Goal: Task Accomplishment & Management: Manage account settings

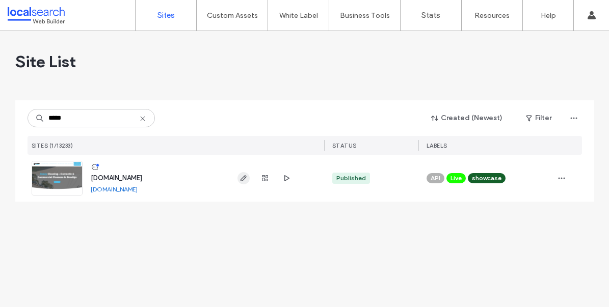
type input "*****"
click at [246, 179] on icon "button" at bounding box center [243, 178] width 8 height 8
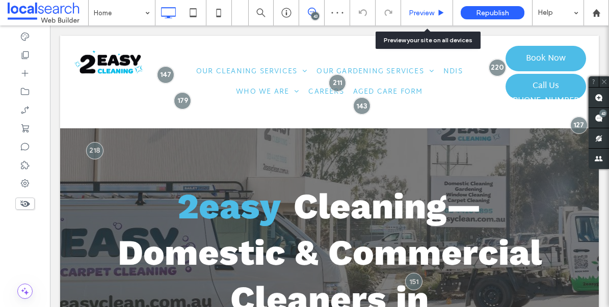
click at [437, 14] on icon at bounding box center [441, 13] width 8 height 8
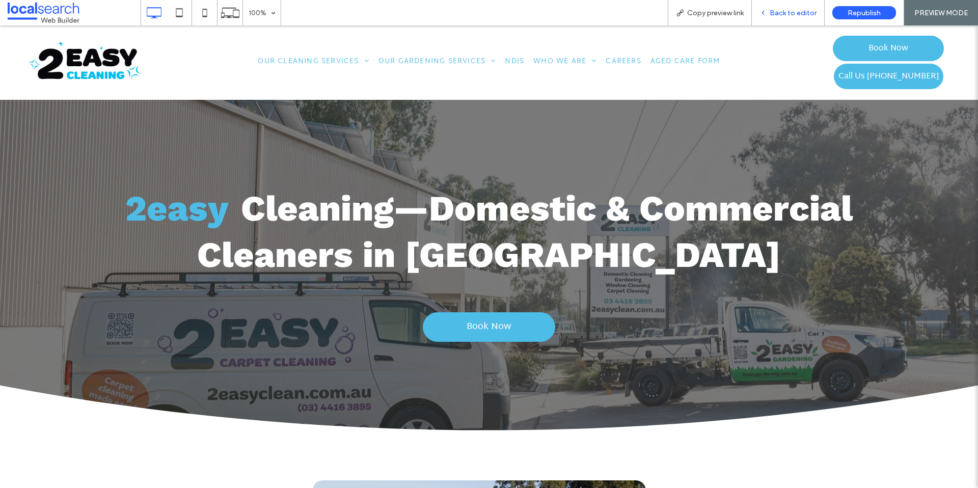
click at [608, 12] on span "Back to editor" at bounding box center [793, 13] width 47 height 9
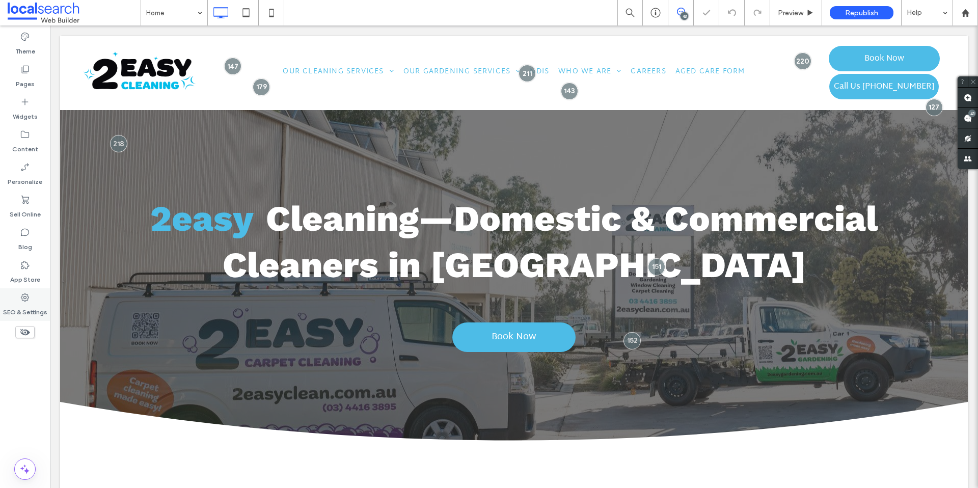
click at [14, 300] on div "SEO & Settings" at bounding box center [25, 304] width 50 height 33
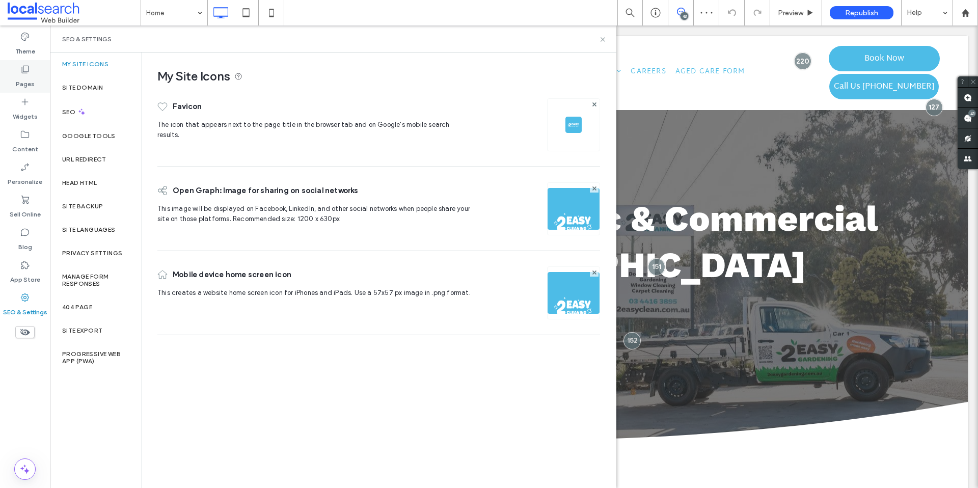
click at [28, 73] on icon at bounding box center [25, 69] width 10 height 10
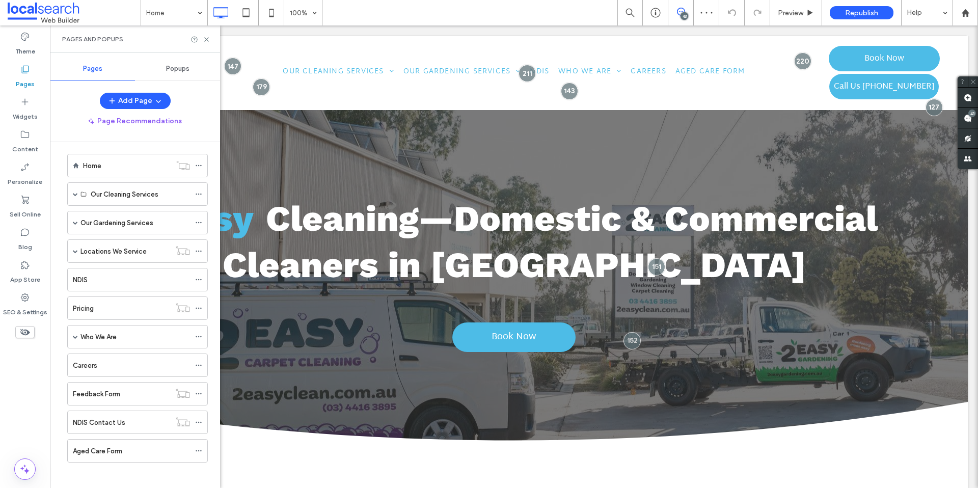
scroll to position [11, 0]
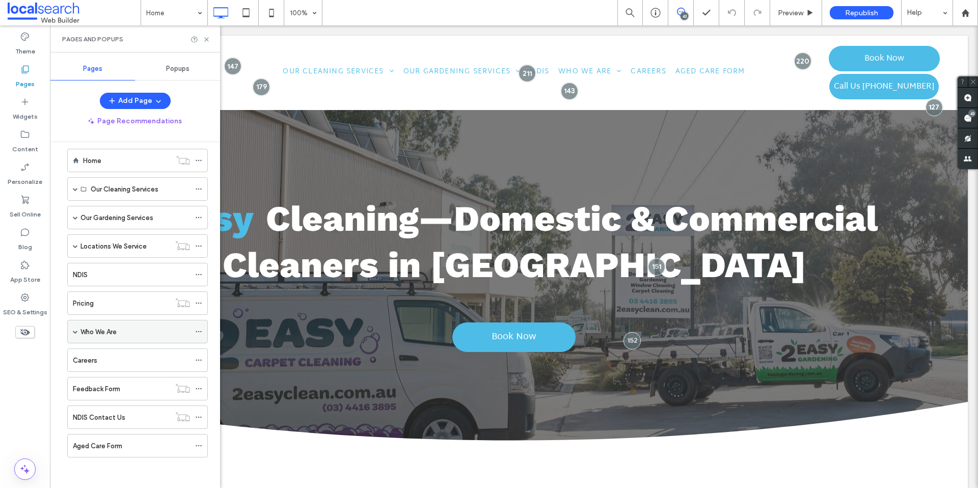
click at [194, 307] on div "Who We Are" at bounding box center [137, 331] width 141 height 23
click at [82, 243] on label "Locations We Service" at bounding box center [114, 246] width 66 height 18
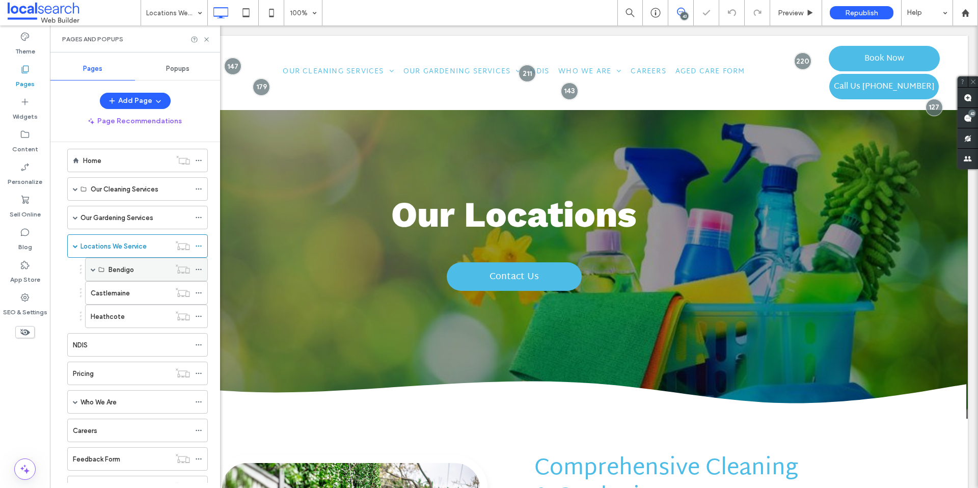
click at [144, 263] on div "Bendigo" at bounding box center [140, 269] width 62 height 22
click at [133, 275] on label "Bendigo" at bounding box center [121, 270] width 25 height 18
click at [91, 271] on span at bounding box center [93, 269] width 5 height 5
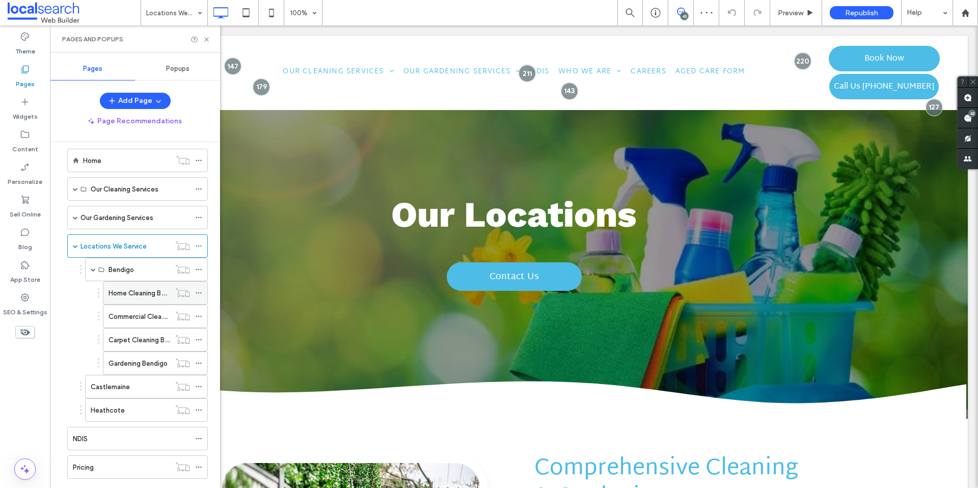
click at [136, 288] on label "Home Cleaning Bendigo" at bounding box center [146, 293] width 74 height 18
click at [134, 307] on label "Commercial Cleaning Bendigo" at bounding box center [155, 317] width 93 height 18
click at [199, 269] on div at bounding box center [489, 244] width 978 height 488
click at [201, 270] on icon at bounding box center [198, 269] width 7 height 7
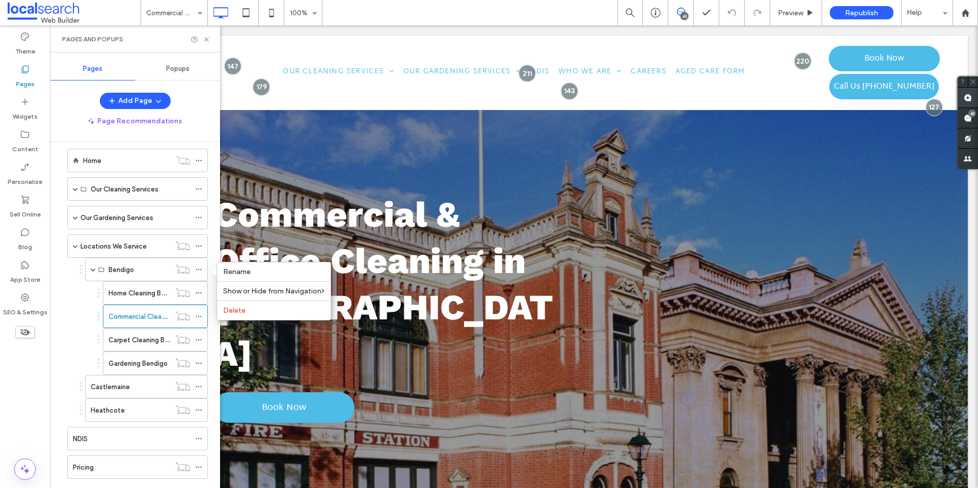
click at [608, 103] on span at bounding box center [968, 98] width 20 height 20
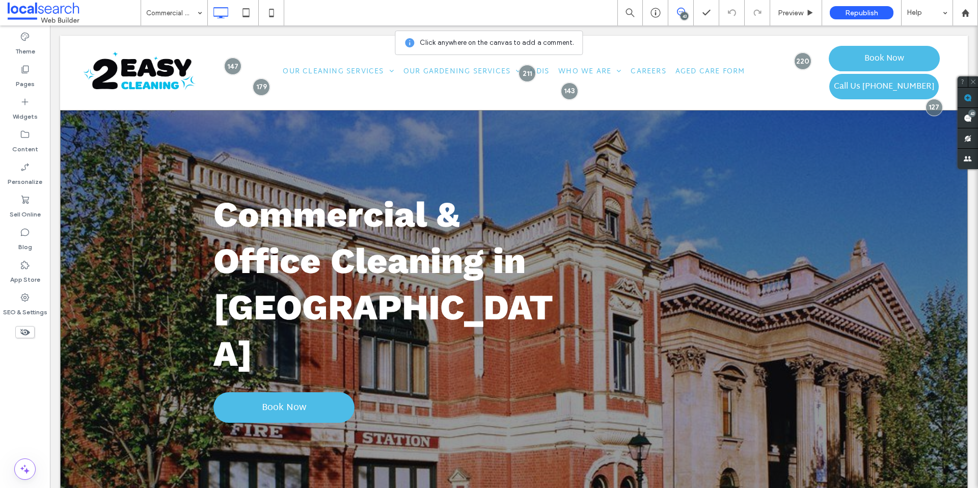
click at [608, 142] on div "**********" at bounding box center [514, 304] width 908 height 389
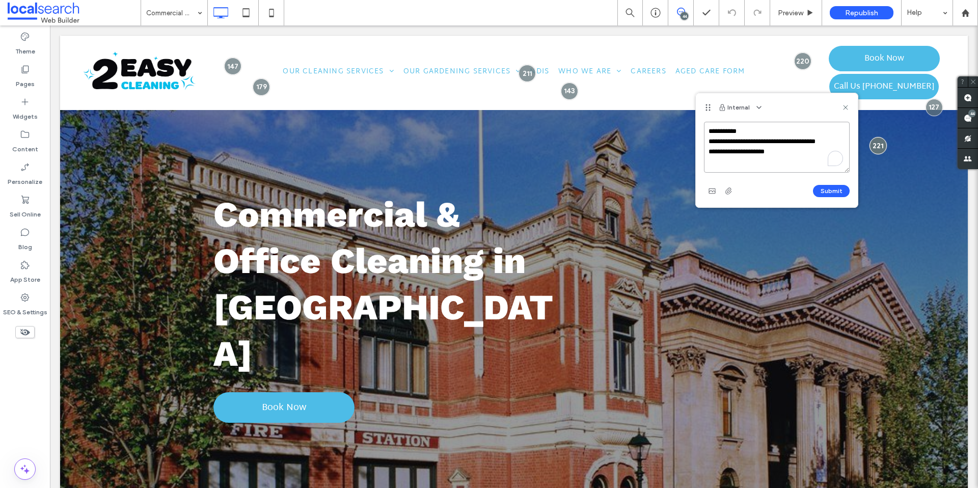
click at [608, 155] on textarea "**********" at bounding box center [777, 147] width 146 height 51
drag, startPoint x: 781, startPoint y: 155, endPoint x: 708, endPoint y: 147, distance: 73.8
click at [608, 147] on textarea "**********" at bounding box center [777, 147] width 146 height 51
click at [608, 151] on textarea "**********" at bounding box center [777, 147] width 146 height 51
type textarea "**********"
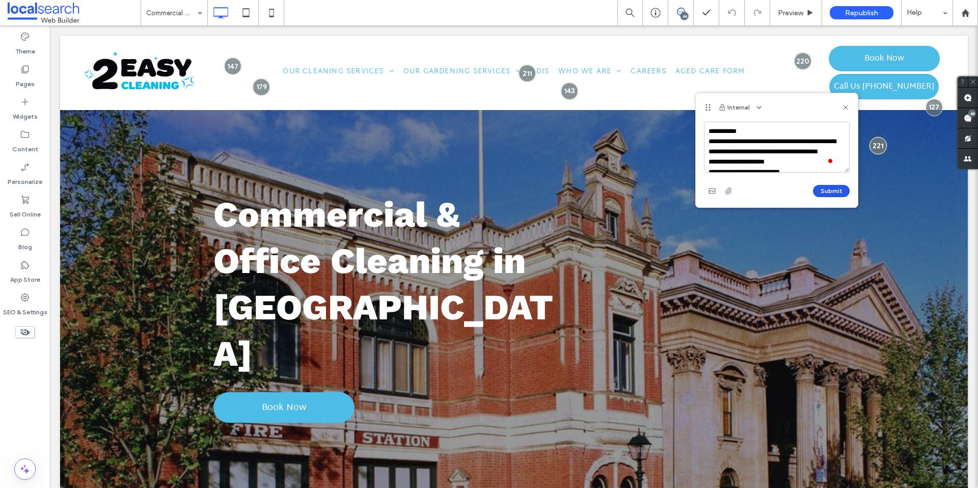
click at [608, 189] on button "Submit" at bounding box center [831, 191] width 37 height 12
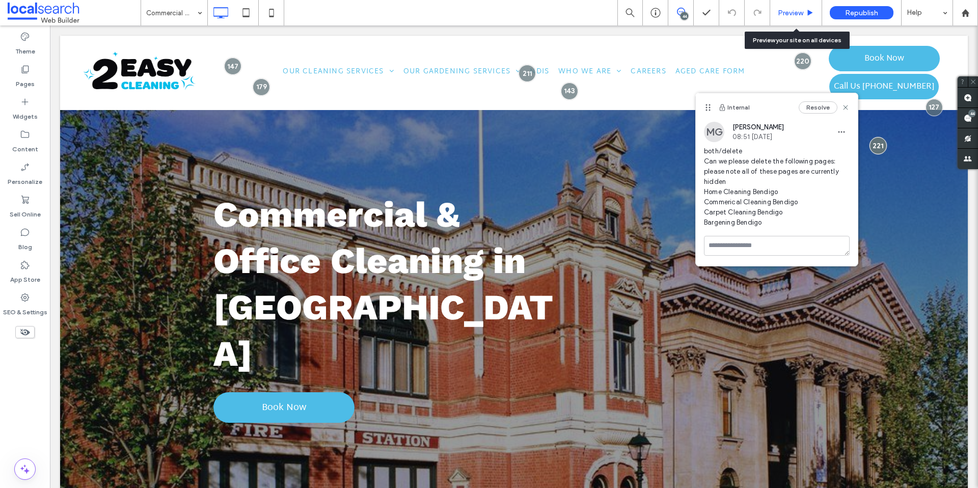
click at [608, 23] on div "Preview" at bounding box center [796, 12] width 52 height 25
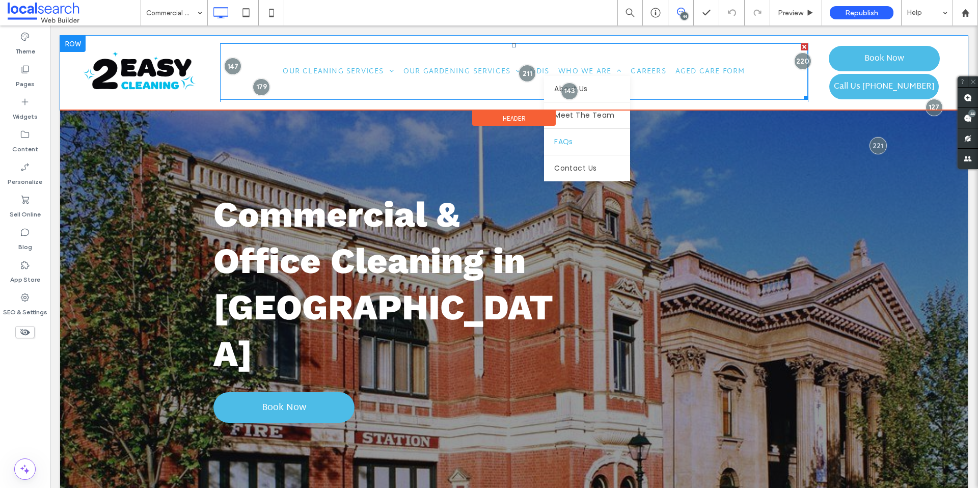
click at [566, 143] on span "FAQs" at bounding box center [563, 142] width 19 height 11
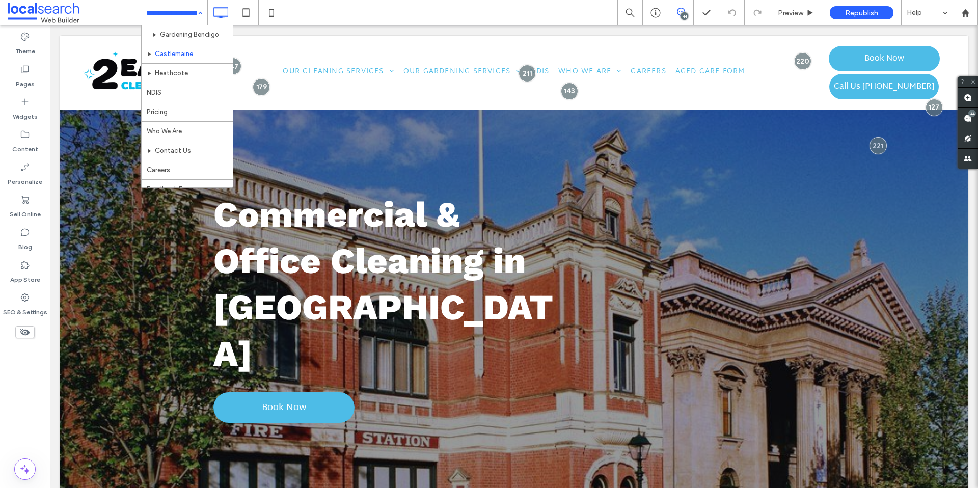
scroll to position [301, 0]
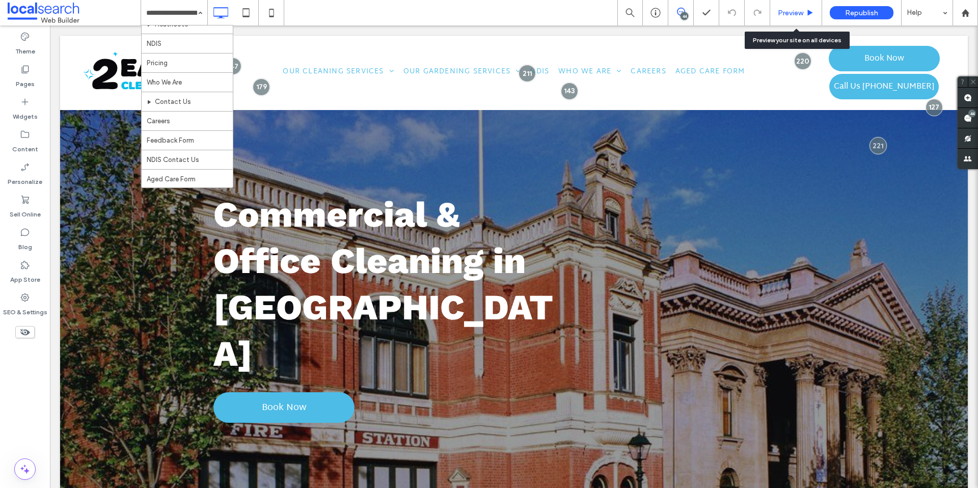
click at [608, 16] on span "Preview" at bounding box center [790, 13] width 25 height 9
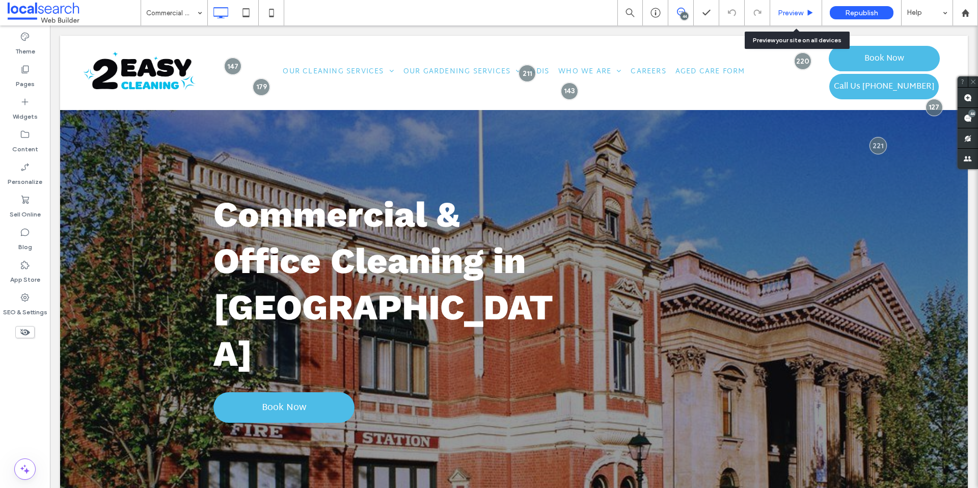
click at [608, 16] on span "Preview" at bounding box center [790, 13] width 25 height 9
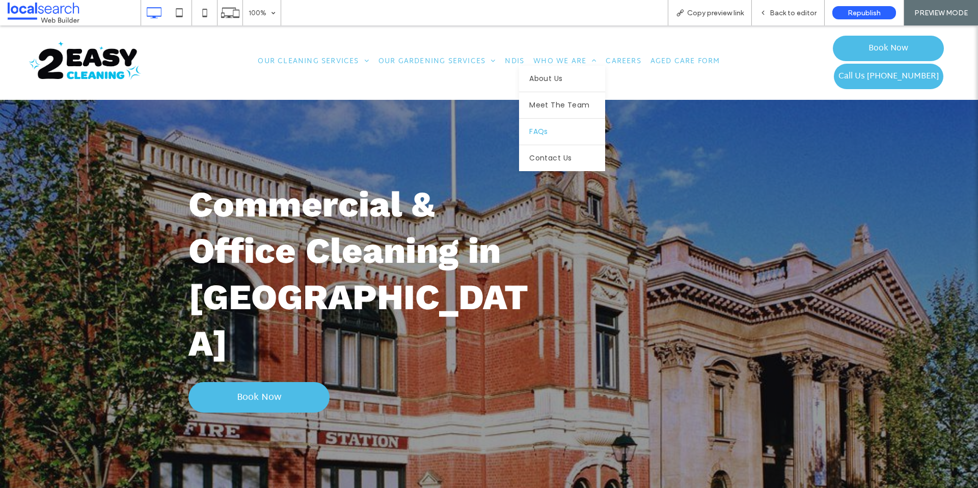
click at [542, 129] on span "FAQs" at bounding box center [538, 131] width 19 height 11
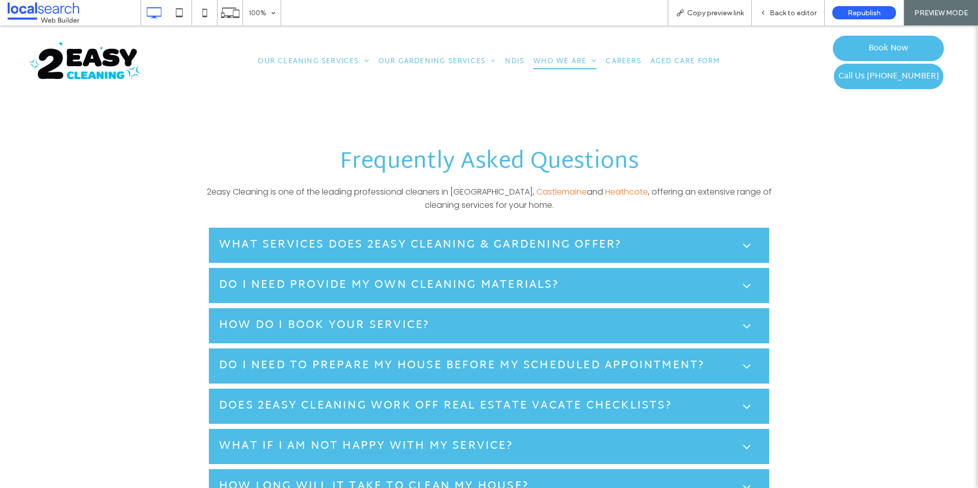
click at [412, 243] on h5 "What services does 2easy Cleaning & Gardening offer?" at bounding box center [420, 245] width 403 height 17
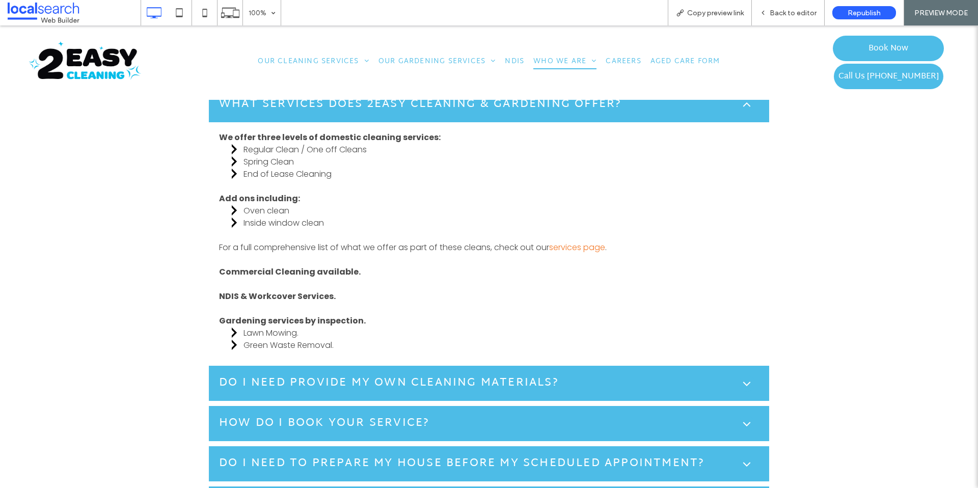
scroll to position [868, 0]
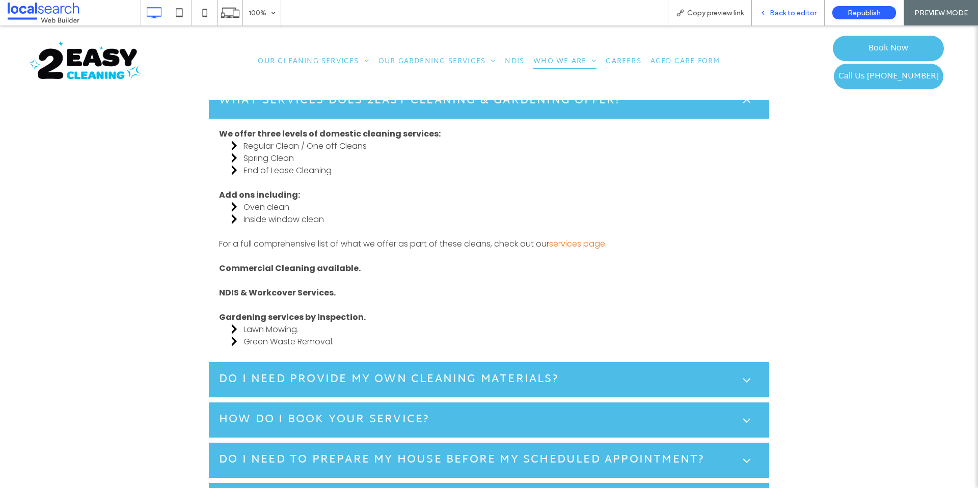
click at [608, 15] on span "Back to editor" at bounding box center [793, 13] width 47 height 9
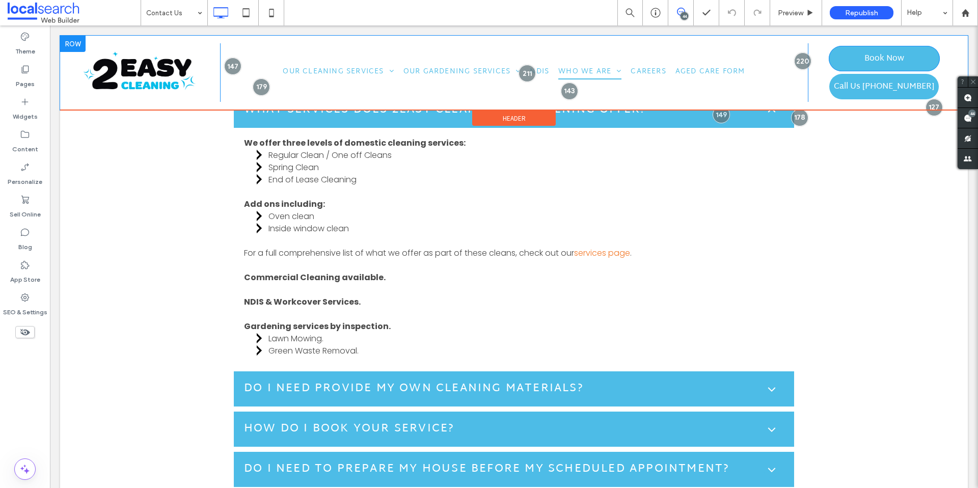
scroll to position [865, 0]
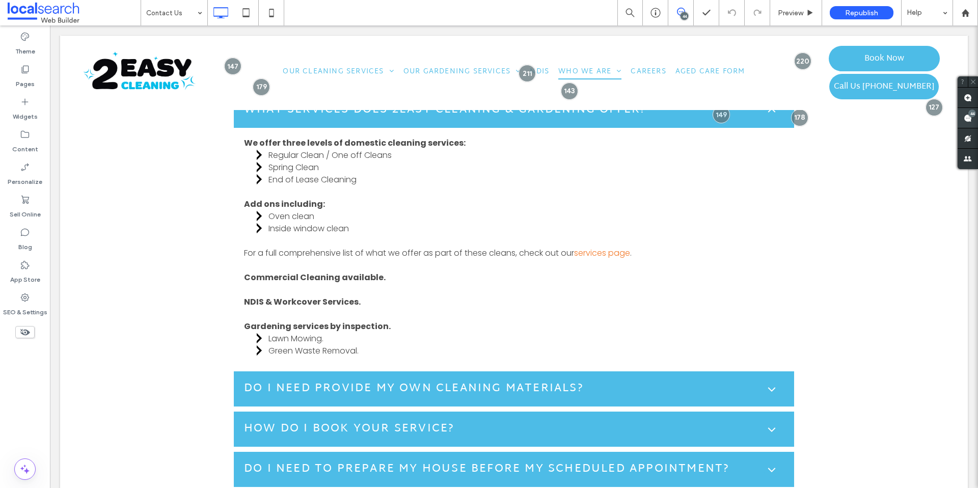
click at [608, 117] on use at bounding box center [968, 118] width 8 height 8
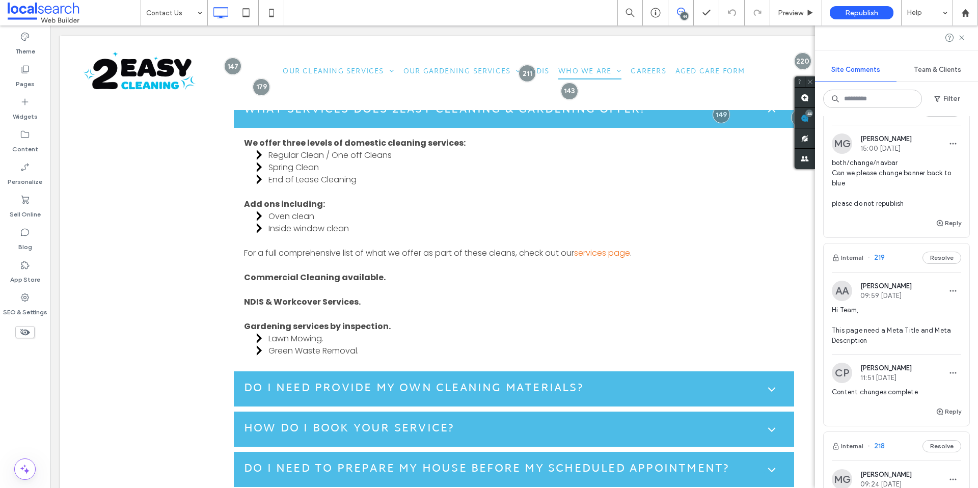
scroll to position [230, 0]
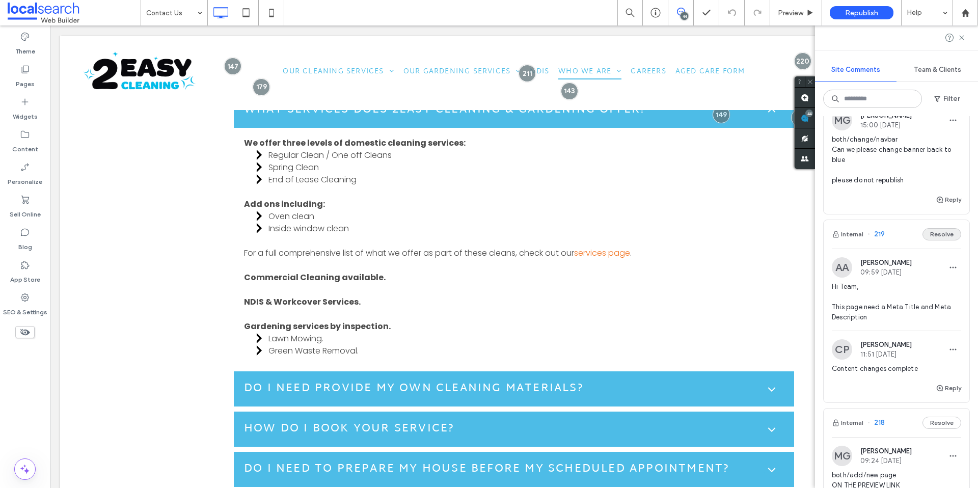
click at [608, 232] on button "Resolve" at bounding box center [942, 234] width 39 height 12
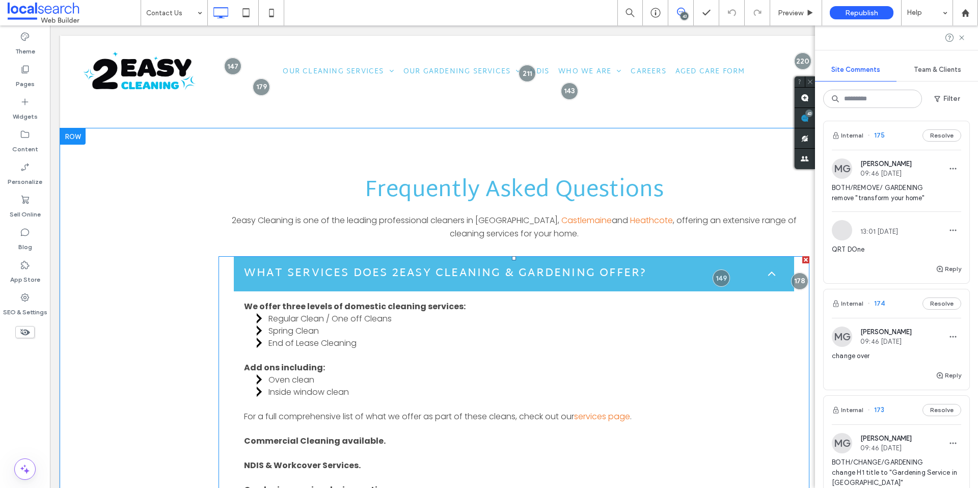
scroll to position [715, 0]
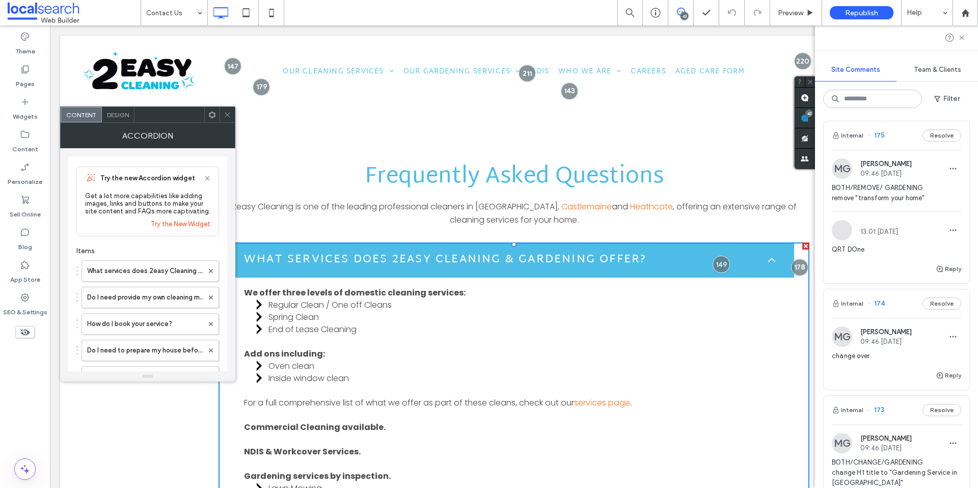
click at [608, 259] on icon at bounding box center [771, 260] width 13 height 13
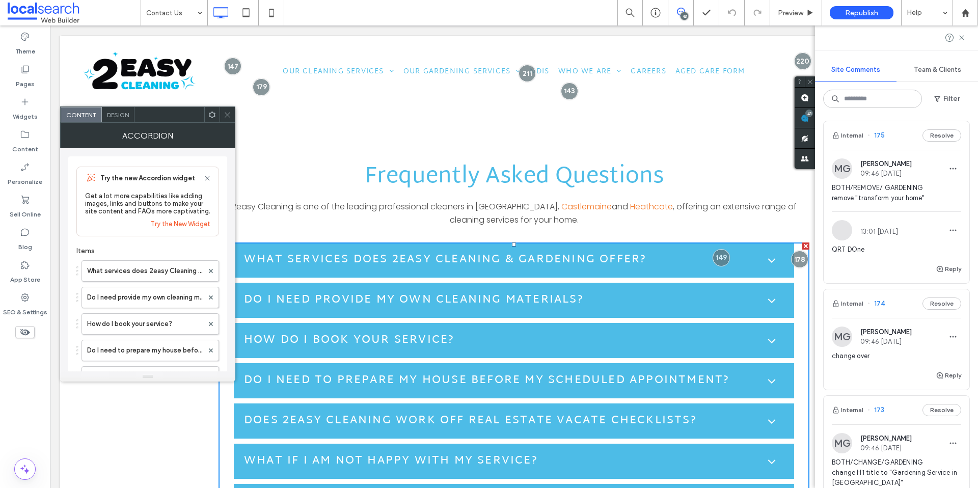
click at [229, 119] on span at bounding box center [228, 114] width 8 height 15
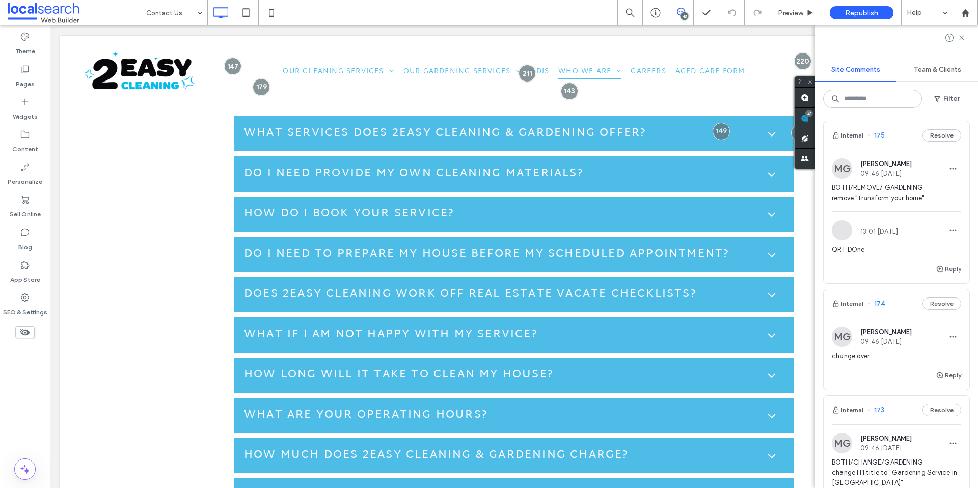
scroll to position [819, 0]
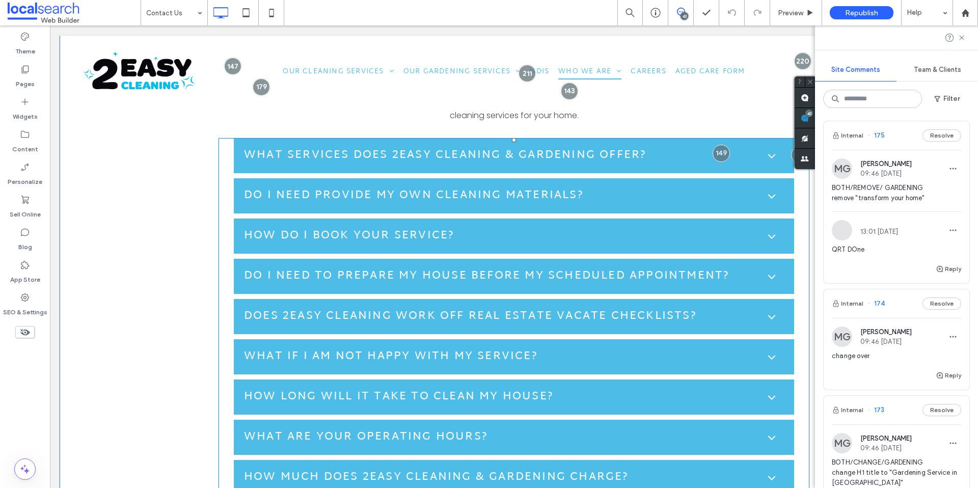
click at [473, 231] on span at bounding box center [514, 397] width 591 height 518
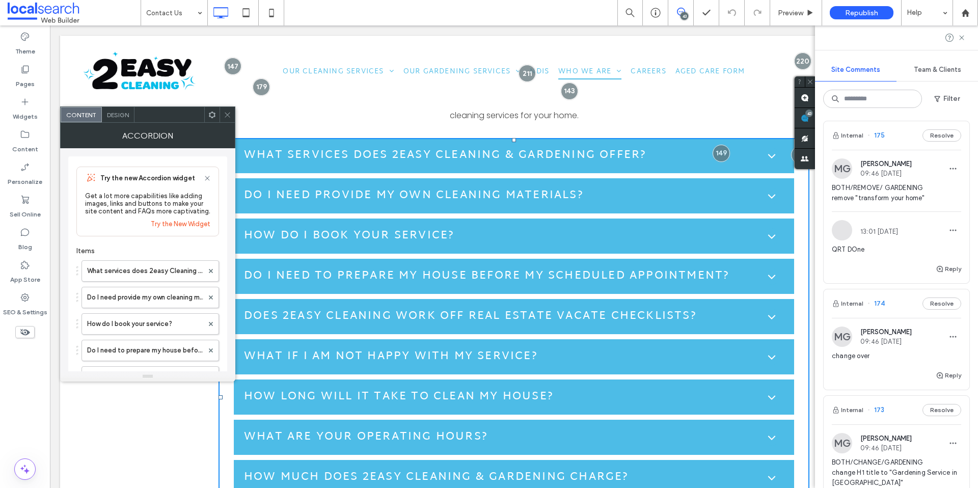
click at [224, 115] on icon at bounding box center [228, 115] width 8 height 8
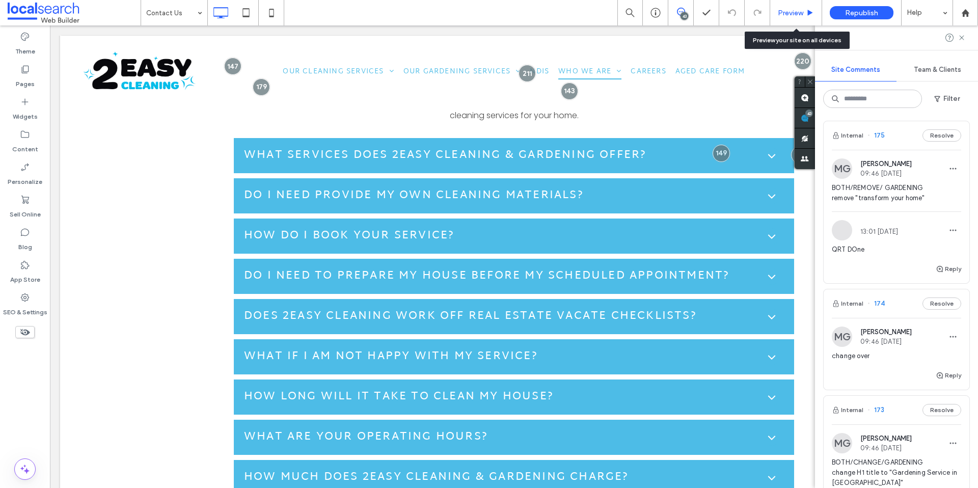
click at [608, 19] on div "Preview" at bounding box center [796, 12] width 52 height 25
click at [608, 11] on span "Preview" at bounding box center [790, 13] width 25 height 9
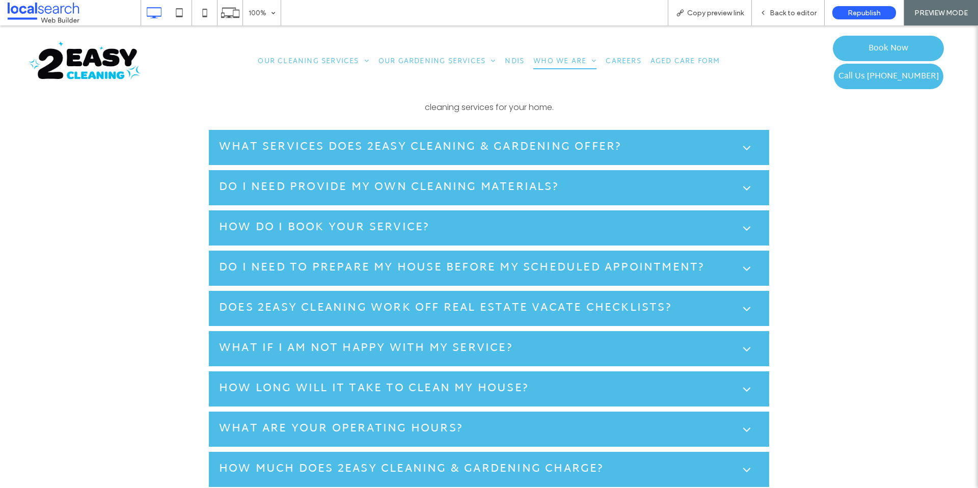
scroll to position [822, 0]
click at [608, 221] on div "How do I book your service?" at bounding box center [479, 227] width 520 height 17
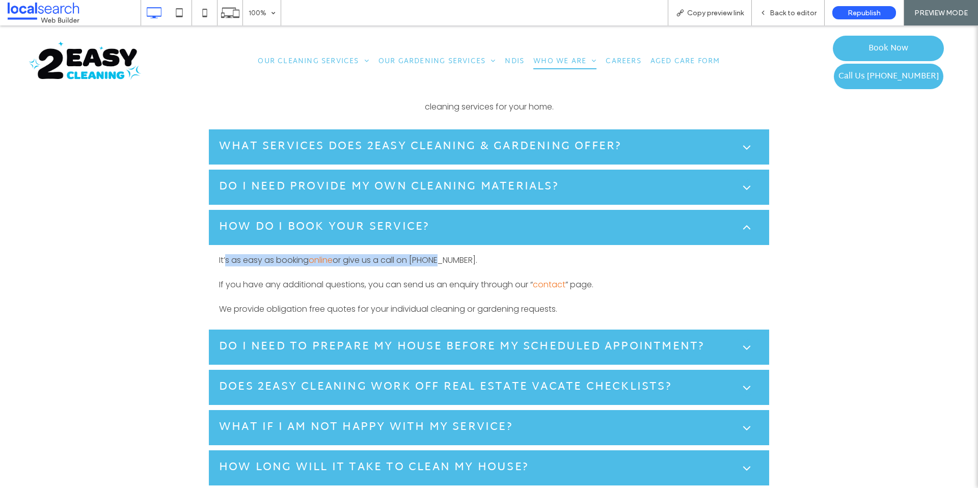
drag, startPoint x: 223, startPoint y: 262, endPoint x: 433, endPoint y: 263, distance: 209.4
click at [433, 263] on p "It’s as easy as booking online or give us a call on 0492 969 611." at bounding box center [489, 260] width 540 height 12
click at [433, 263] on div "This is an external link and will navigate the user out of your site when click…" at bounding box center [413, 256] width 127 height 21
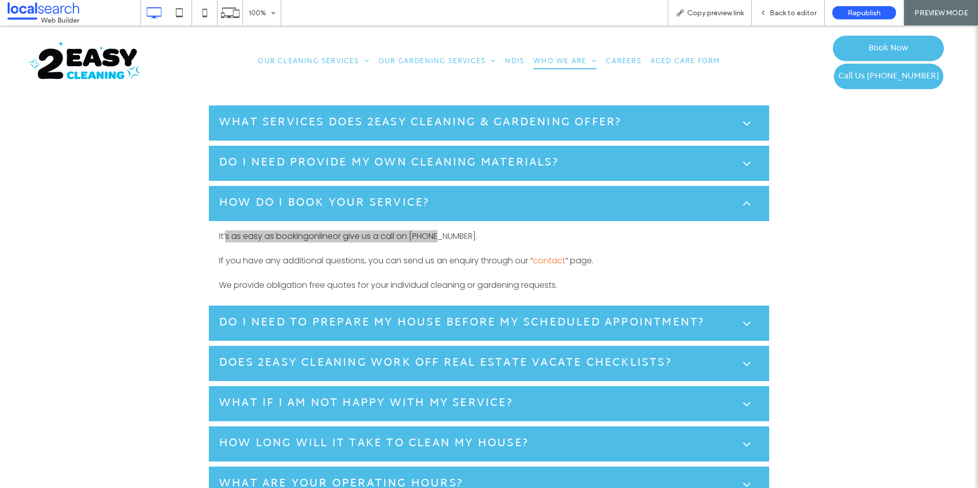
scroll to position [861, 0]
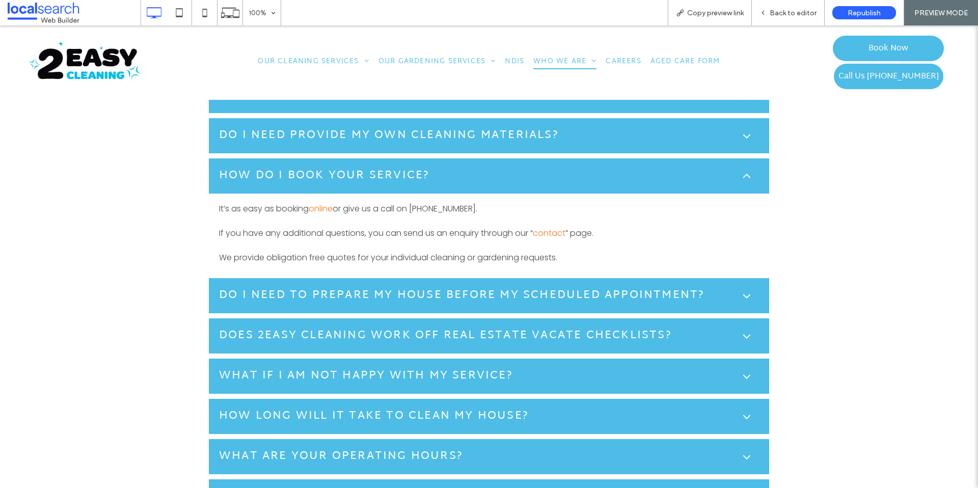
click at [370, 304] on h5 "Do I need to prepare my house before my scheduled appointment?" at bounding box center [462, 295] width 486 height 17
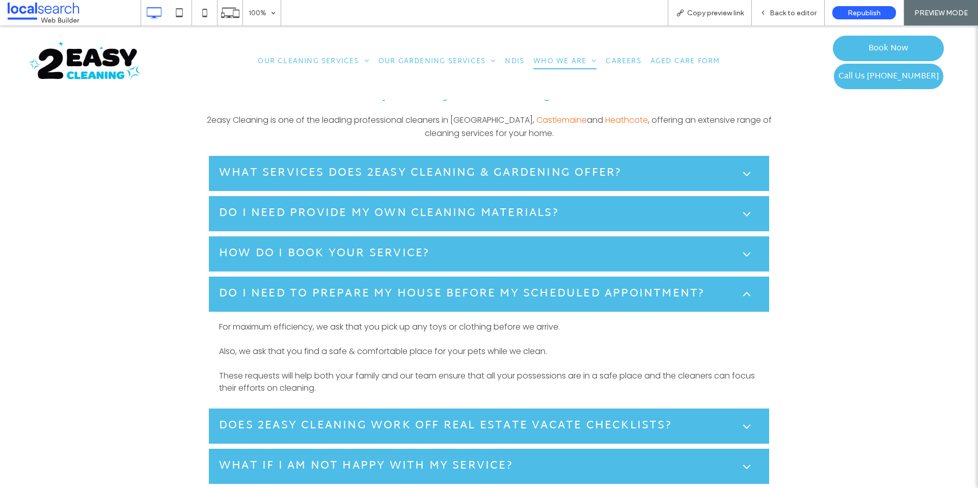
scroll to position [792, 0]
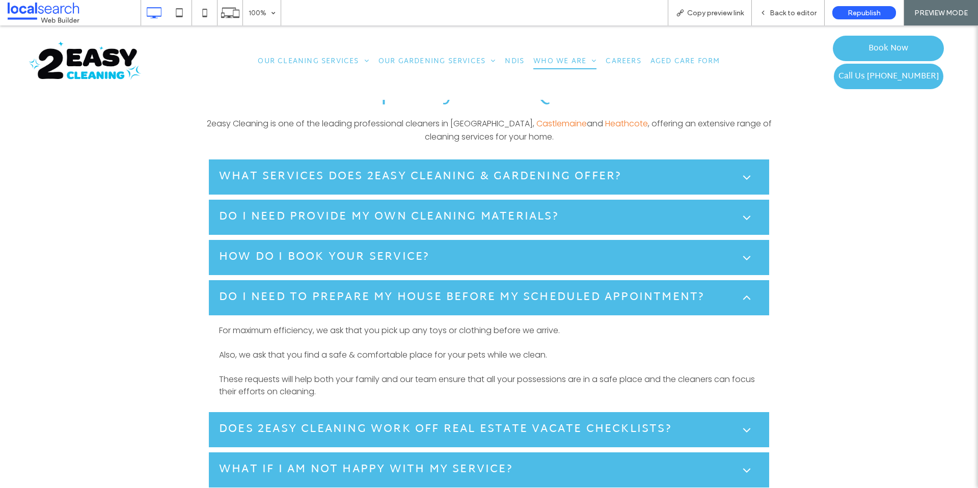
click at [365, 261] on h5 "How do I book your service?" at bounding box center [324, 257] width 210 height 17
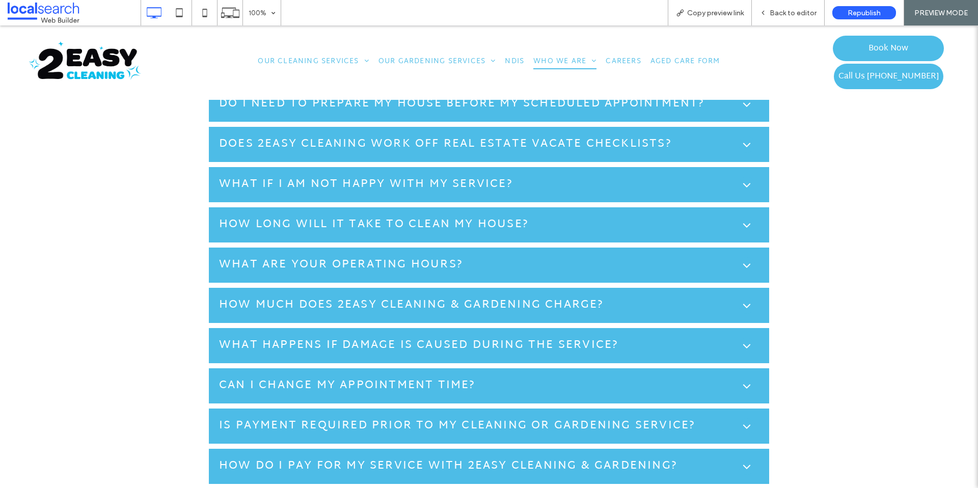
scroll to position [1087, 0]
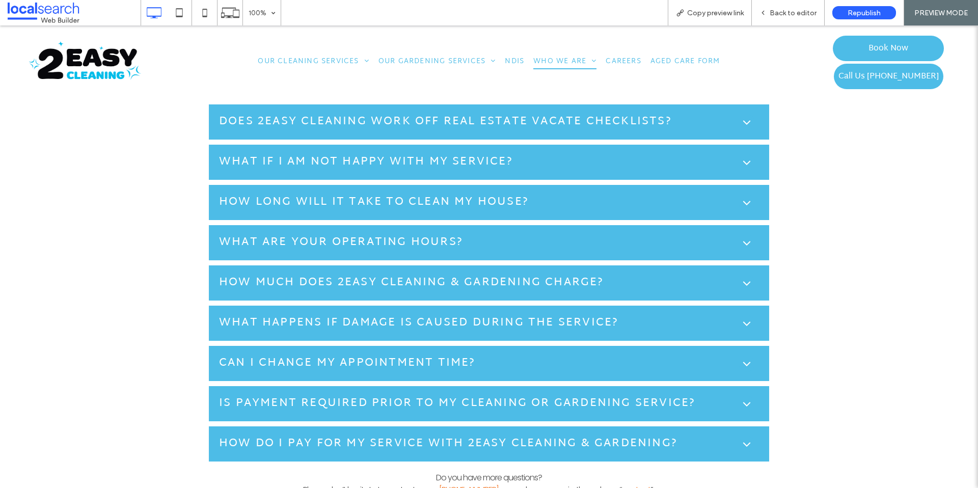
click at [355, 307] on h5 "How do I pay for my service with 2easy Cleaning & Gardening?" at bounding box center [448, 444] width 459 height 17
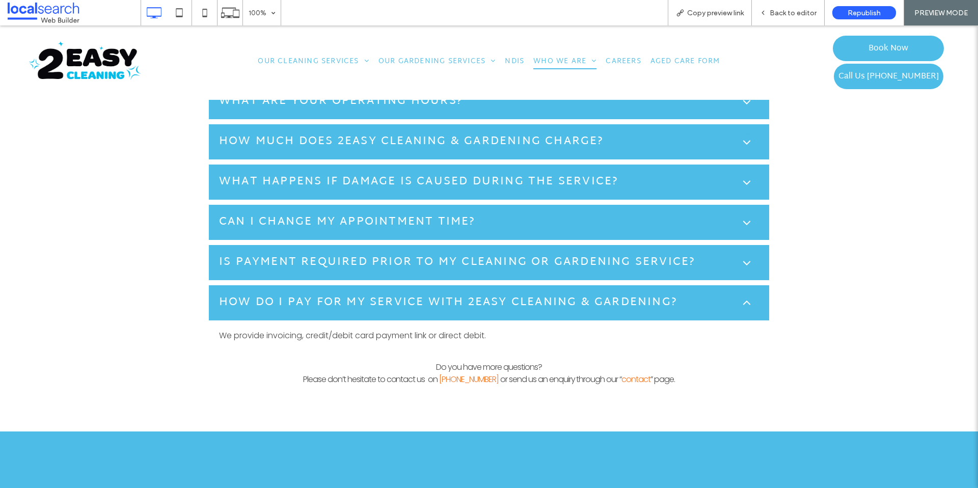
scroll to position [1151, 0]
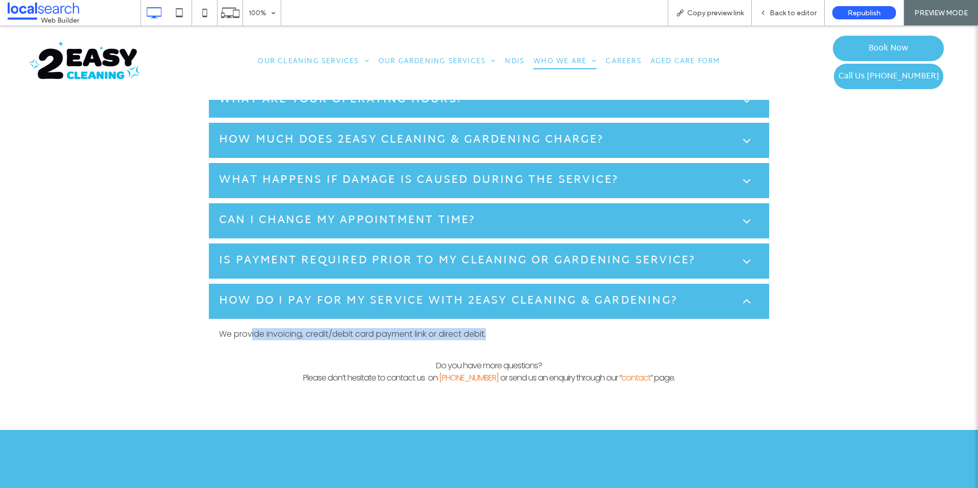
drag, startPoint x: 249, startPoint y: 330, endPoint x: 432, endPoint y: 357, distance: 185.5
click at [432, 307] on div "Frequently Asked Questions 2easy Cleaning is one of the leading professional cl…" at bounding box center [489, 57] width 591 height 686
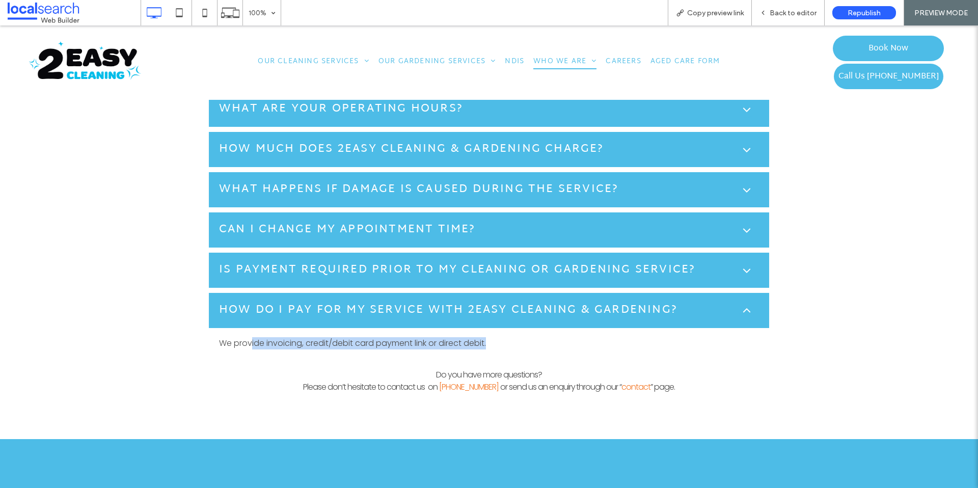
scroll to position [1141, 0]
click at [392, 269] on h5 "Is payment required prior to my Cleaning or Gardening service?" at bounding box center [457, 270] width 476 height 17
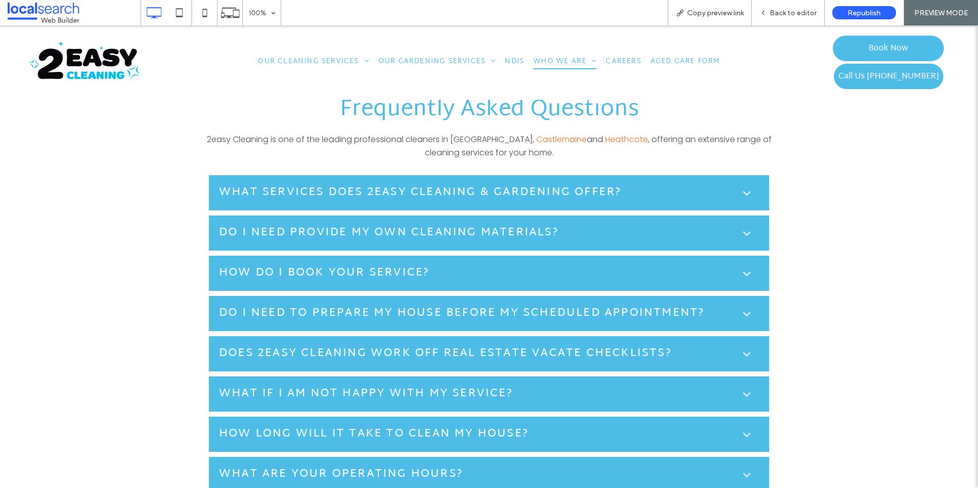
scroll to position [770, 0]
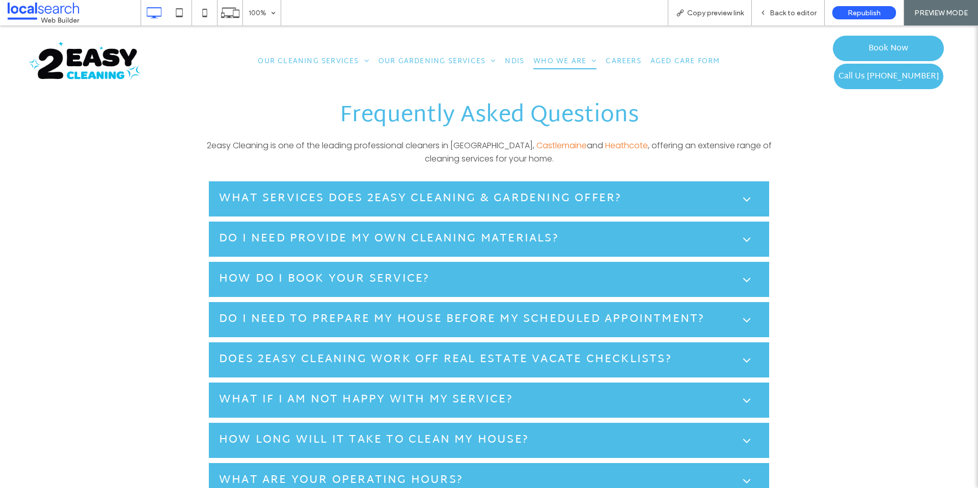
click at [456, 238] on h5 "Do I need provide my own cleaning materials?" at bounding box center [389, 239] width 340 height 17
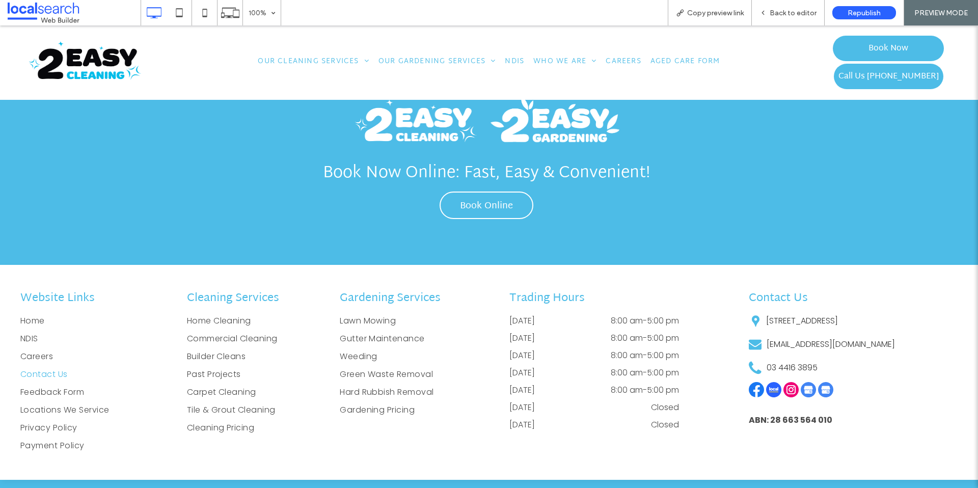
scroll to position [1645, 0]
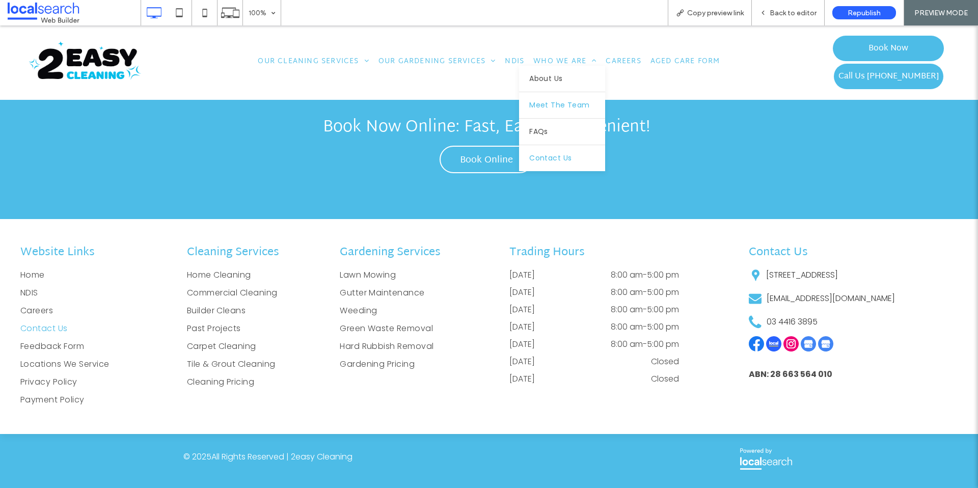
click at [553, 98] on link "Meet The Team" at bounding box center [562, 105] width 86 height 26
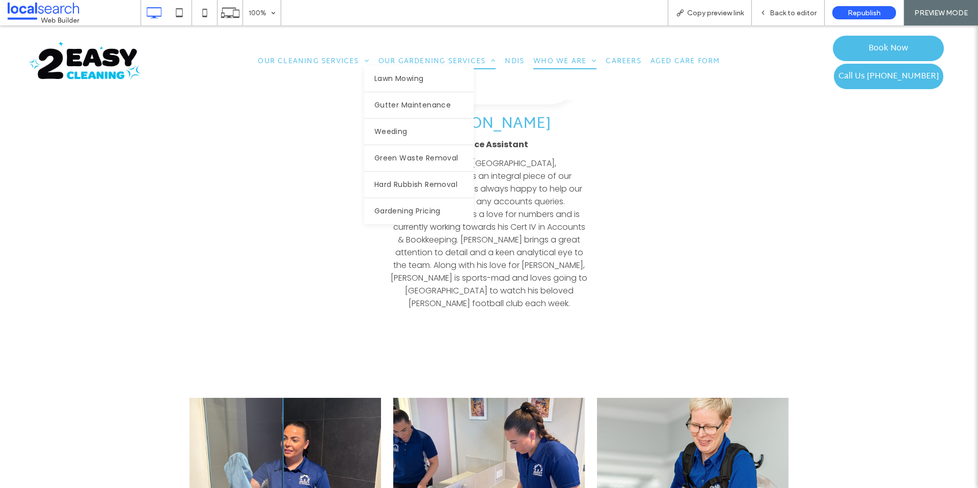
scroll to position [1934, 0]
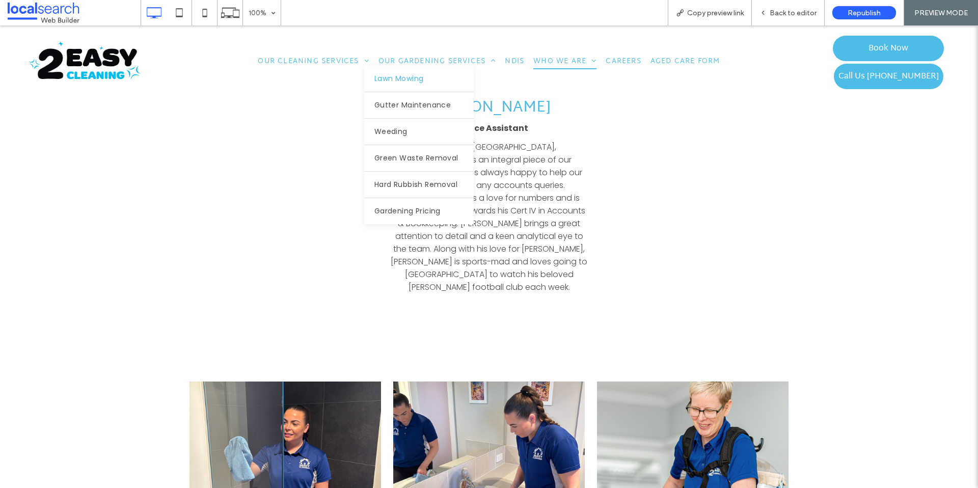
drag, startPoint x: 394, startPoint y: 81, endPoint x: 396, endPoint y: 106, distance: 25.5
click at [394, 81] on span "Lawn Mowing" at bounding box center [399, 78] width 49 height 11
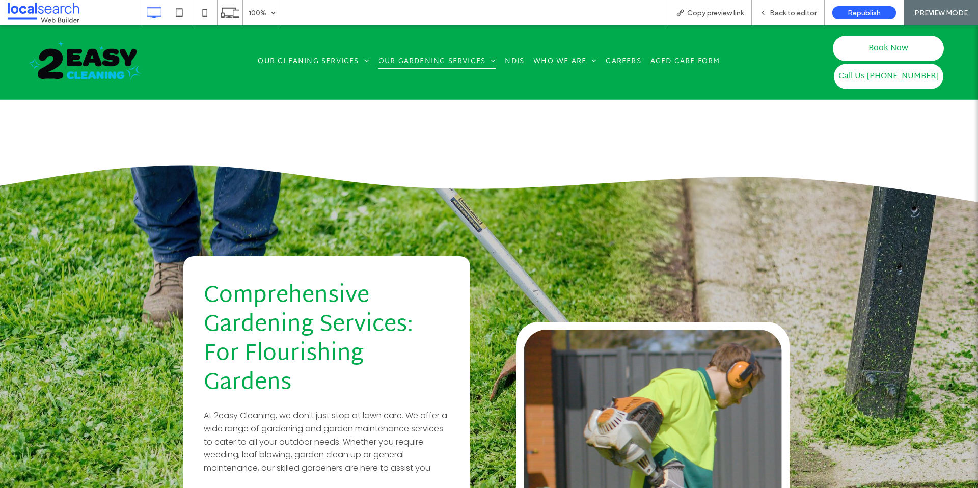
scroll to position [1766, 0]
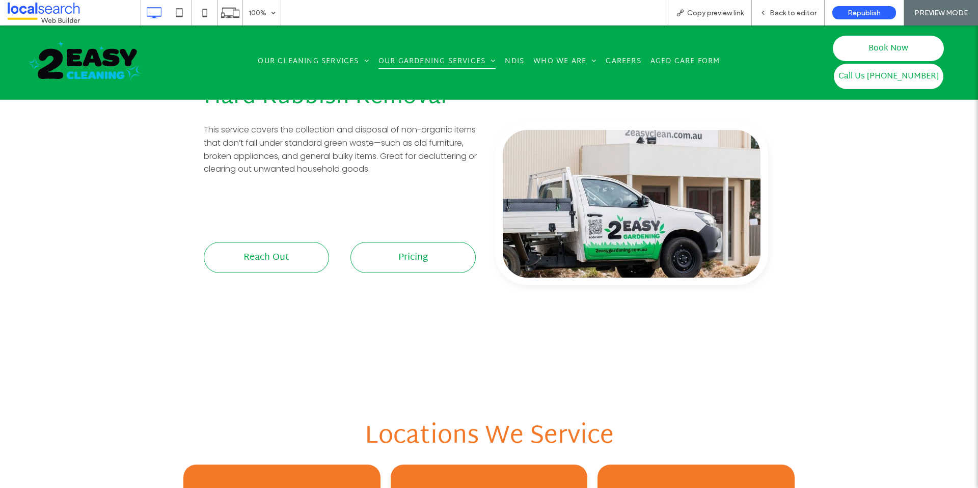
scroll to position [2582, 0]
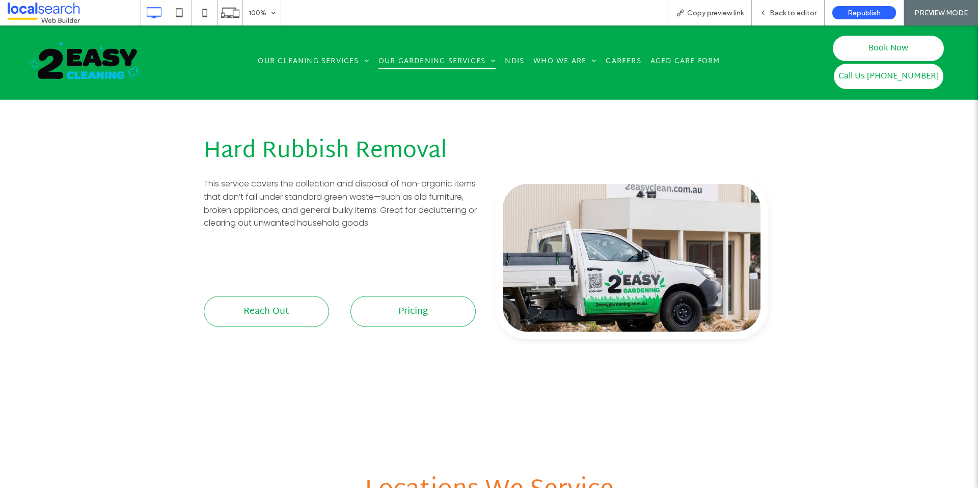
drag, startPoint x: 152, startPoint y: 60, endPoint x: 90, endPoint y: 59, distance: 62.2
click at [152, 60] on div "Click To Paste" at bounding box center [86, 58] width 146 height 50
click at [86, 59] on img at bounding box center [85, 60] width 118 height 45
click at [774, 13] on span "Back to editor" at bounding box center [793, 13] width 47 height 9
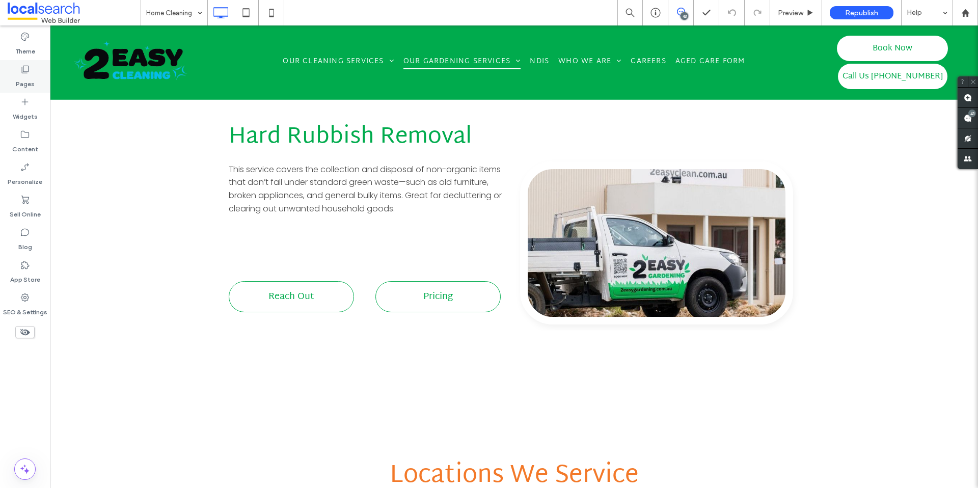
click at [38, 72] on div "Pages" at bounding box center [25, 76] width 50 height 33
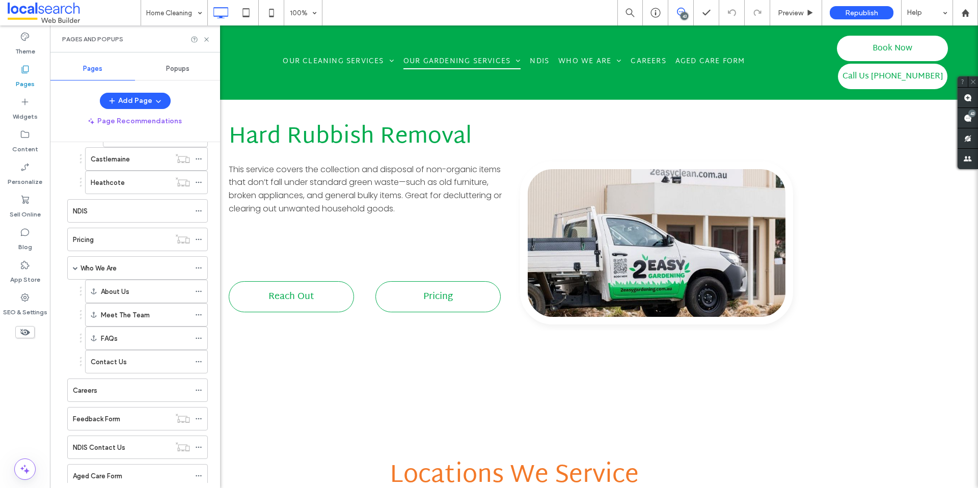
scroll to position [540, 0]
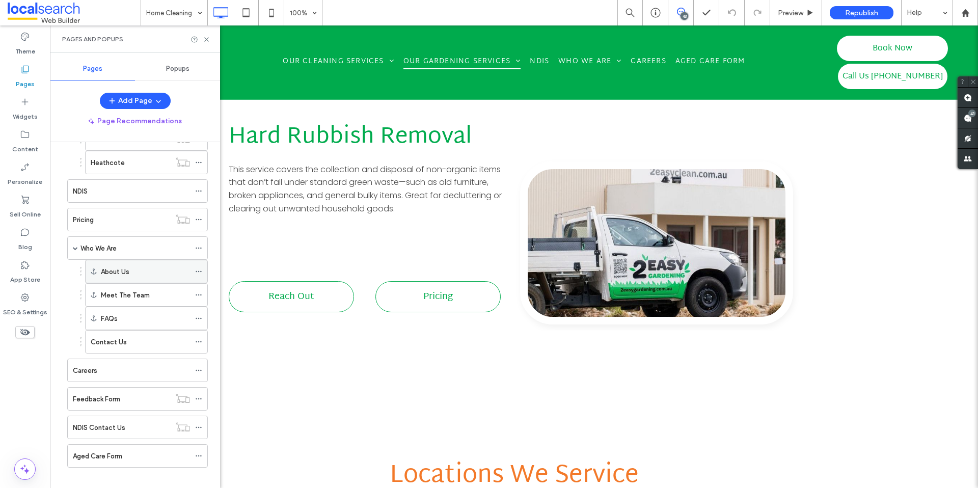
click at [120, 275] on label "About Us" at bounding box center [115, 272] width 29 height 18
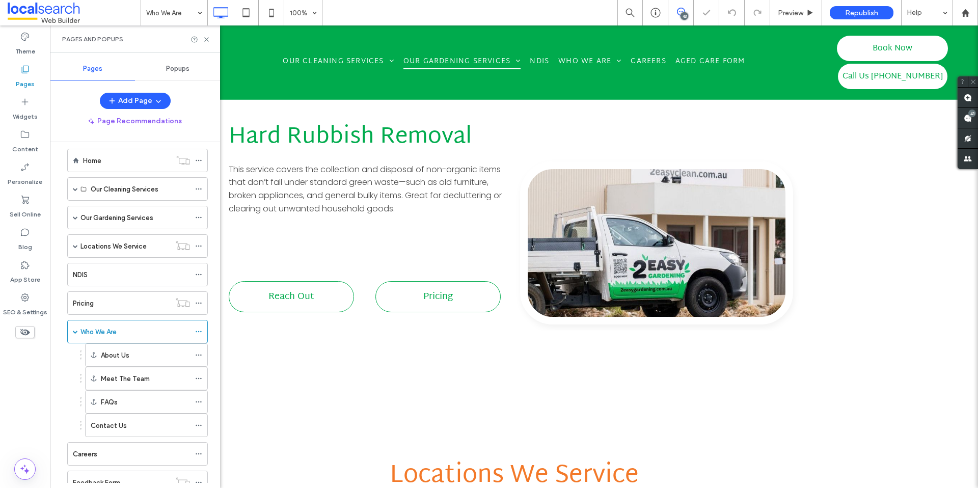
scroll to position [104, 0]
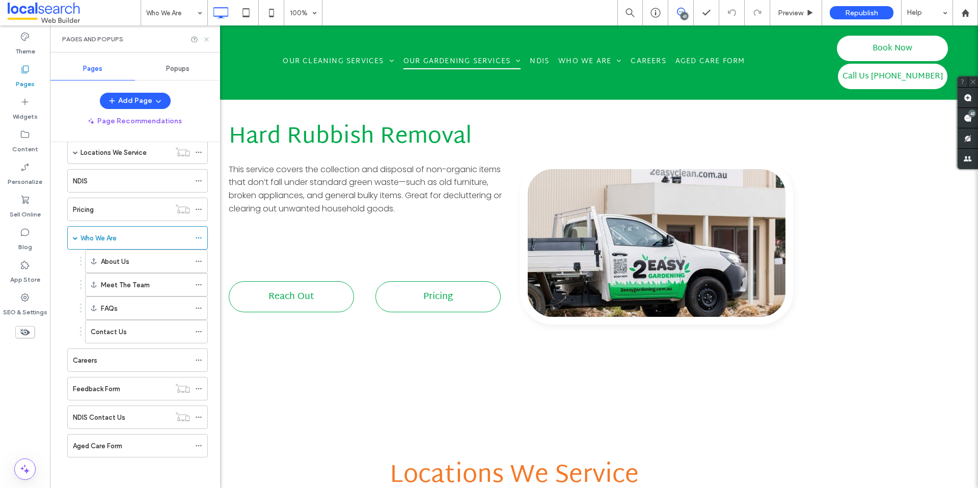
click at [204, 39] on icon at bounding box center [207, 40] width 8 height 8
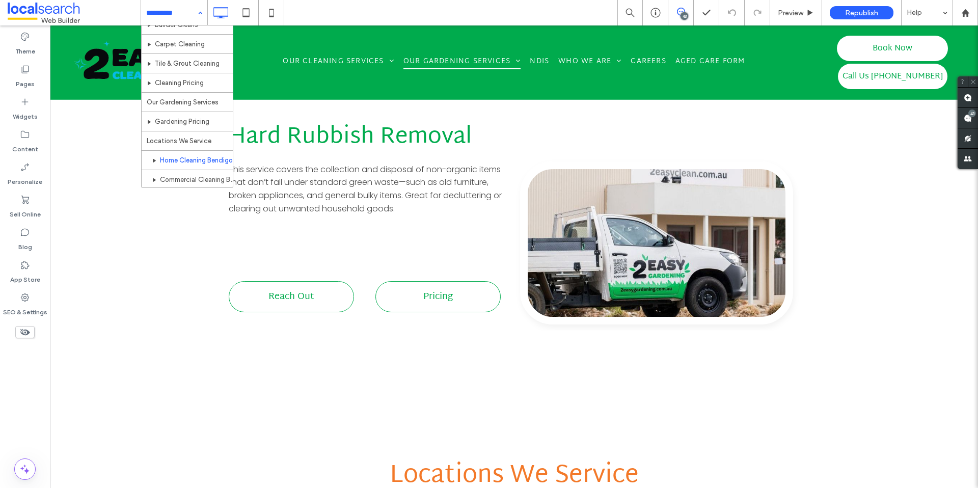
scroll to position [78, 0]
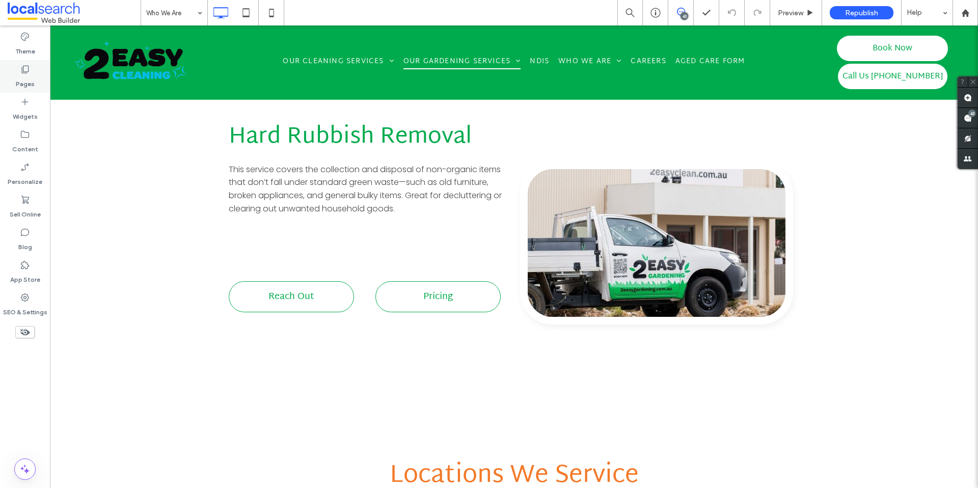
click at [21, 76] on label "Pages" at bounding box center [25, 81] width 19 height 14
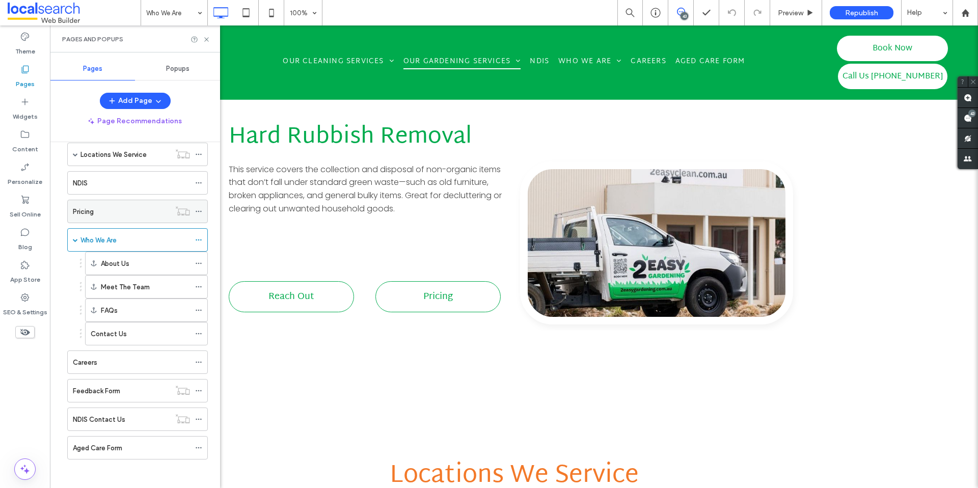
scroll to position [104, 0]
click at [106, 368] on div "Careers" at bounding box center [131, 360] width 117 height 22
click at [205, 36] on icon at bounding box center [207, 40] width 8 height 8
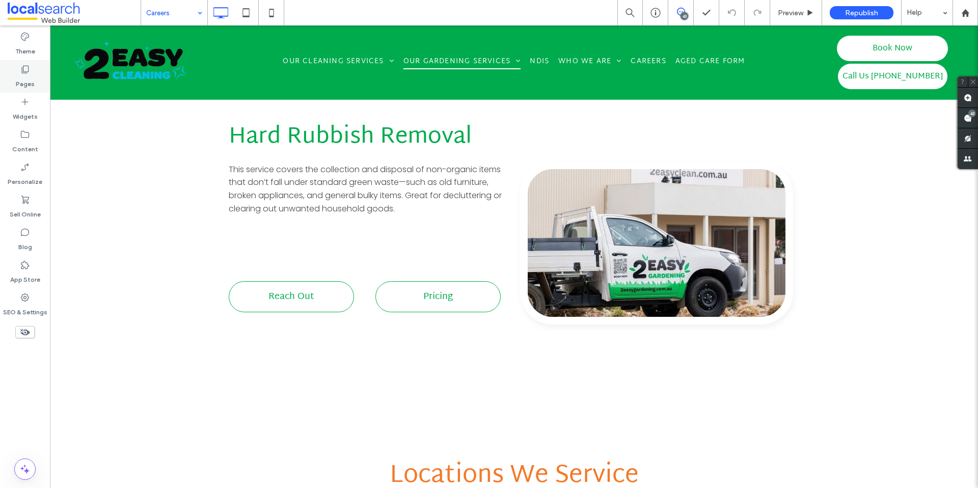
click at [20, 71] on icon at bounding box center [25, 69] width 10 height 10
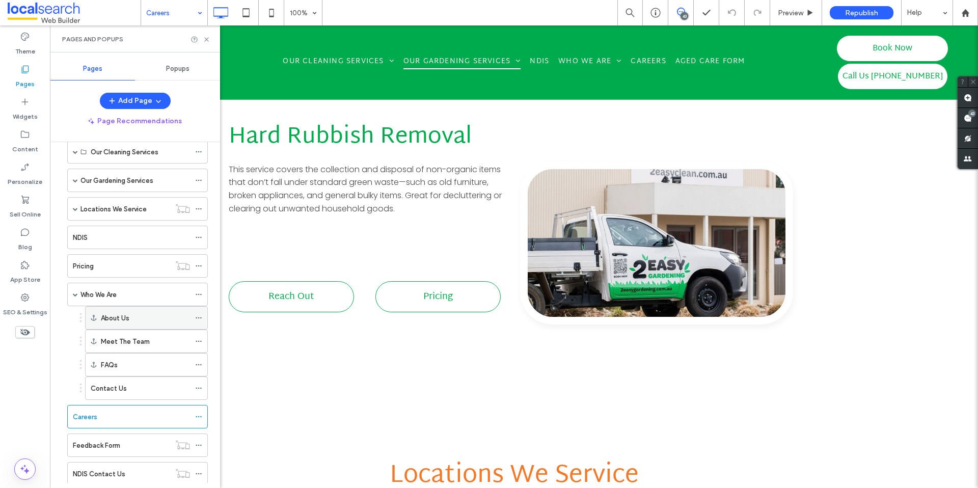
scroll to position [48, 0]
click at [197, 414] on icon at bounding box center [198, 416] width 7 height 7
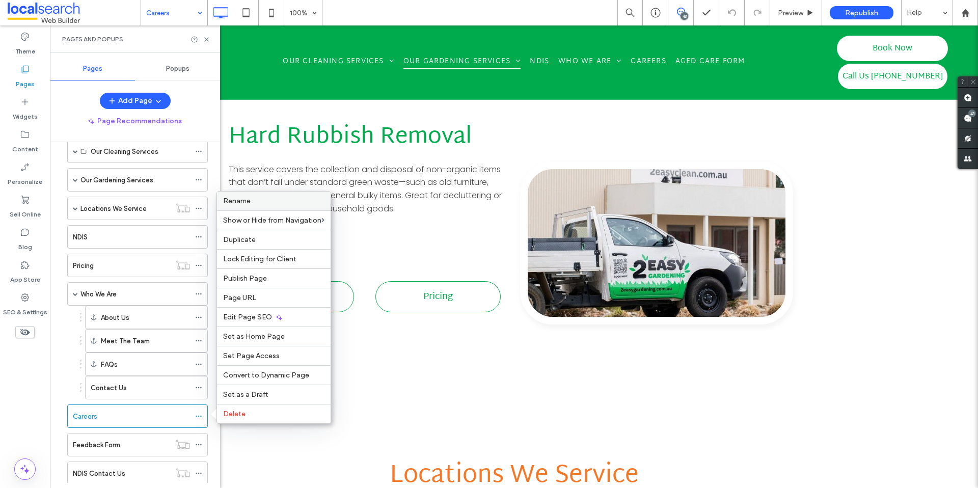
click at [248, 201] on span "Rename" at bounding box center [237, 201] width 28 height 9
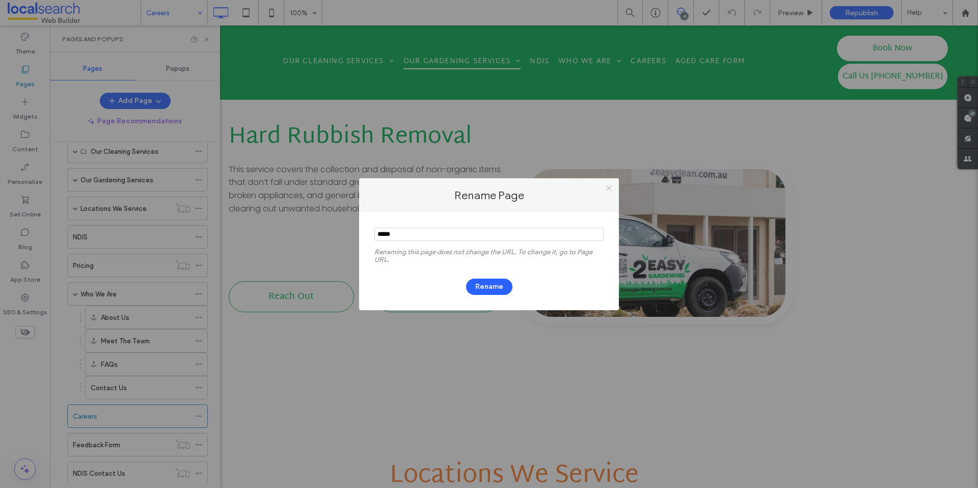
type input "*****"
click at [609, 189] on icon at bounding box center [609, 188] width 8 height 8
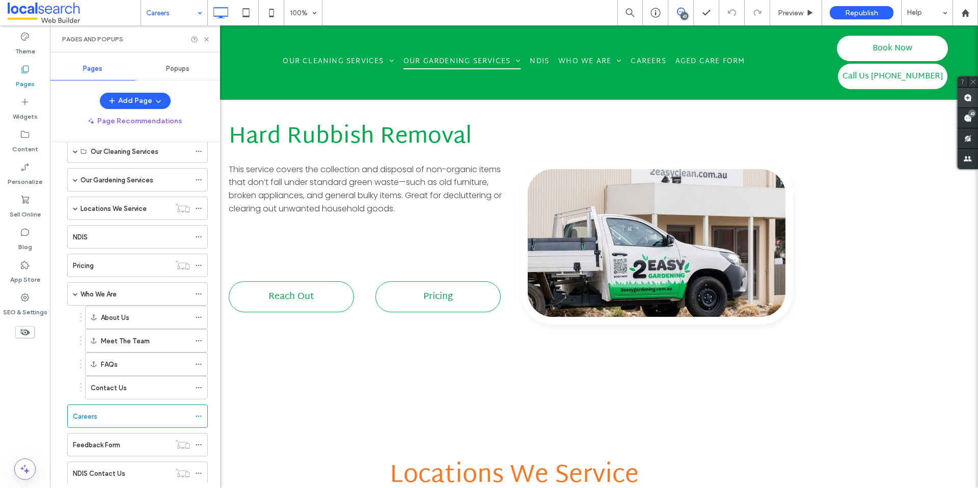
click at [968, 102] on span at bounding box center [968, 98] width 20 height 20
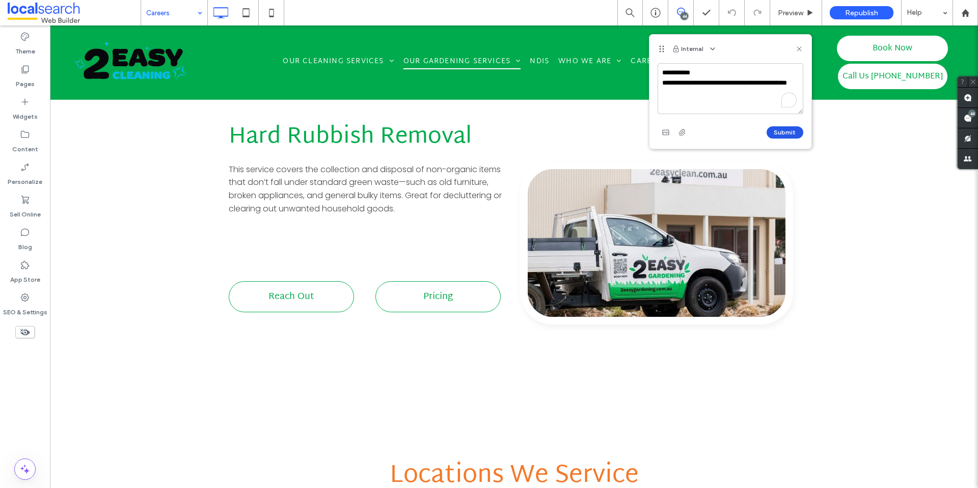
type textarea "**********"
click at [791, 136] on button "Submit" at bounding box center [785, 132] width 37 height 12
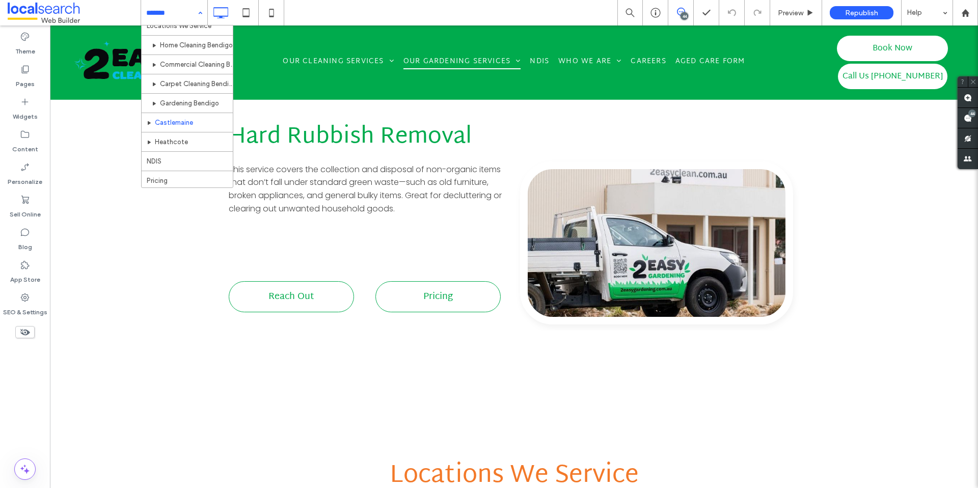
scroll to position [241, 0]
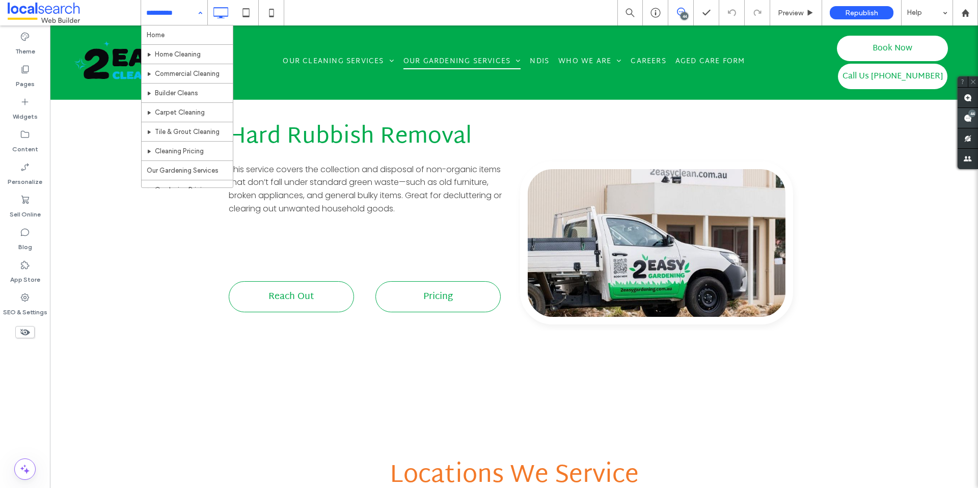
click at [963, 112] on span at bounding box center [968, 118] width 20 height 20
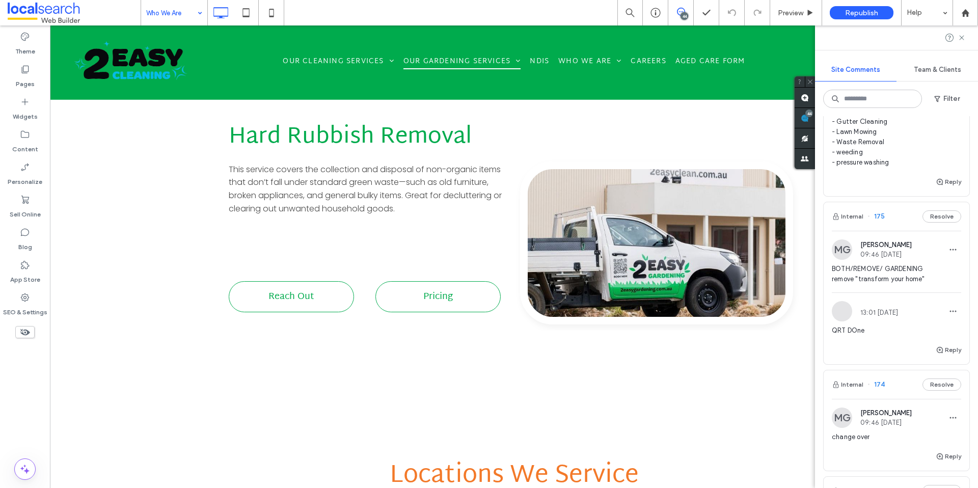
scroll to position [5071, 0]
click at [868, 175] on div "create modules to each service to higlight key information - Gutter Cleaning - …" at bounding box center [896, 130] width 129 height 90
click at [858, 242] on div at bounding box center [489, 244] width 978 height 488
click at [899, 79] on div "Miya Galvin 09:48 May 27 2025" at bounding box center [886, 70] width 51 height 17
click at [884, 52] on div "Internal 176 Resolve" at bounding box center [897, 37] width 146 height 29
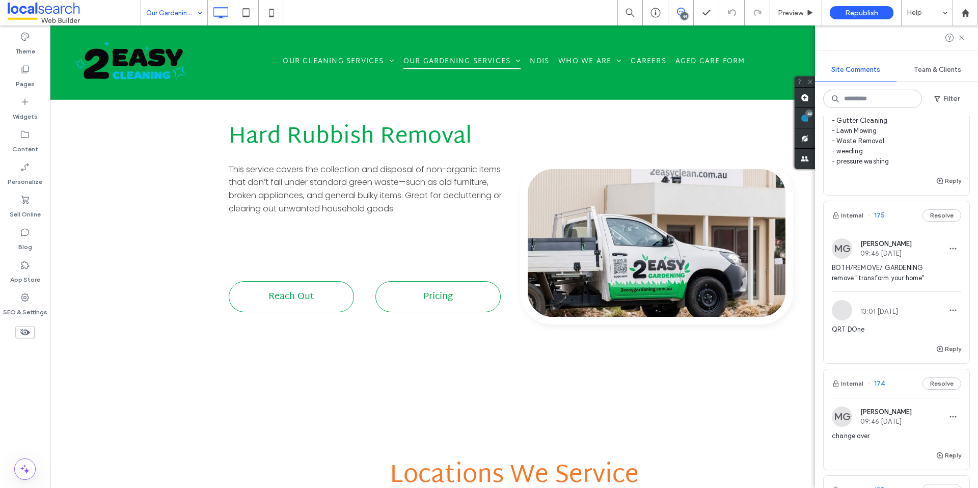
click at [873, 43] on span "176" at bounding box center [876, 38] width 17 height 10
drag, startPoint x: 849, startPoint y: 191, endPoint x: 915, endPoint y: 197, distance: 66.5
click at [915, 167] on span "create modules to each service to higlight key information - Gutter Cleaning - …" at bounding box center [896, 126] width 129 height 82
click at [917, 167] on span "create modules to each service to higlight key information - Gutter Cleaning - …" at bounding box center [896, 126] width 129 height 82
click at [938, 44] on button "Resolve" at bounding box center [942, 38] width 39 height 12
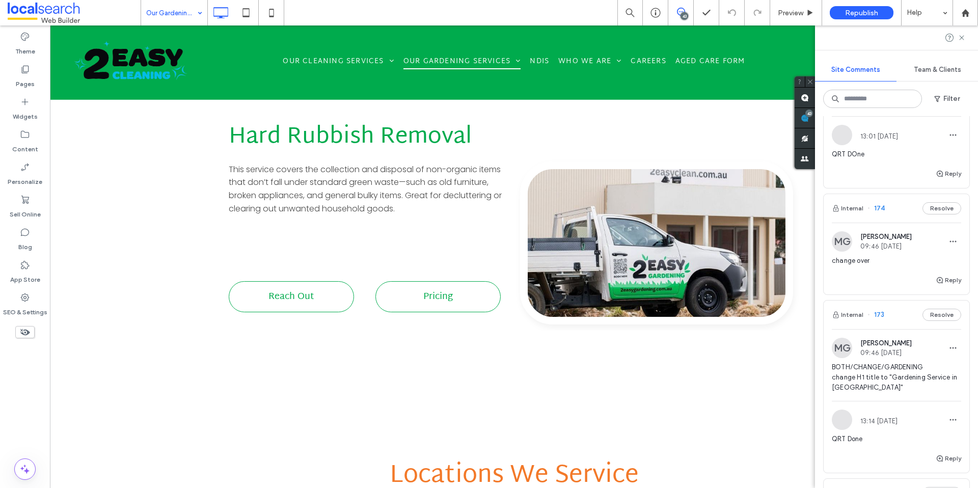
scroll to position [5218, 0]
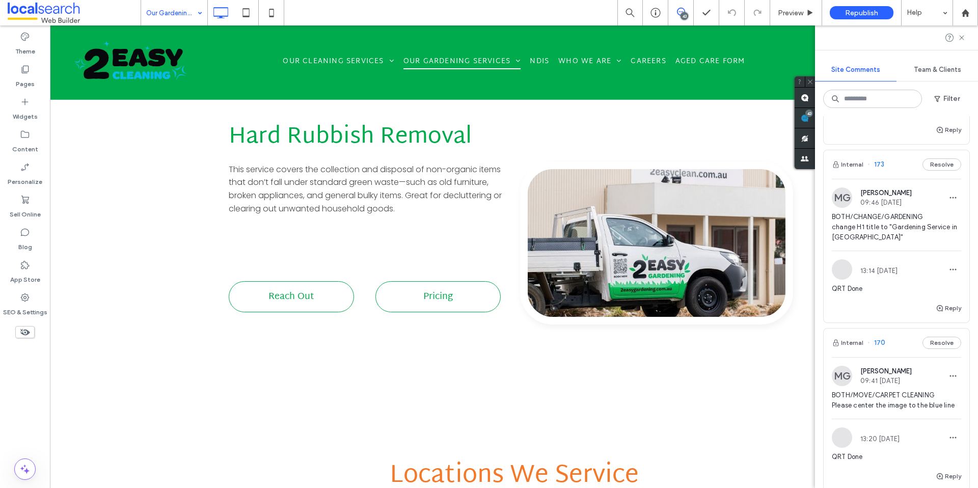
click at [881, 63] on span "174" at bounding box center [876, 58] width 17 height 10
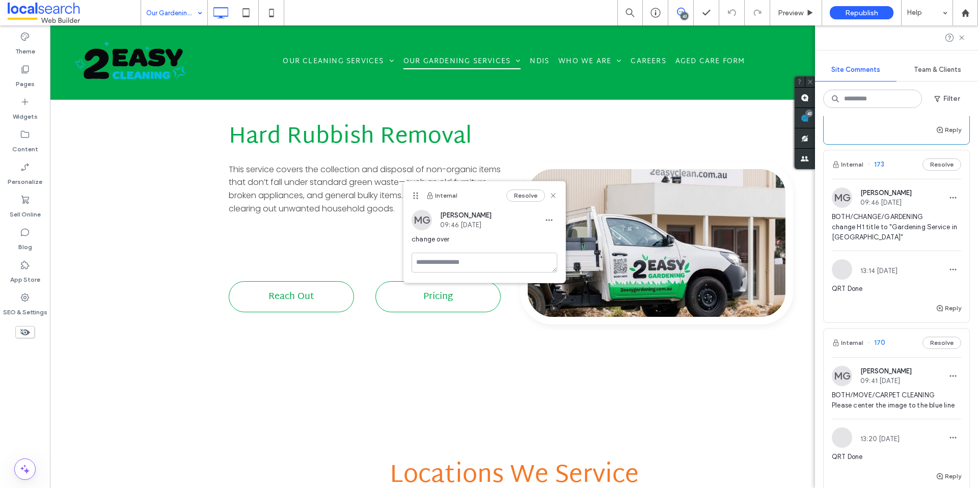
click at [878, 63] on span "174" at bounding box center [876, 58] width 17 height 10
click at [934, 64] on button "Resolve" at bounding box center [942, 58] width 39 height 12
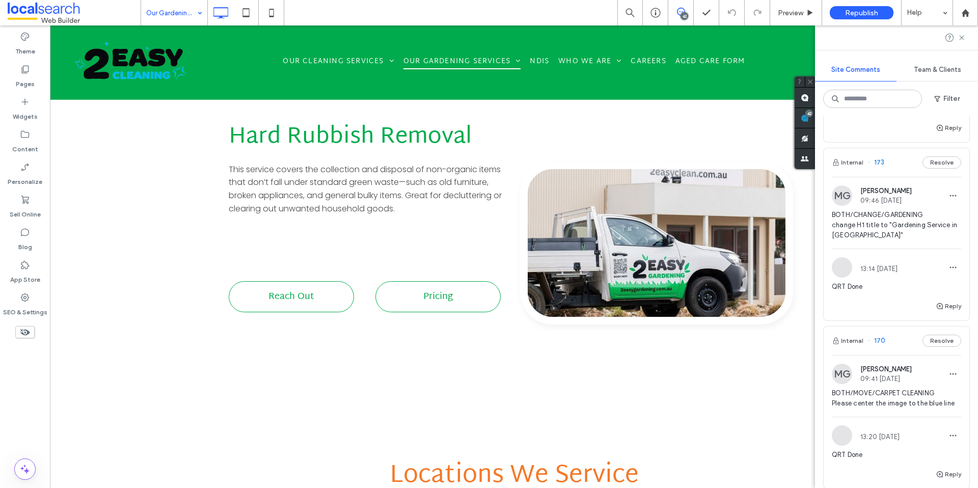
click at [874, 177] on div "Internal 173 Resolve" at bounding box center [897, 162] width 146 height 29
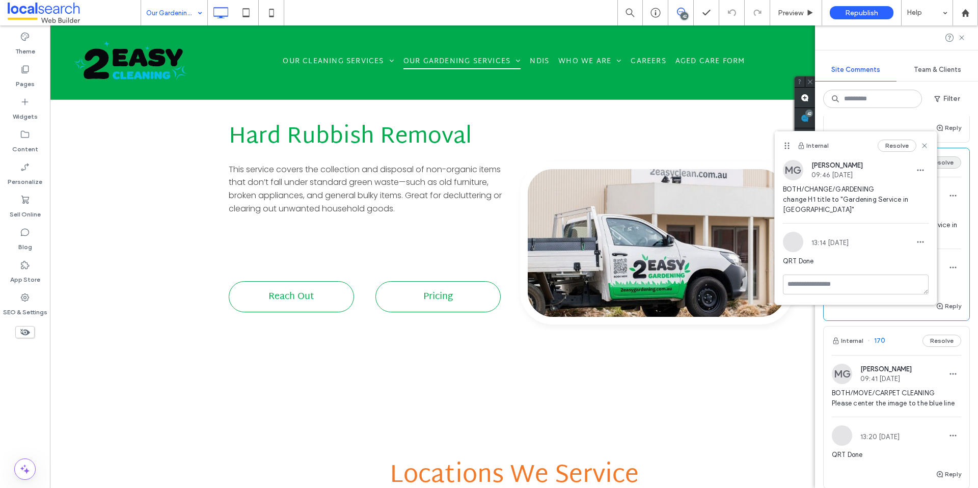
click at [949, 169] on button "Resolve" at bounding box center [942, 162] width 39 height 12
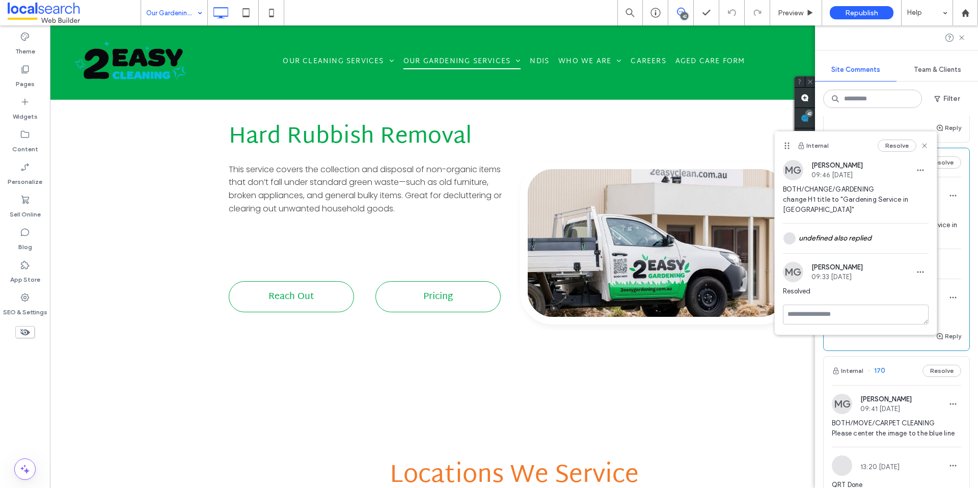
click at [925, 62] on span "BOTH/REMOVE/ GARDENING remove "transform your home"" at bounding box center [896, 52] width 129 height 20
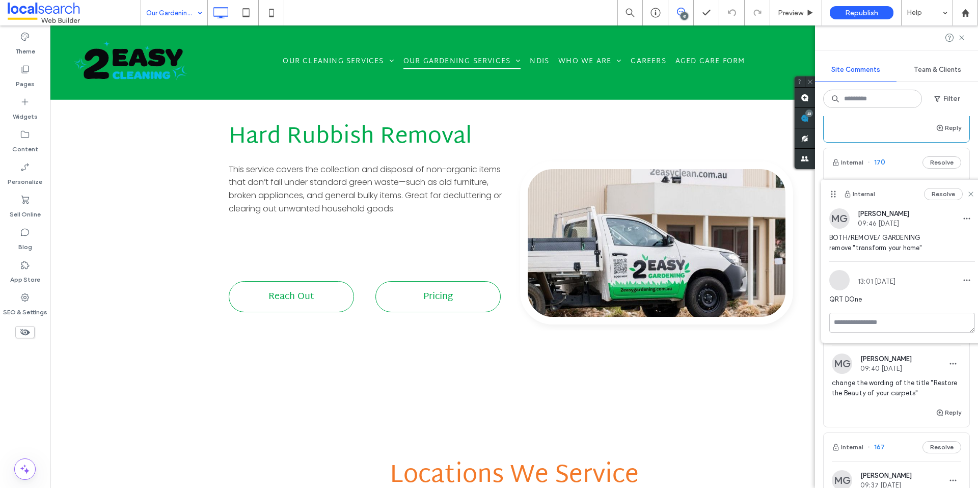
click at [853, 310] on div "Reply" at bounding box center [897, 300] width 146 height 20
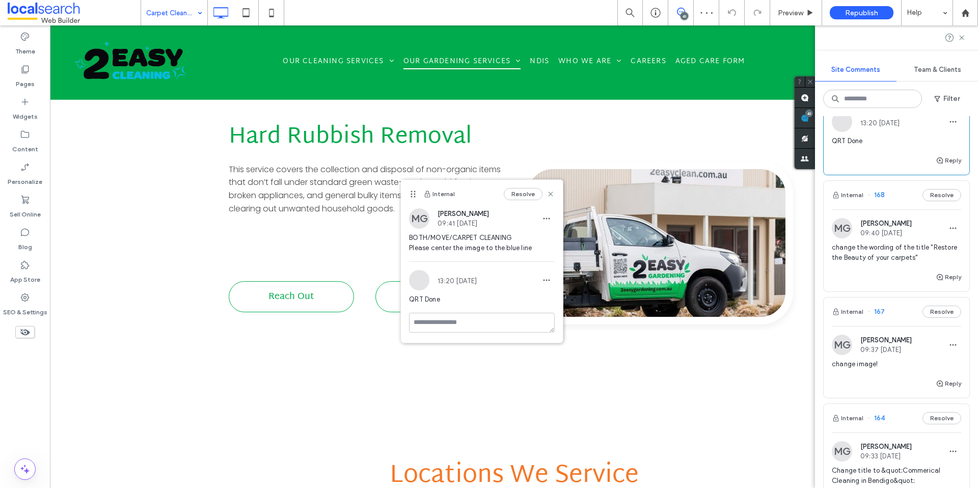
scroll to position [5251, 0]
click at [936, 200] on button "Resolve" at bounding box center [942, 194] width 39 height 12
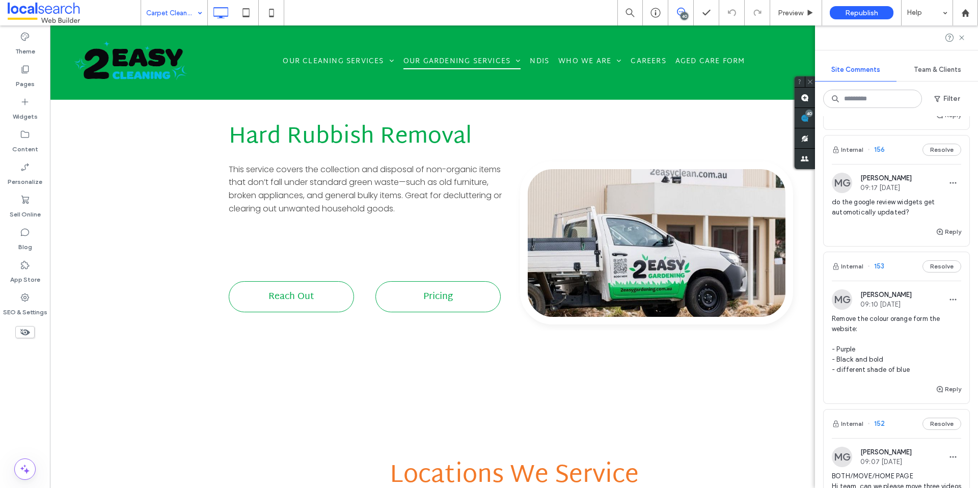
scroll to position [5595, 0]
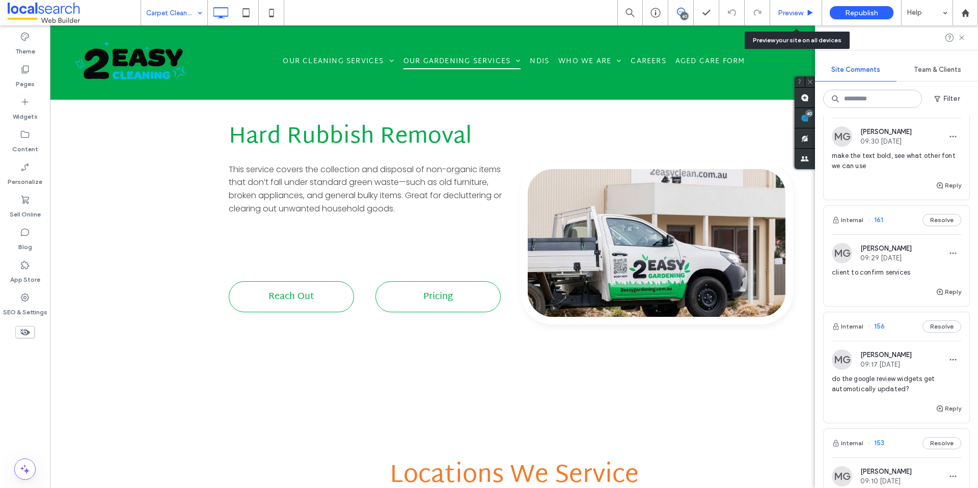
click at [789, 15] on span "Preview" at bounding box center [790, 13] width 25 height 9
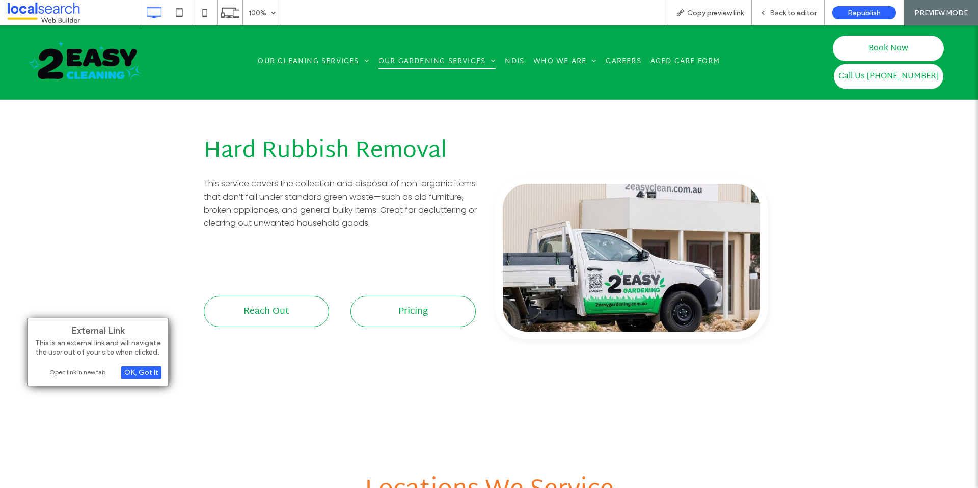
click at [83, 373] on div "Open link in new tab" at bounding box center [97, 372] width 127 height 11
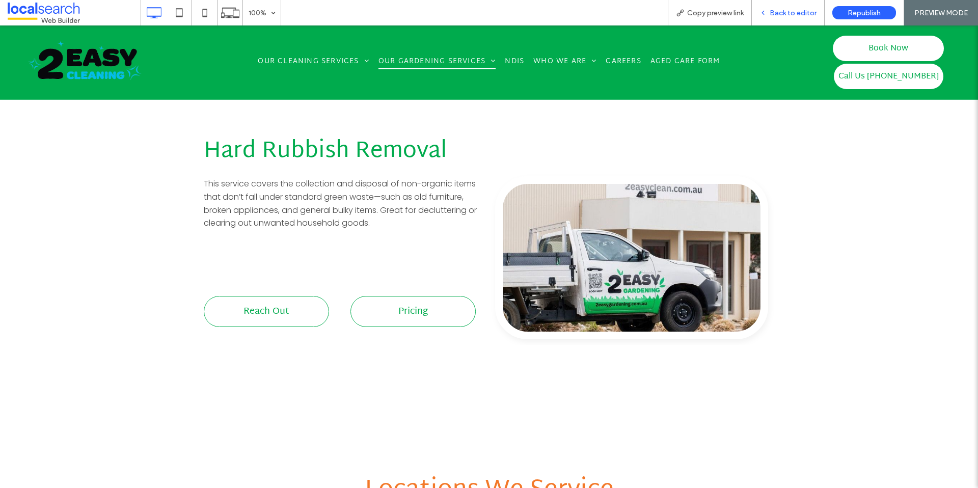
click at [780, 9] on span "Back to editor" at bounding box center [793, 13] width 47 height 9
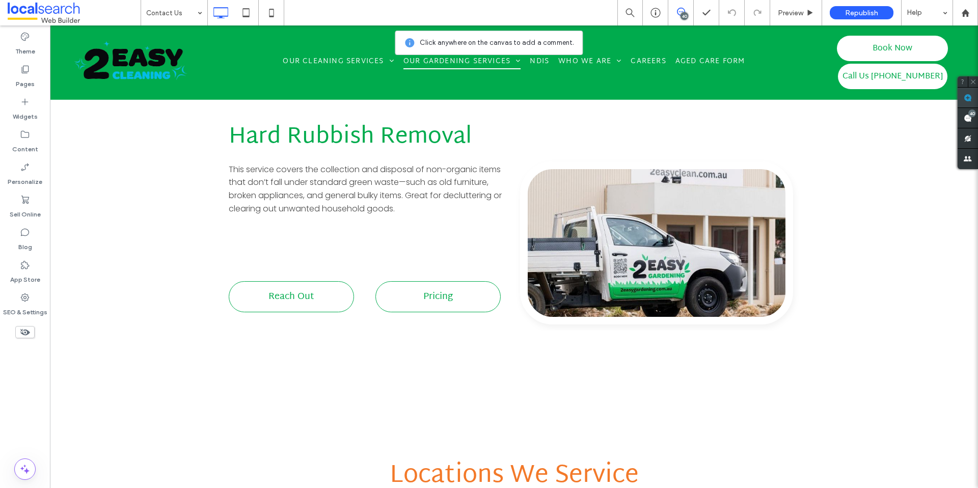
click at [967, 95] on use at bounding box center [968, 98] width 8 height 8
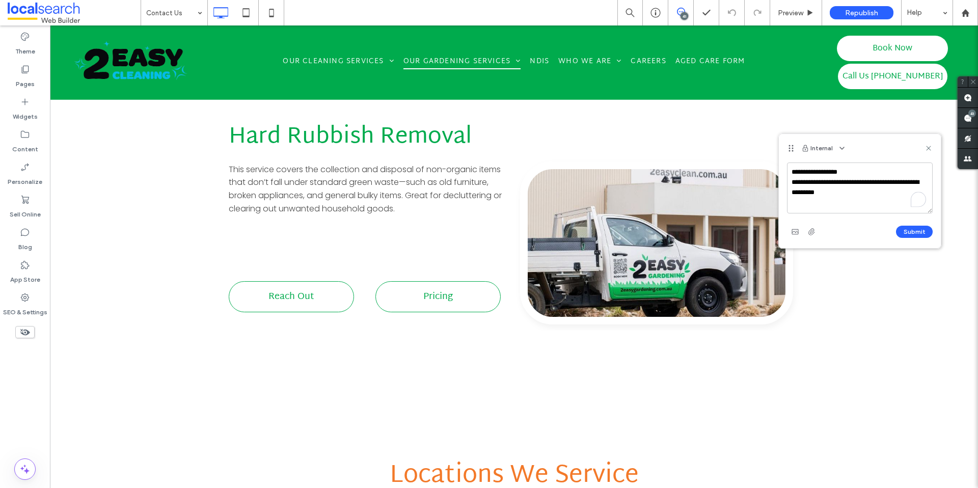
type textarea "**********"
click at [824, 226] on div "Submit" at bounding box center [860, 232] width 146 height 16
click at [809, 229] on icon "button" at bounding box center [812, 232] width 8 height 8
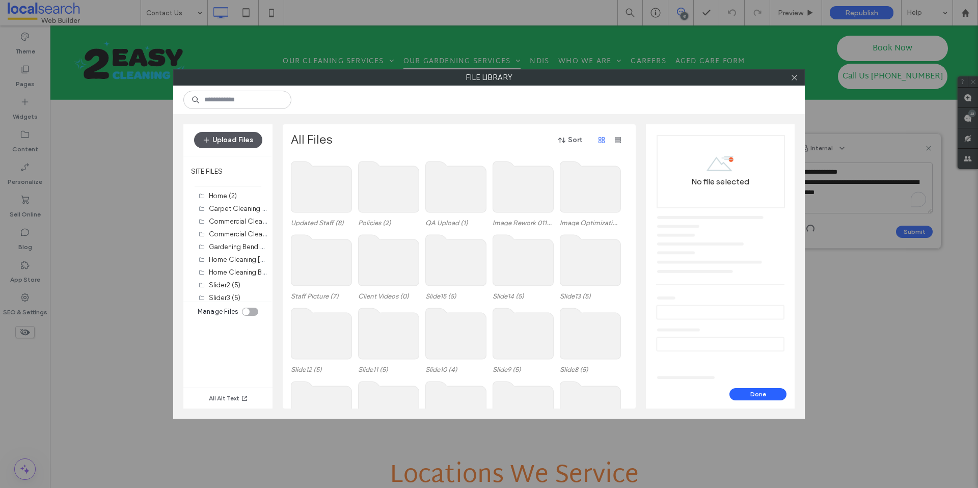
click at [225, 141] on button "Upload Files" at bounding box center [228, 140] width 68 height 16
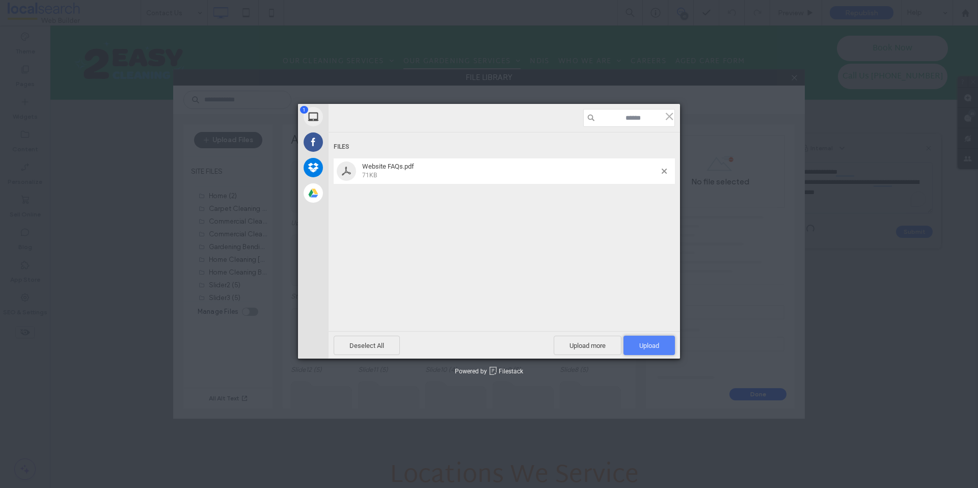
click at [640, 340] on span "Upload 1" at bounding box center [649, 345] width 51 height 19
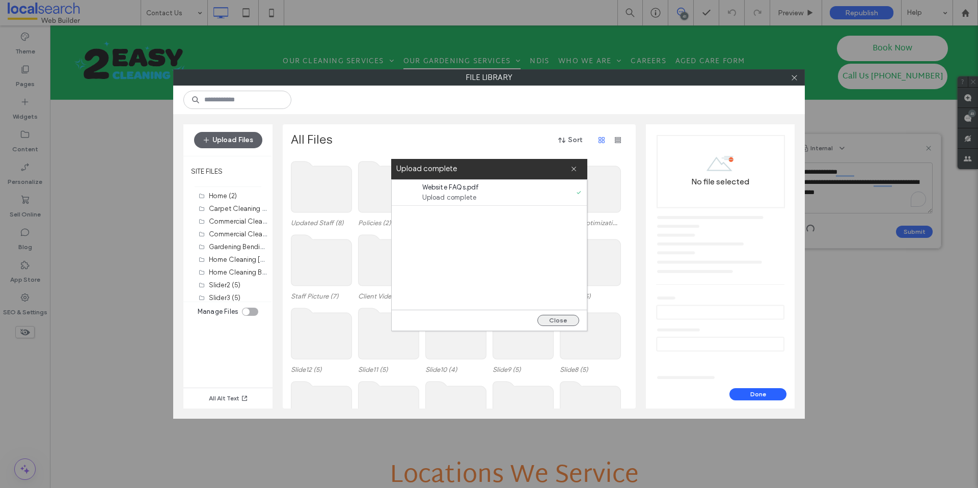
click at [573, 317] on button "Close" at bounding box center [559, 320] width 42 height 11
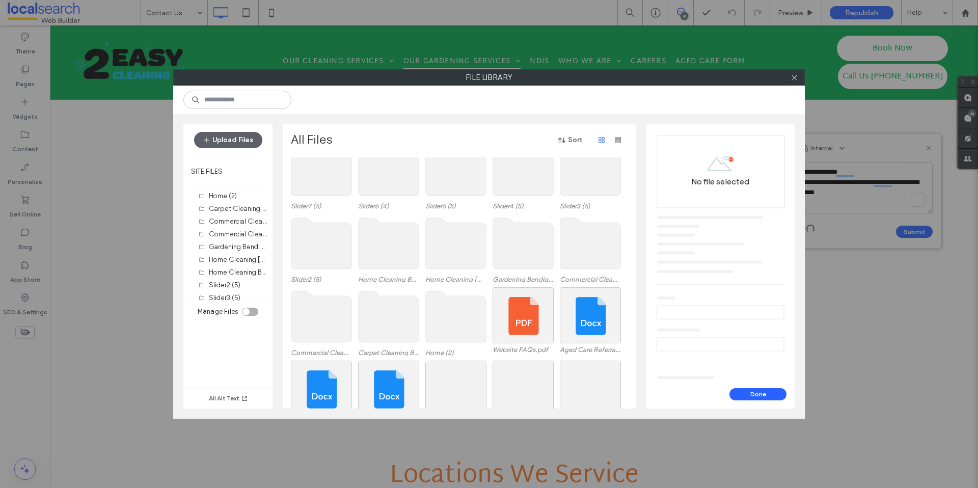
scroll to position [300, 0]
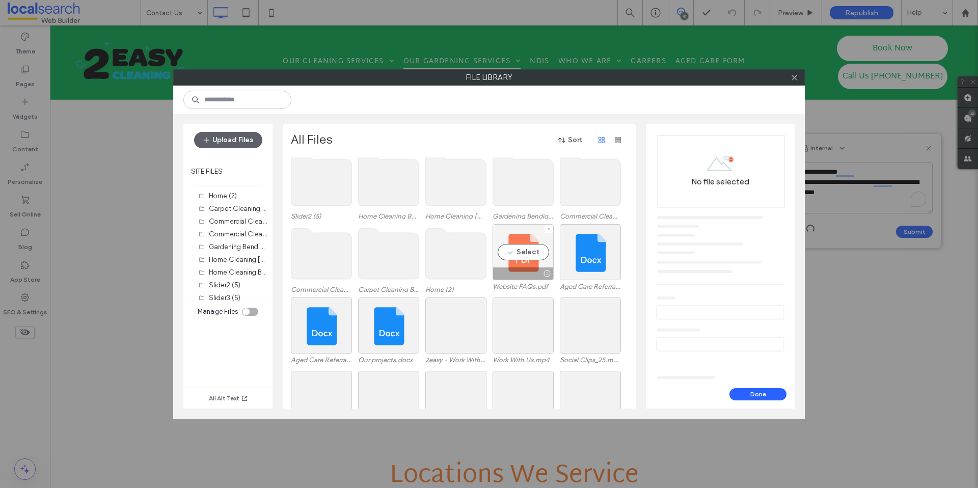
click at [516, 253] on div "Select" at bounding box center [523, 252] width 61 height 56
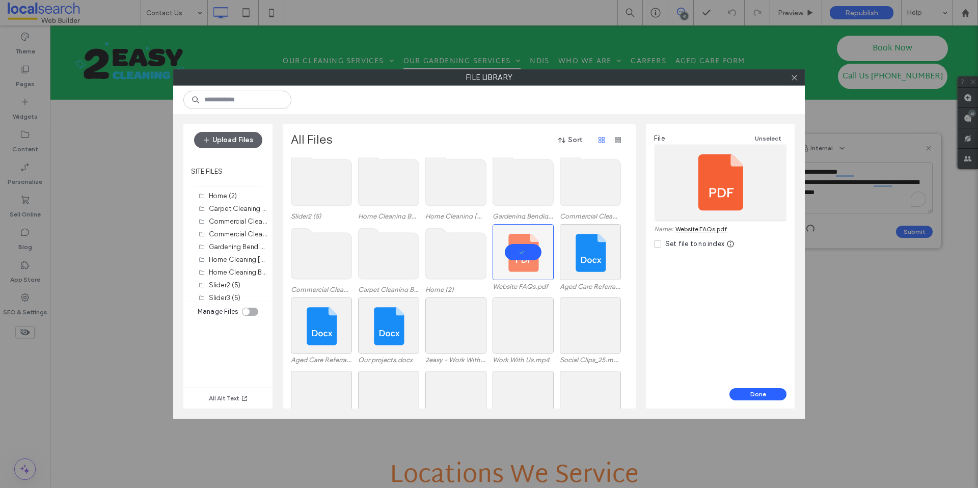
click at [762, 405] on div "Done" at bounding box center [720, 398] width 149 height 20
click at [759, 400] on button "Done" at bounding box center [758, 394] width 57 height 12
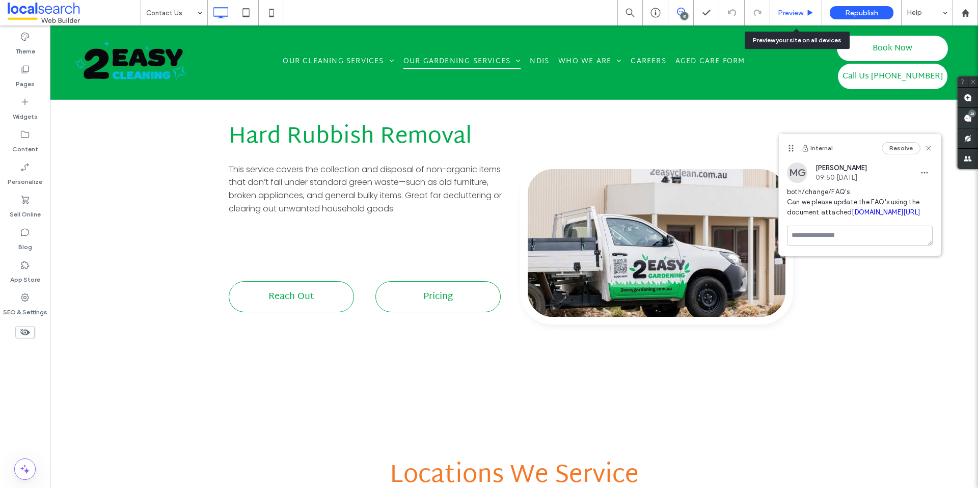
click at [790, 20] on div "Preview" at bounding box center [796, 12] width 52 height 25
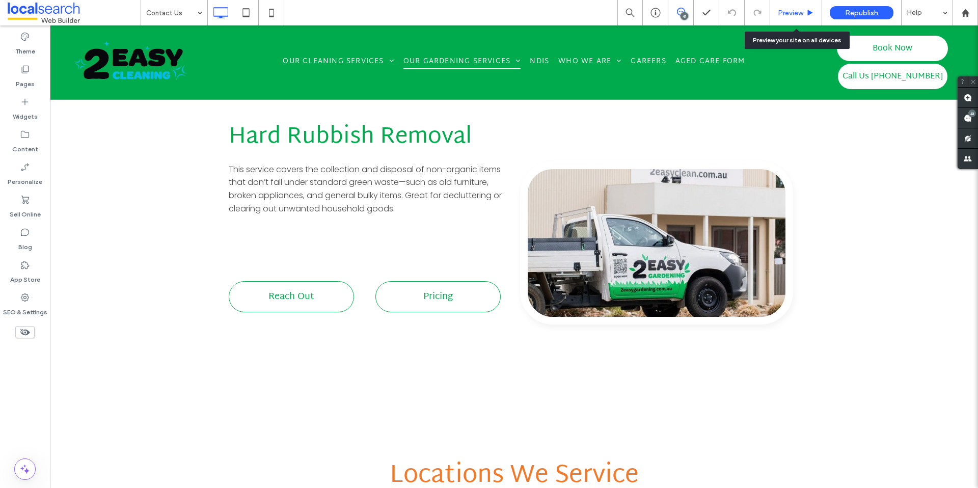
click at [783, 10] on span "Preview" at bounding box center [790, 13] width 25 height 9
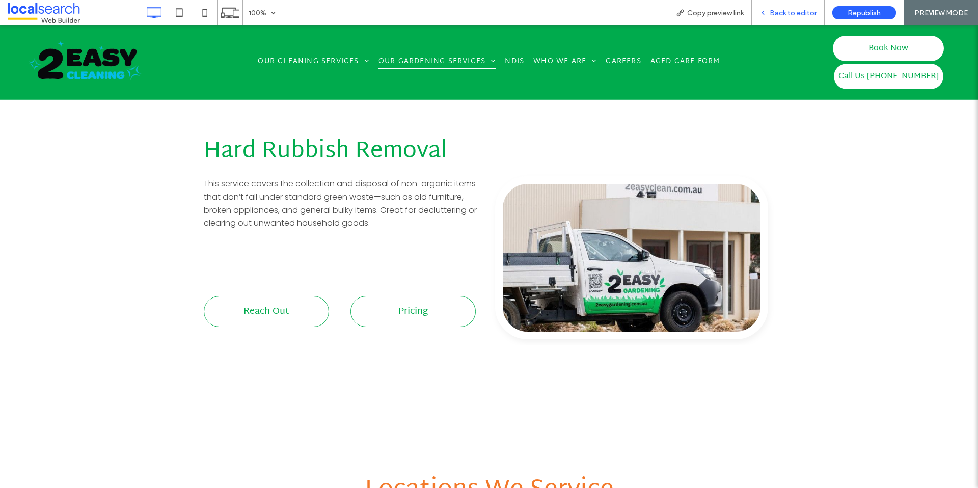
click at [760, 11] on div "Back to editor" at bounding box center [788, 13] width 72 height 9
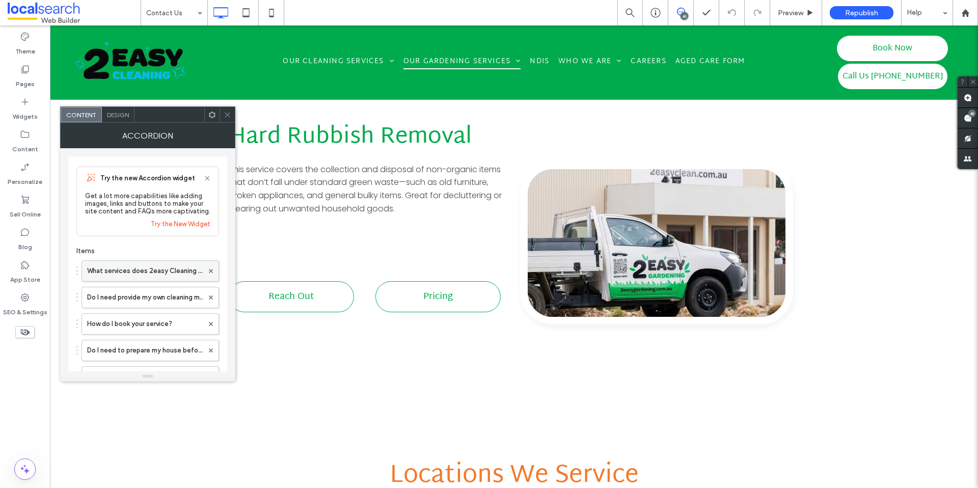
click at [125, 272] on label "What services does 2easy Cleaning & Gardening offer?" at bounding box center [145, 271] width 116 height 20
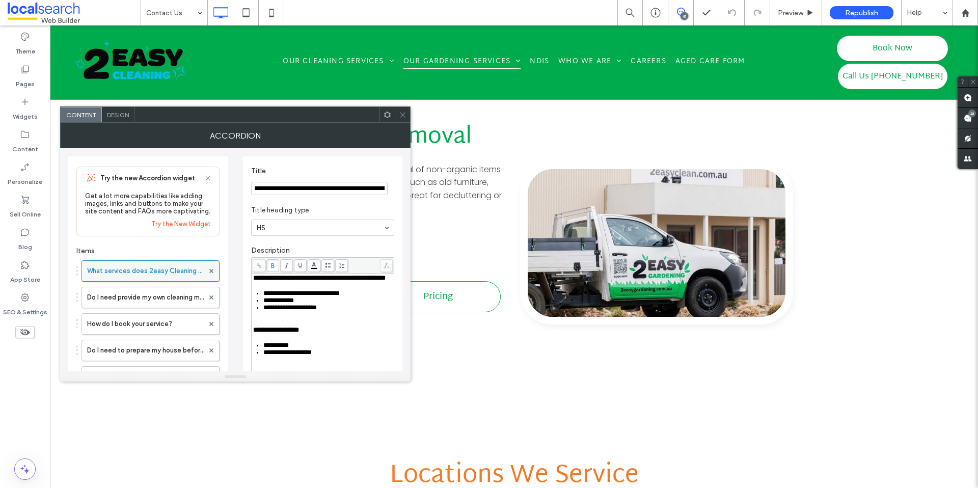
click at [158, 278] on label "What services does 2easy Cleaning & Gardening offer?" at bounding box center [145, 271] width 117 height 20
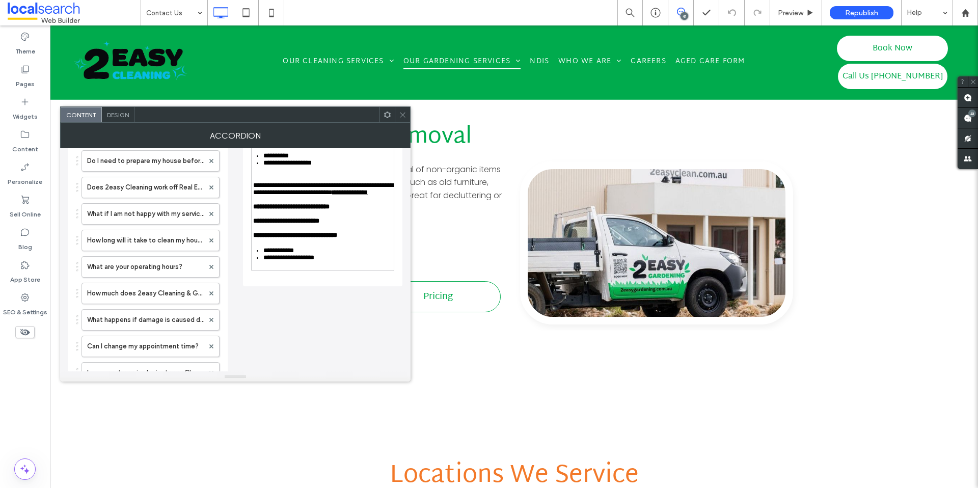
scroll to position [192, 0]
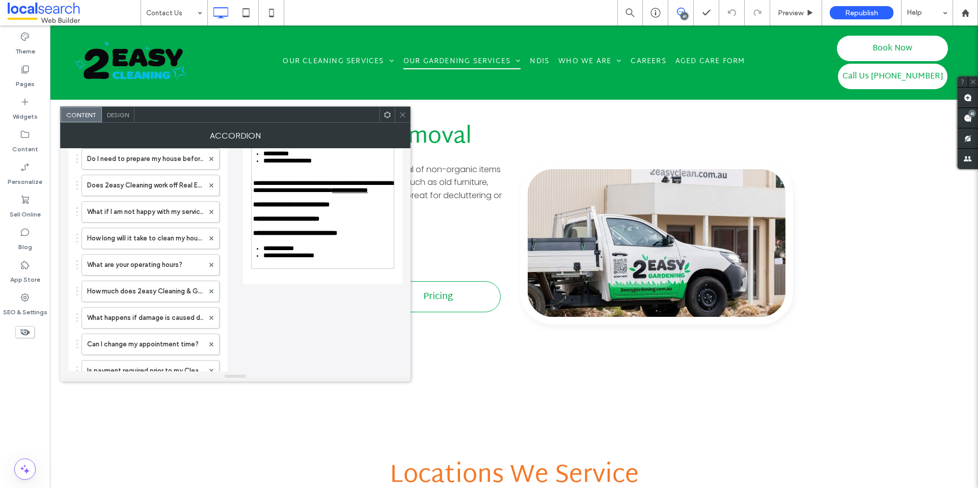
click at [328, 269] on div "**********" at bounding box center [323, 175] width 142 height 187
drag, startPoint x: 335, startPoint y: 286, endPoint x: 246, endPoint y: 196, distance: 126.5
click at [246, 196] on div "**********" at bounding box center [322, 124] width 159 height 319
click at [314, 259] on span "**********" at bounding box center [288, 255] width 51 height 7
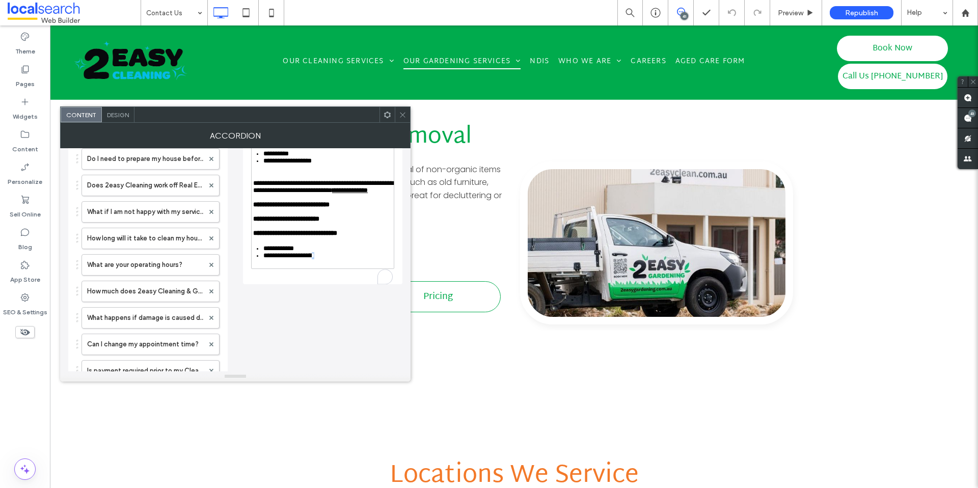
click at [314, 259] on span "**********" at bounding box center [288, 255] width 51 height 7
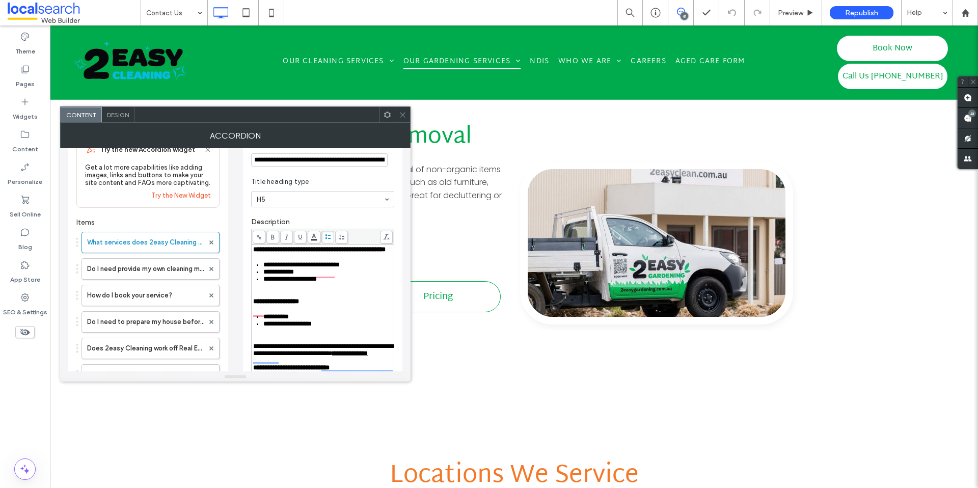
scroll to position [14, 0]
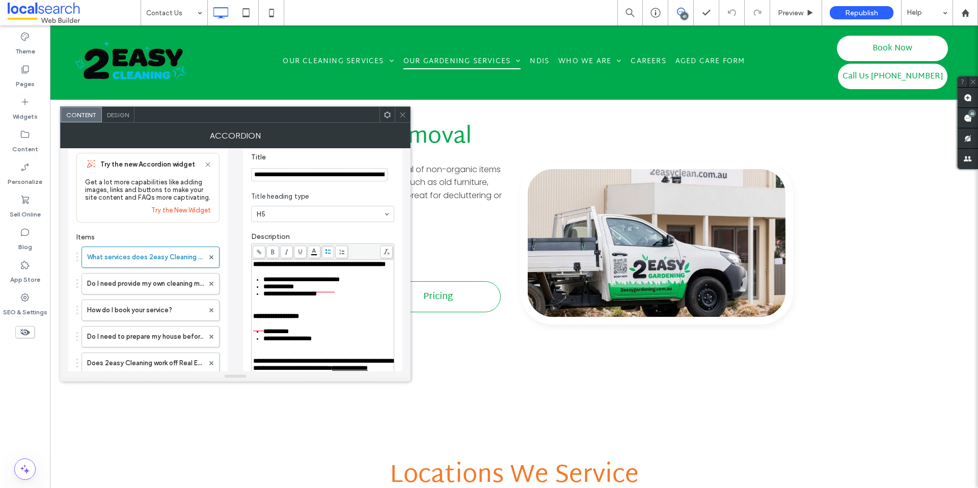
drag, startPoint x: 331, startPoint y: 281, endPoint x: 254, endPoint y: 264, distance: 78.2
click at [254, 264] on div "**********" at bounding box center [323, 349] width 140 height 176
click at [257, 266] on span "**********" at bounding box center [319, 264] width 132 height 7
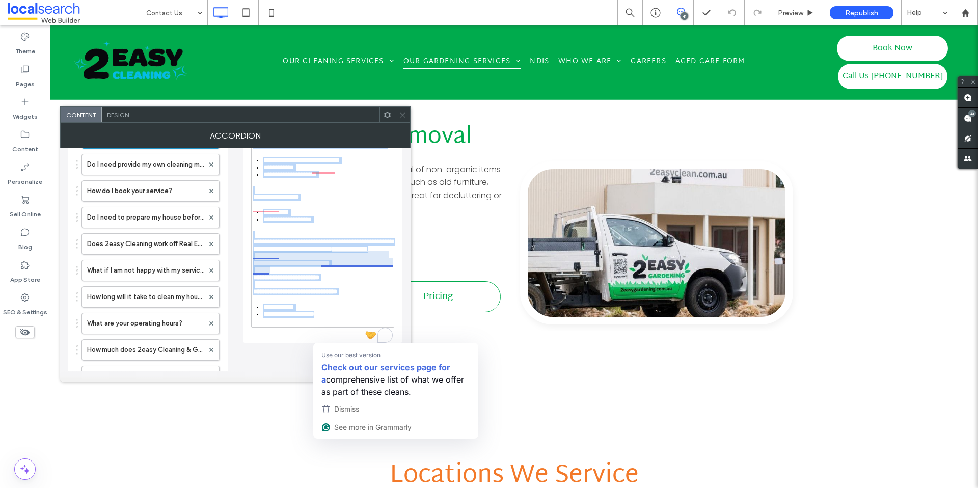
scroll to position [136, 0]
drag, startPoint x: 254, startPoint y: 263, endPoint x: 338, endPoint y: 341, distance: 114.3
click at [338, 325] on div "**********" at bounding box center [323, 231] width 142 height 187
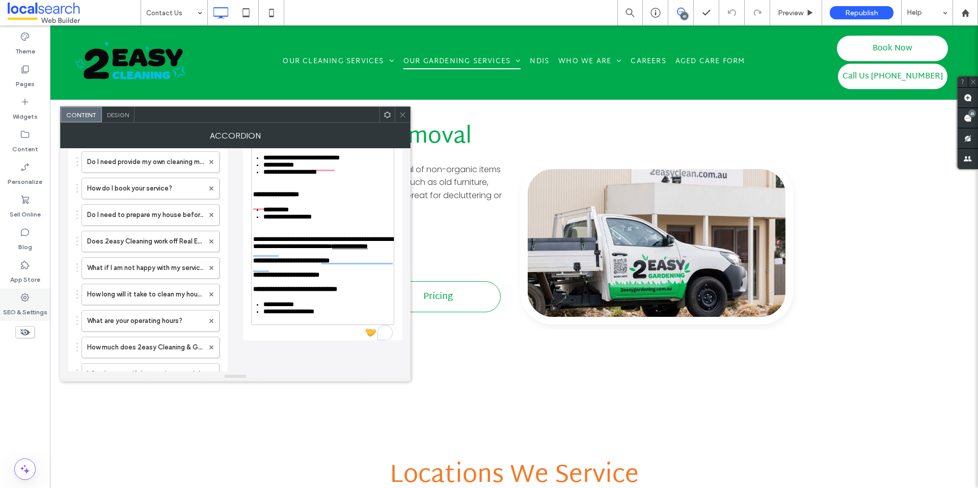
click at [16, 305] on label "SEO & Settings" at bounding box center [25, 310] width 44 height 14
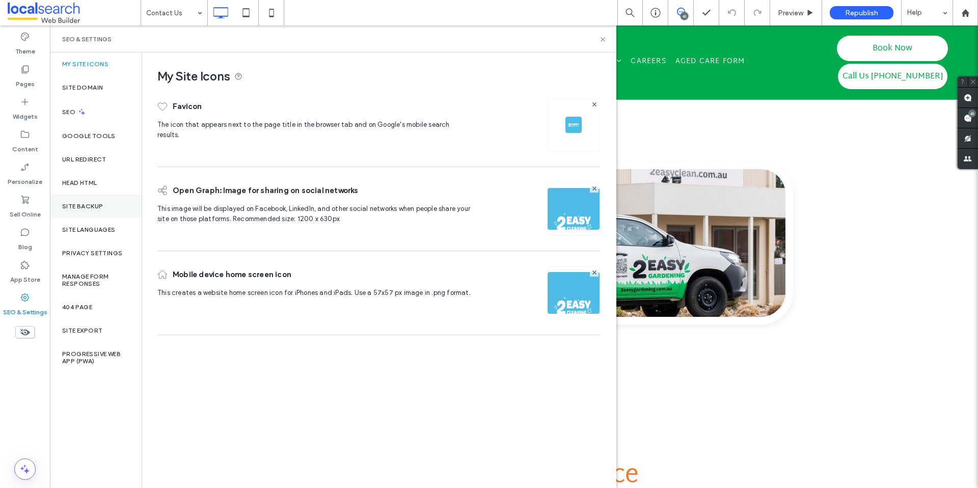
click at [79, 211] on div "Site Backup" at bounding box center [96, 206] width 92 height 23
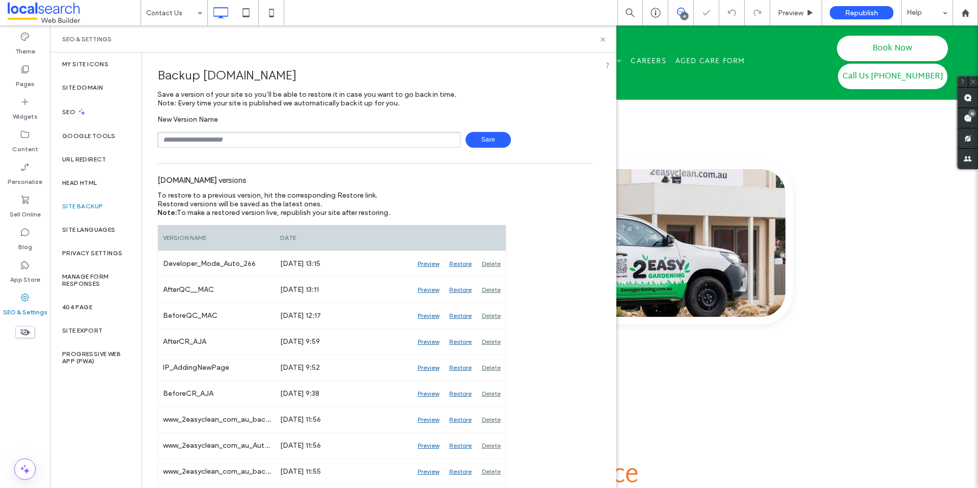
click at [240, 139] on input "text" at bounding box center [308, 140] width 303 height 16
click at [484, 141] on span "Save" at bounding box center [488, 140] width 45 height 16
type input "**********"
click at [492, 141] on span "Save" at bounding box center [488, 140] width 45 height 16
click at [600, 38] on icon at bounding box center [603, 40] width 8 height 8
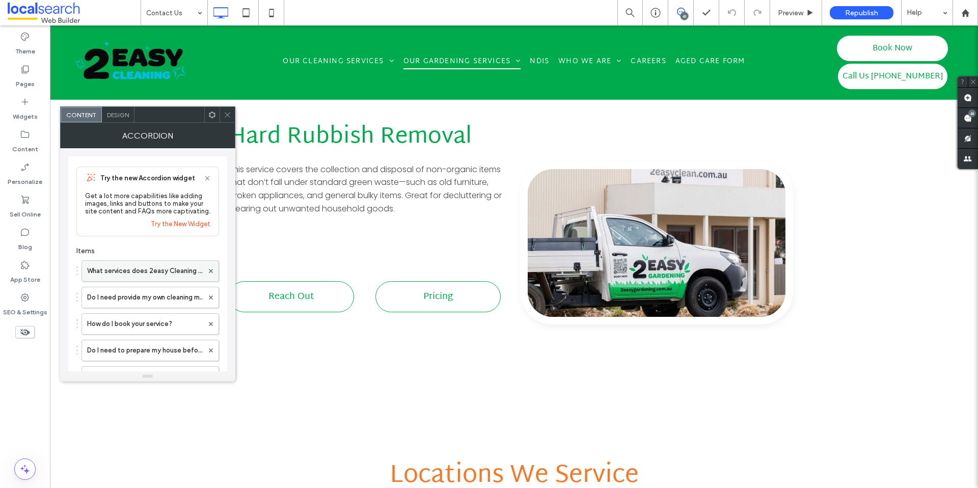
click at [135, 272] on label "What services does 2easy Cleaning & Gardening offer?" at bounding box center [145, 271] width 116 height 20
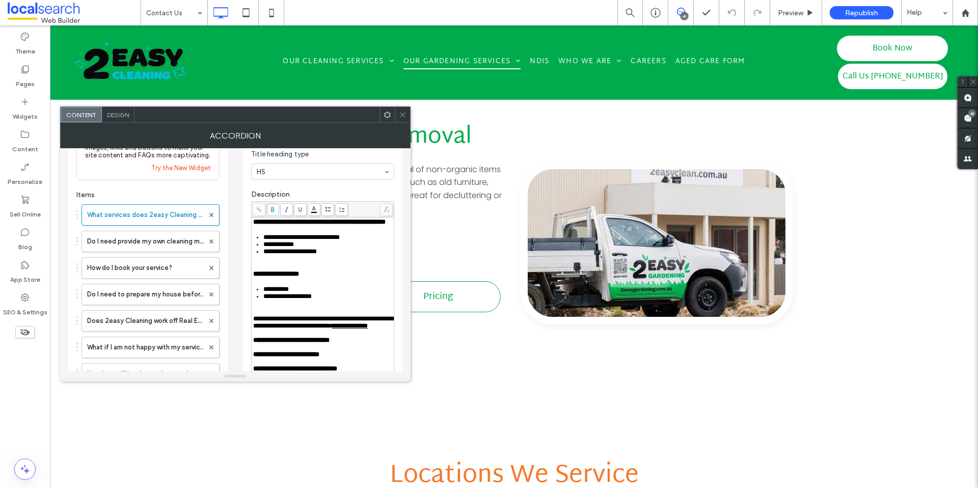
scroll to position [131, 0]
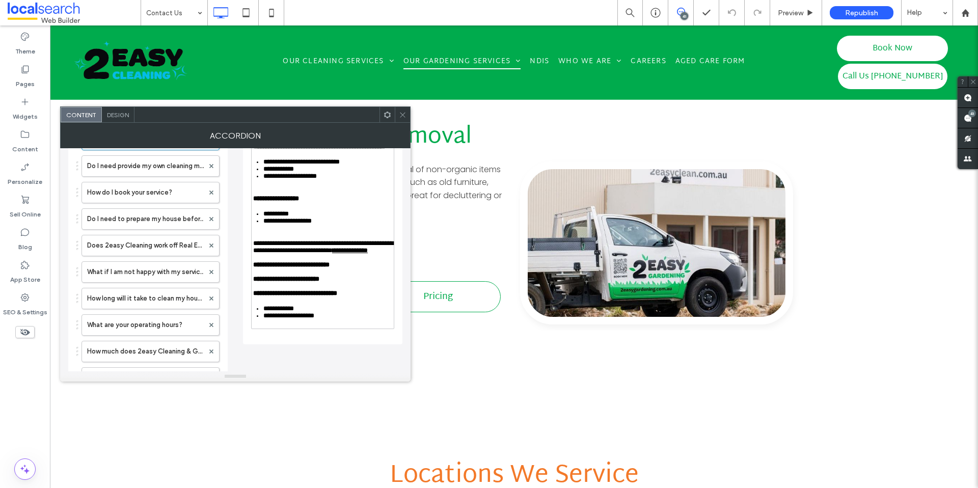
click at [338, 329] on div "**********" at bounding box center [323, 235] width 142 height 187
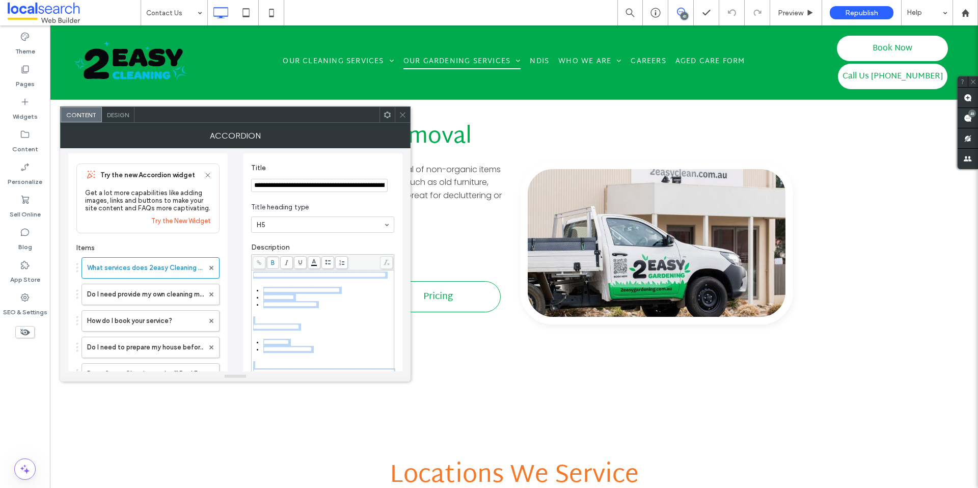
scroll to position [0, 0]
drag, startPoint x: 336, startPoint y: 342, endPoint x: 252, endPoint y: 236, distance: 135.0
click at [252, 236] on div "**********" at bounding box center [322, 315] width 159 height 319
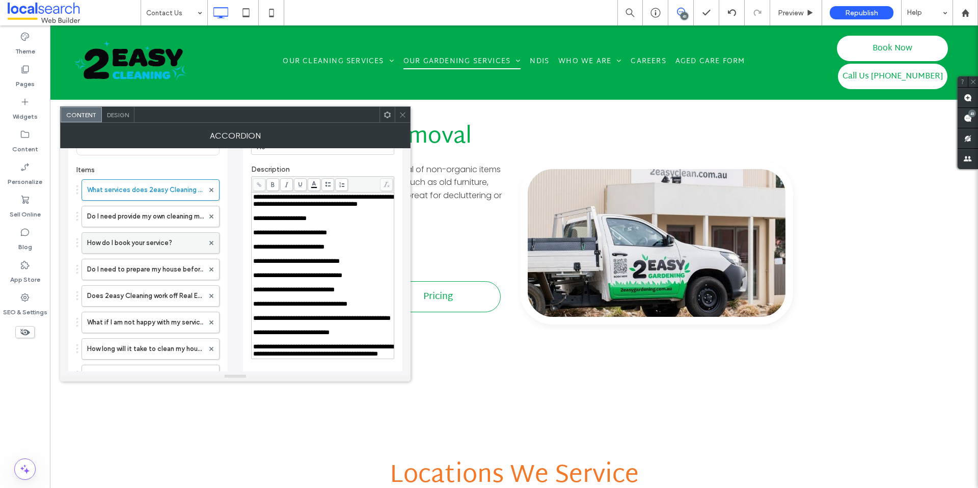
scroll to position [75, 0]
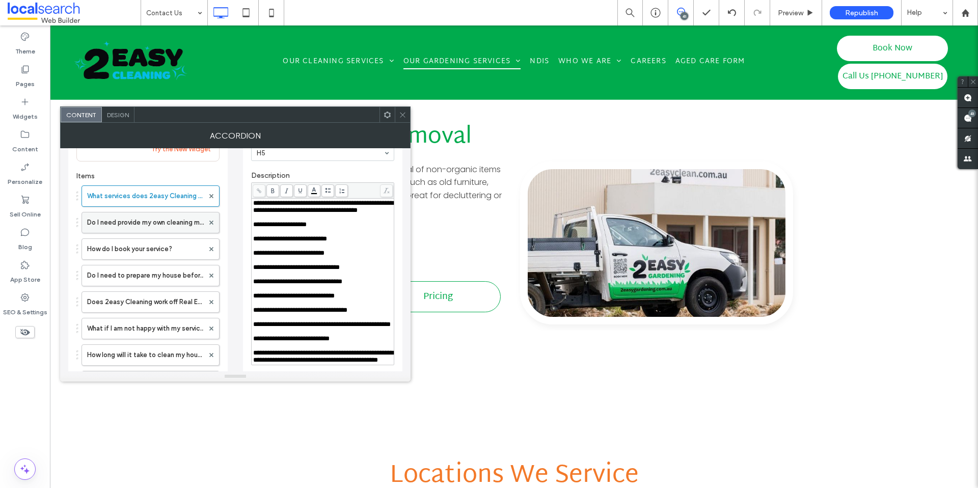
click at [157, 227] on label "Do I need provide my own cleaning materials?" at bounding box center [145, 222] width 117 height 20
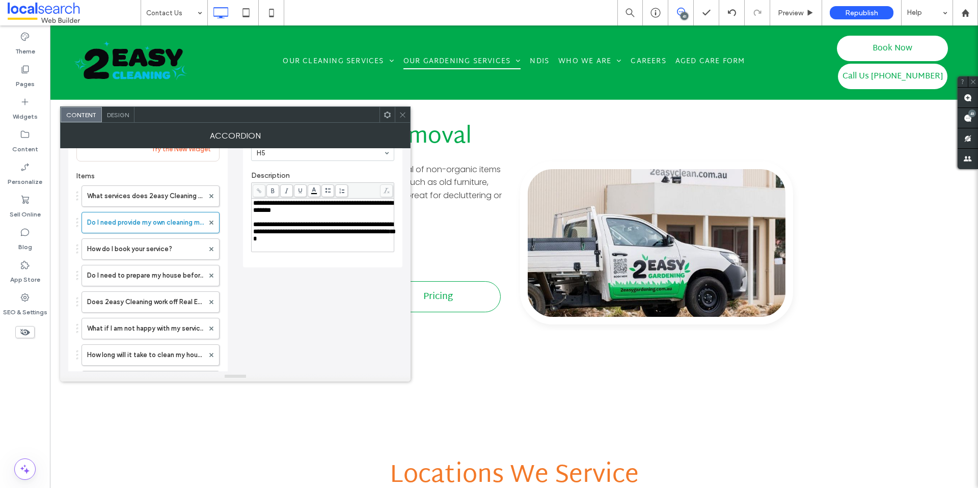
click at [339, 243] on div "**********" at bounding box center [323, 231] width 140 height 21
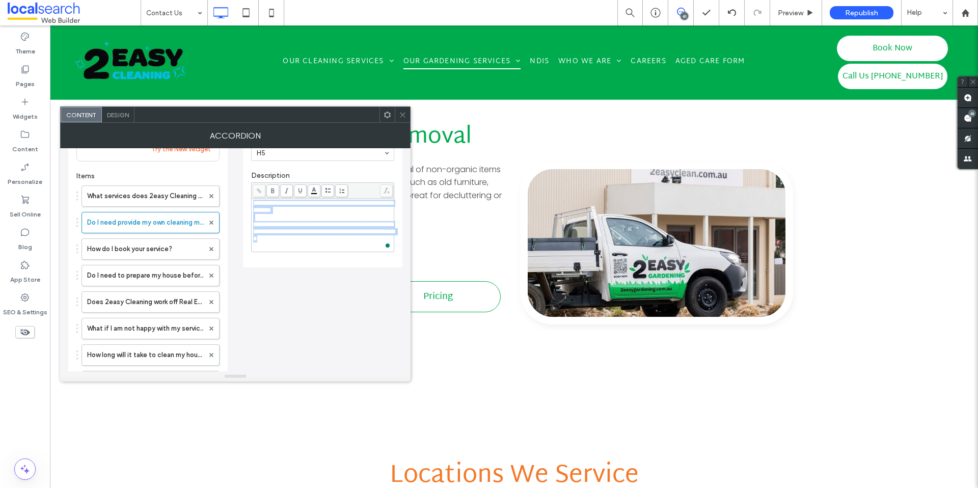
drag, startPoint x: 340, startPoint y: 243, endPoint x: 236, endPoint y: 195, distance: 114.5
click at [236, 195] on div "**********" at bounding box center [235, 364] width 334 height 582
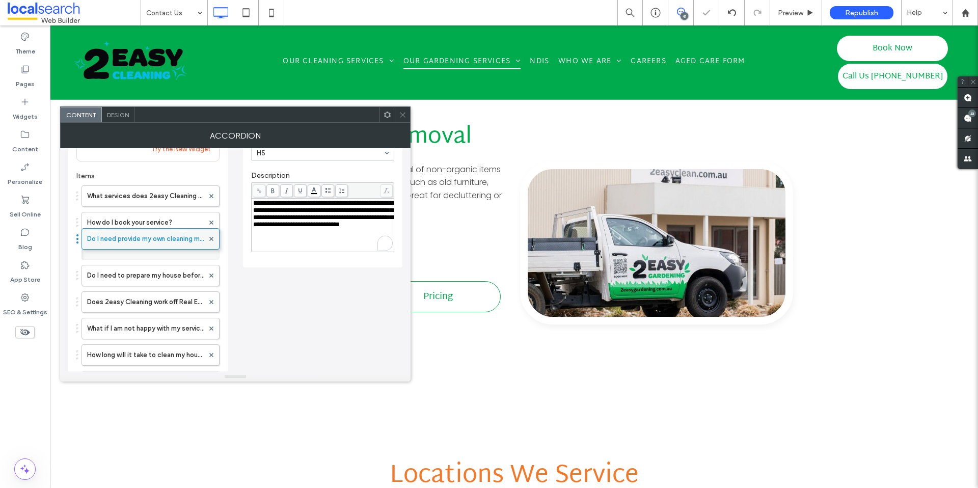
drag, startPoint x: 155, startPoint y: 225, endPoint x: 152, endPoint y: 239, distance: 14.5
drag, startPoint x: 148, startPoint y: 241, endPoint x: 149, endPoint y: 209, distance: 32.1
type input "**********"
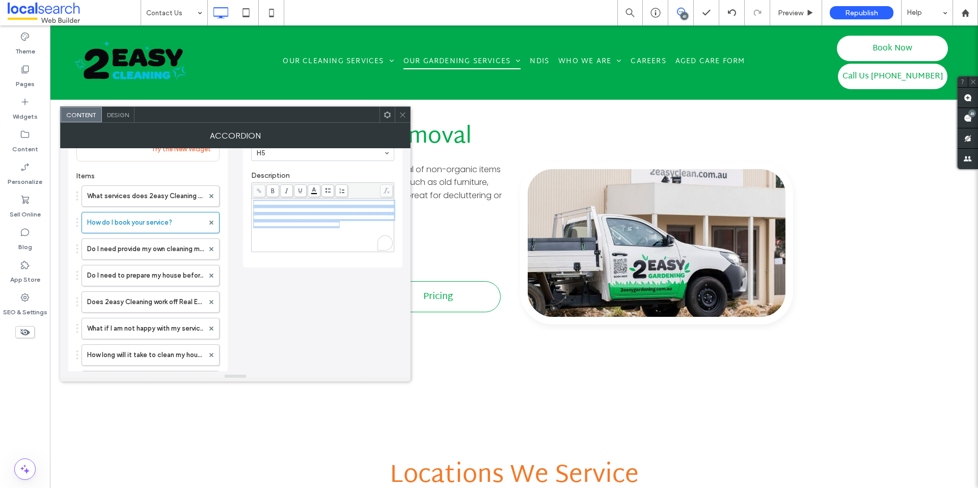
drag, startPoint x: 335, startPoint y: 239, endPoint x: 238, endPoint y: 205, distance: 102.2
click at [238, 205] on div "**********" at bounding box center [235, 364] width 334 height 582
click at [275, 218] on span "**********" at bounding box center [323, 214] width 140 height 28
click at [148, 244] on label "Do I need provide my own cleaning materials?" at bounding box center [145, 249] width 117 height 20
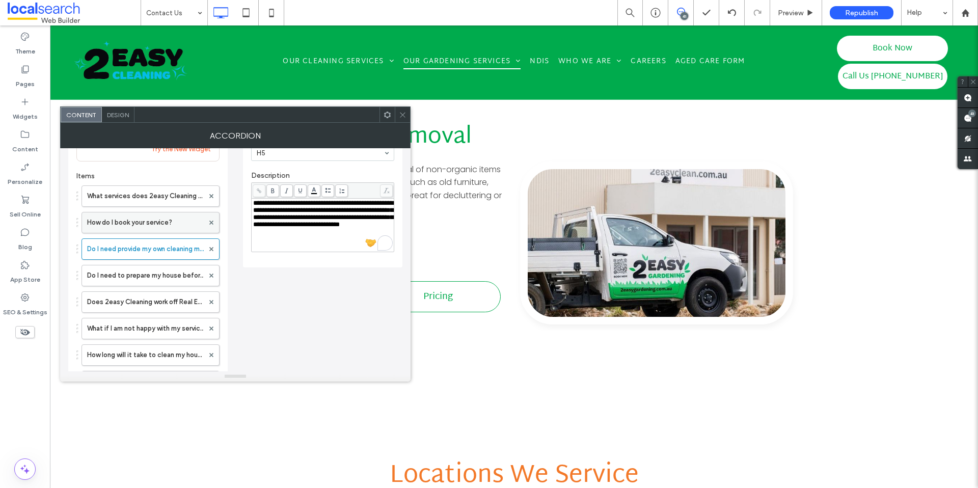
click at [153, 227] on label "How do I book your service?" at bounding box center [145, 222] width 117 height 20
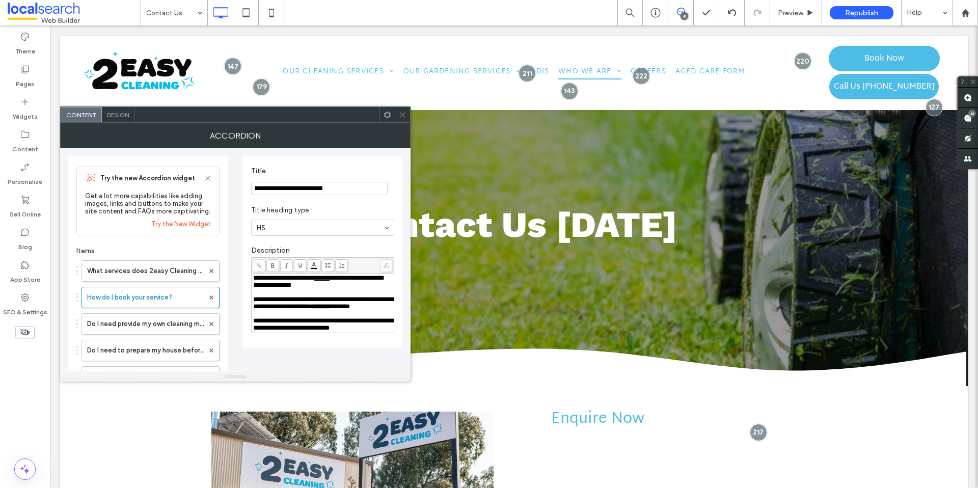
click at [381, 317] on div "**********" at bounding box center [323, 324] width 140 height 14
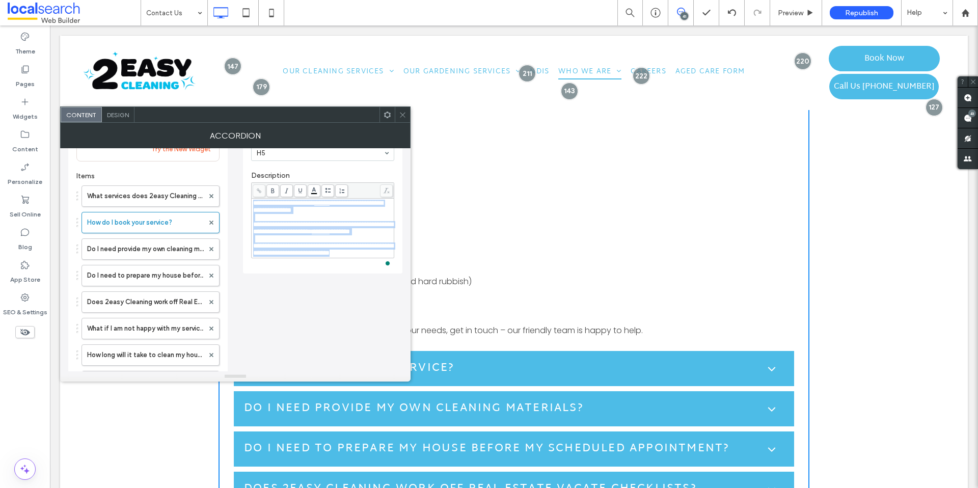
drag, startPoint x: 380, startPoint y: 263, endPoint x: 244, endPoint y: 195, distance: 151.8
click at [244, 195] on div "**********" at bounding box center [322, 178] width 159 height 192
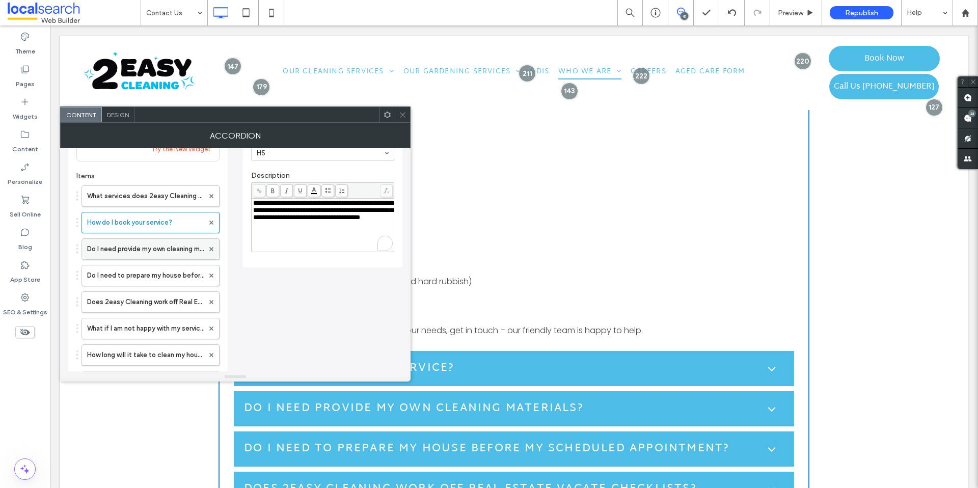
click at [125, 249] on label "Do I need provide my own cleaning materials?" at bounding box center [145, 249] width 117 height 20
click at [148, 245] on label "Do I need provide my own cleaning materials?" at bounding box center [145, 249] width 117 height 20
click at [140, 266] on label "Do I need to prepare my house before my scheduled appointment?" at bounding box center [145, 275] width 117 height 20
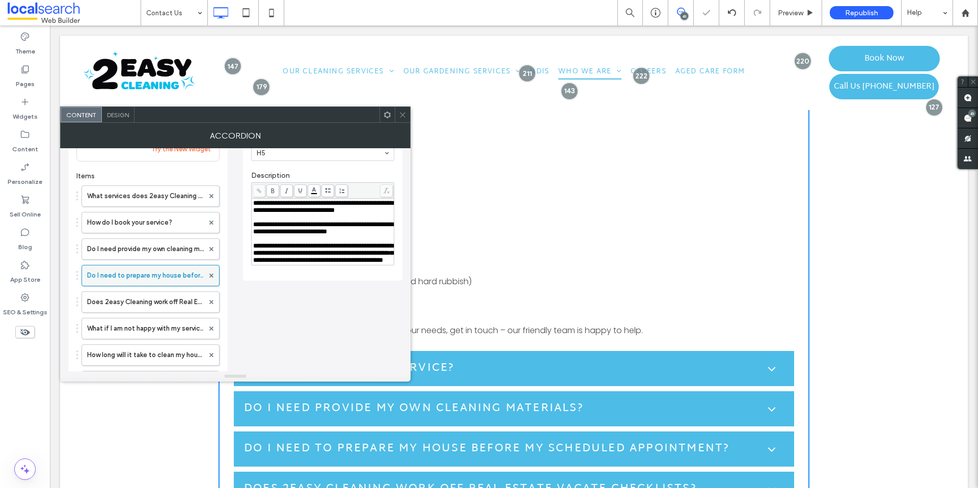
click at [135, 278] on label "Do I need to prepare my house before my scheduled appointment?" at bounding box center [145, 275] width 117 height 20
click at [351, 264] on div "**********" at bounding box center [323, 253] width 140 height 21
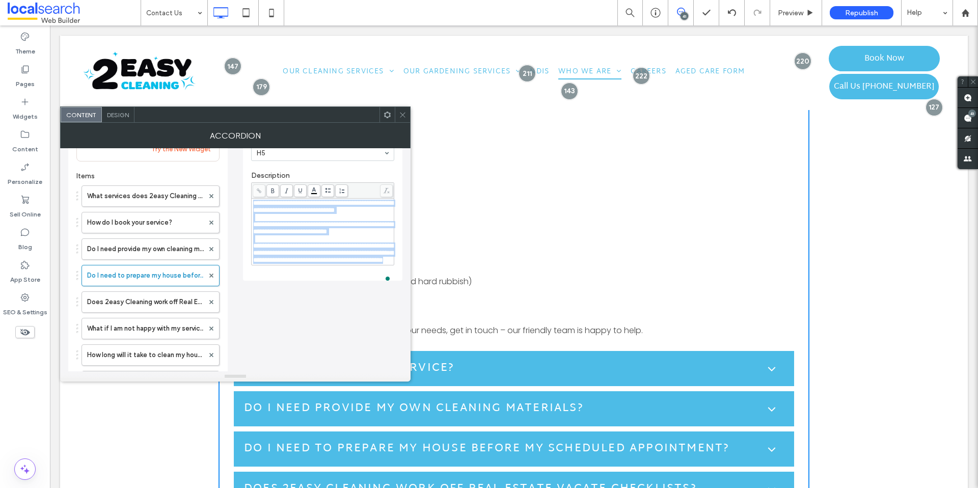
drag, startPoint x: 338, startPoint y: 280, endPoint x: 251, endPoint y: 197, distance: 120.0
click at [251, 197] on div "**********" at bounding box center [322, 223] width 143 height 83
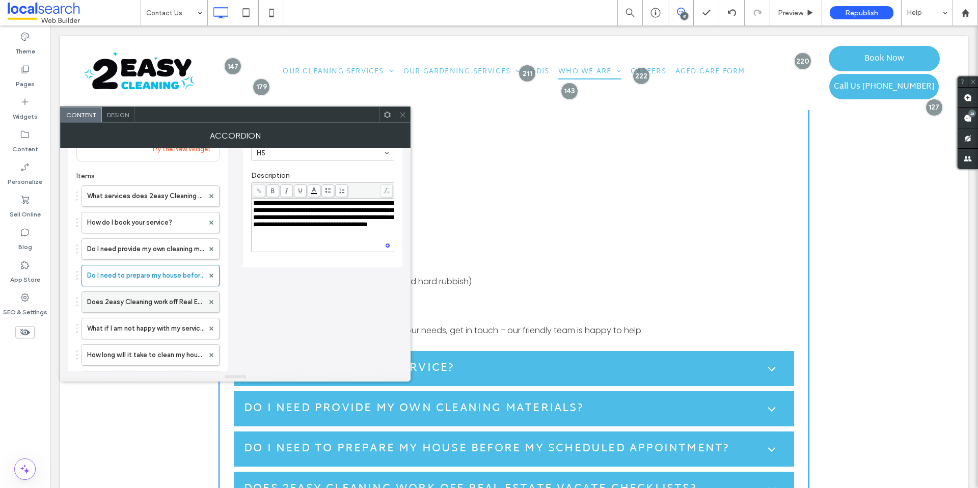
click at [125, 307] on label "Does 2easy Cleaning work off Real Estate Vacate Checklists?" at bounding box center [145, 302] width 117 height 20
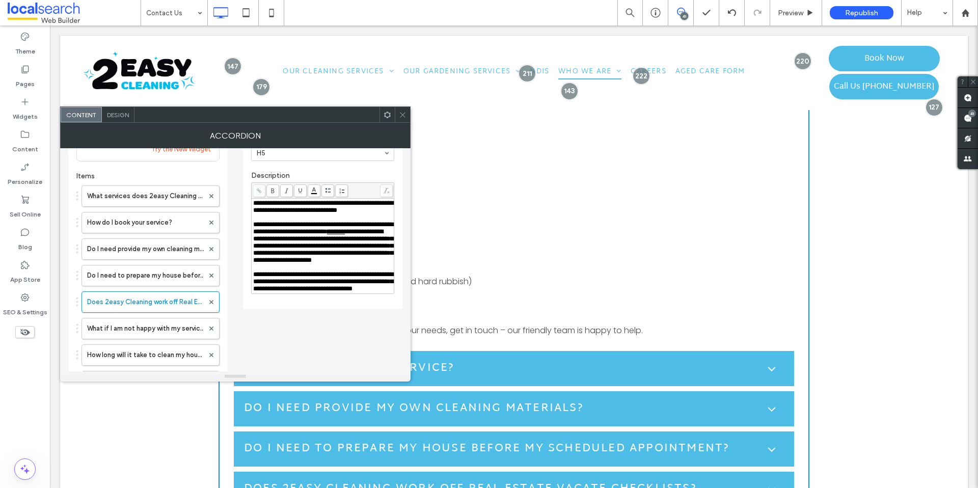
click at [307, 292] on div "**********" at bounding box center [323, 281] width 140 height 21
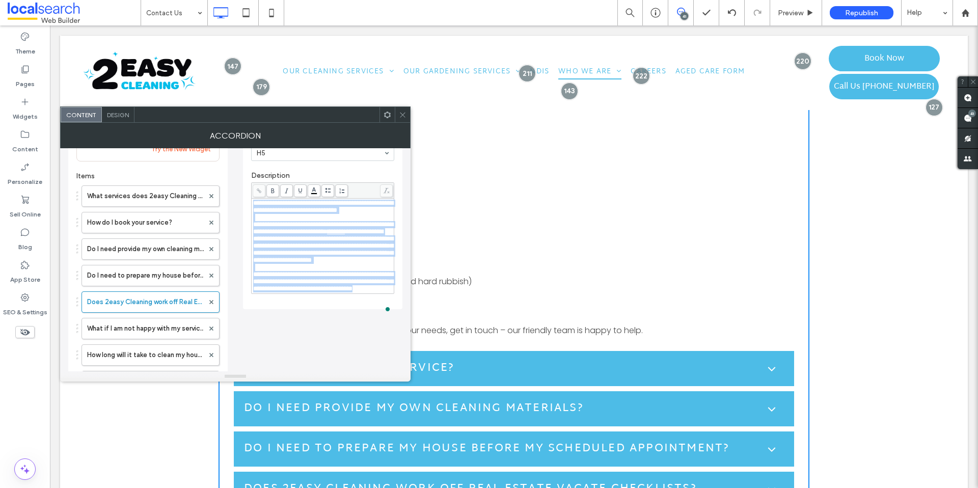
drag, startPoint x: 305, startPoint y: 310, endPoint x: 240, endPoint y: 178, distance: 147.7
click at [240, 177] on div "Try the new Accordion widget Get a lot more capabilities like adding images, li…" at bounding box center [235, 364] width 334 height 582
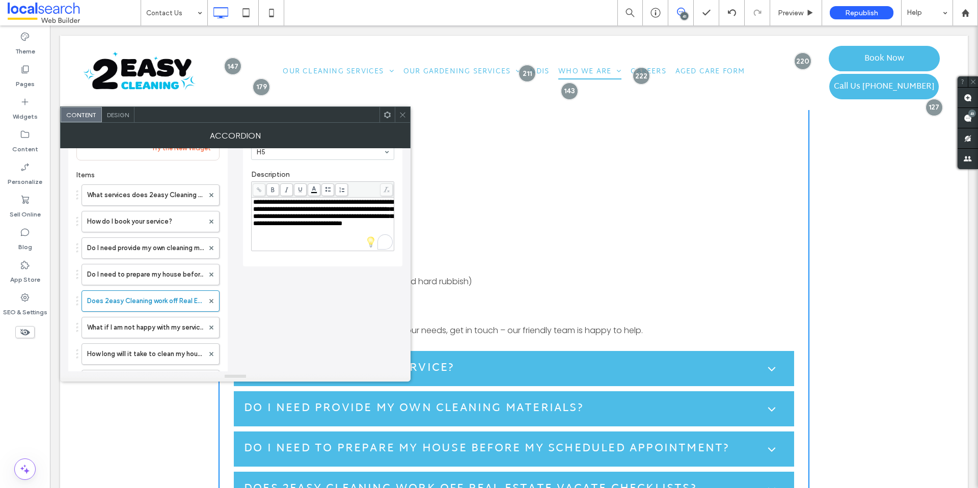
scroll to position [89, 0]
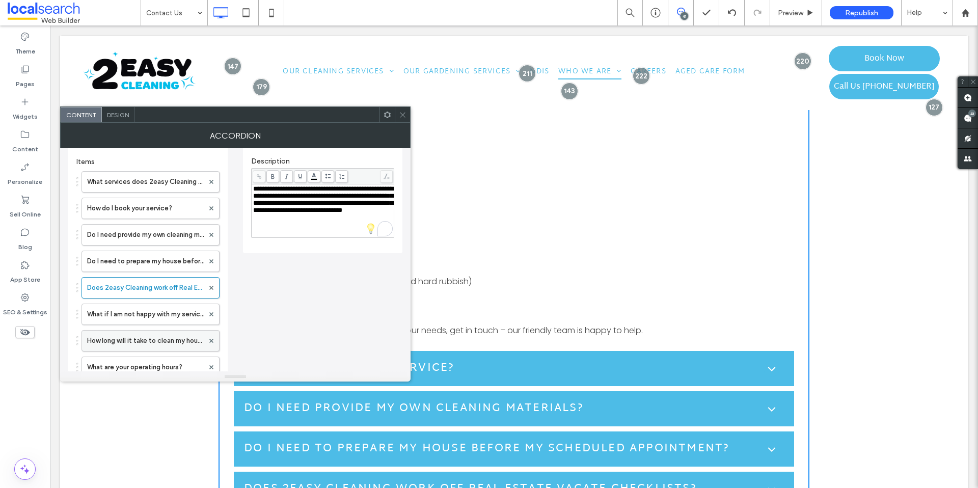
click at [158, 338] on label "How long will it take to clean my house?" at bounding box center [145, 341] width 117 height 20
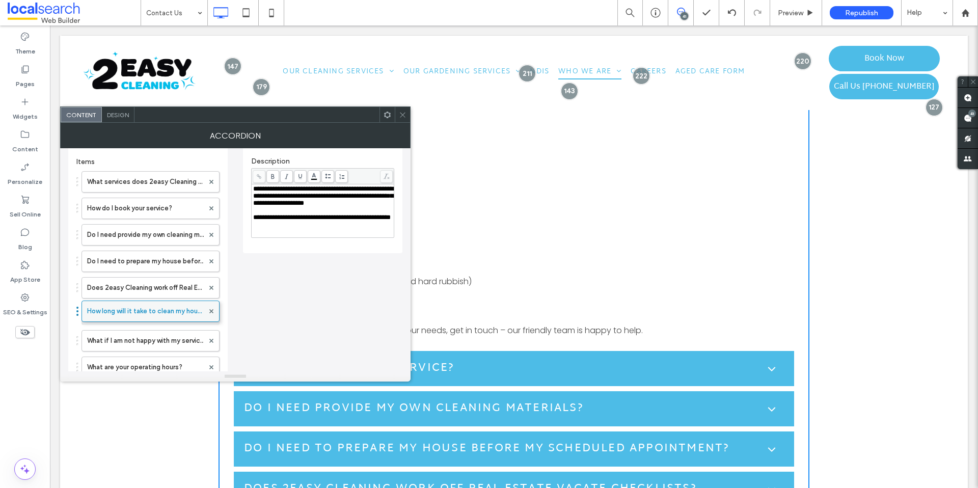
drag, startPoint x: 158, startPoint y: 338, endPoint x: 168, endPoint y: 303, distance: 36.5
click at [309, 221] on div "**********" at bounding box center [323, 217] width 140 height 7
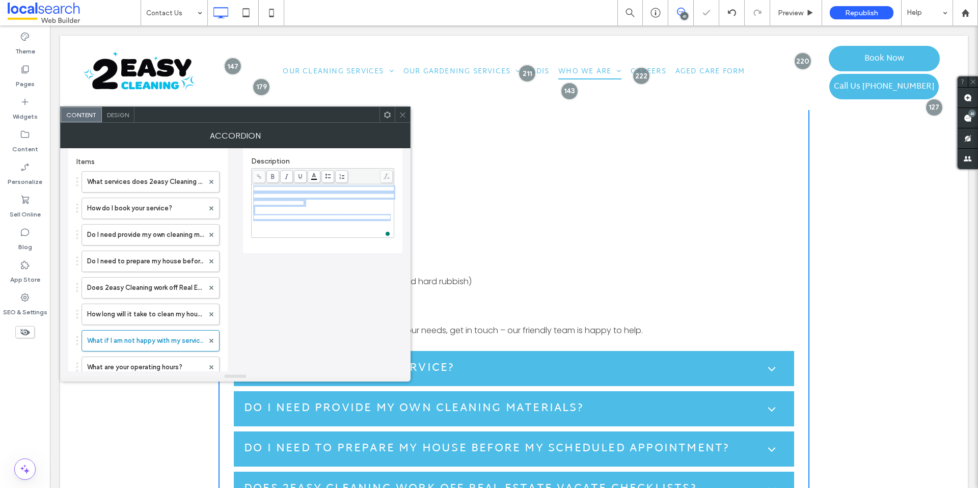
drag, startPoint x: 306, startPoint y: 234, endPoint x: 249, endPoint y: 181, distance: 78.6
click at [249, 181] on div "**********" at bounding box center [322, 160] width 159 height 186
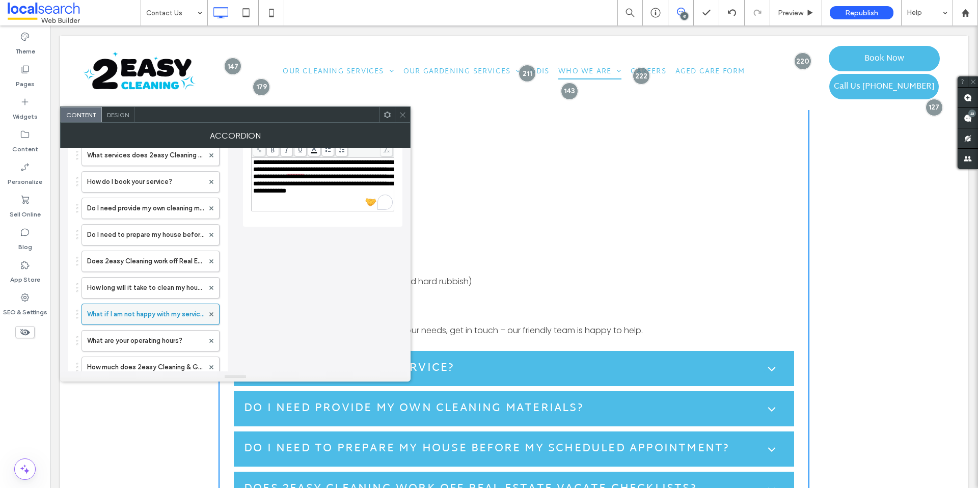
scroll to position [119, 0]
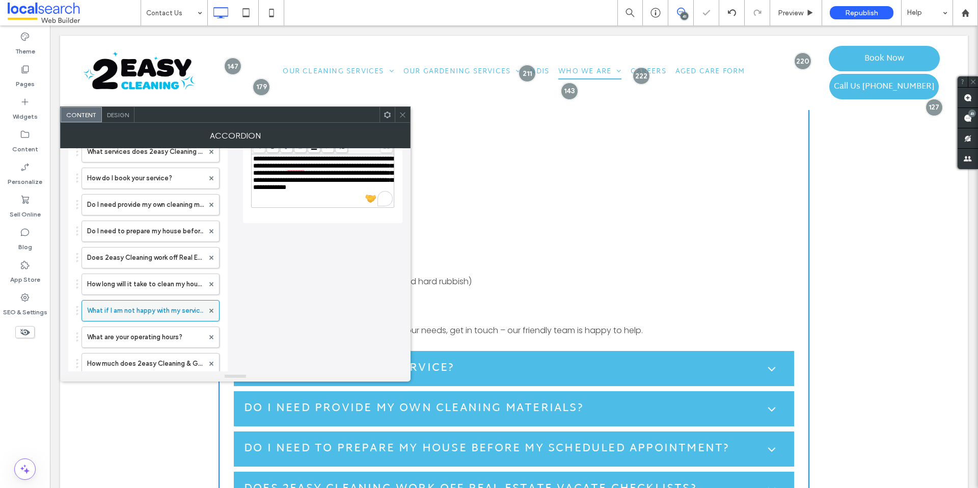
click at [151, 315] on label "What if I am not happy with my service?" at bounding box center [145, 311] width 117 height 20
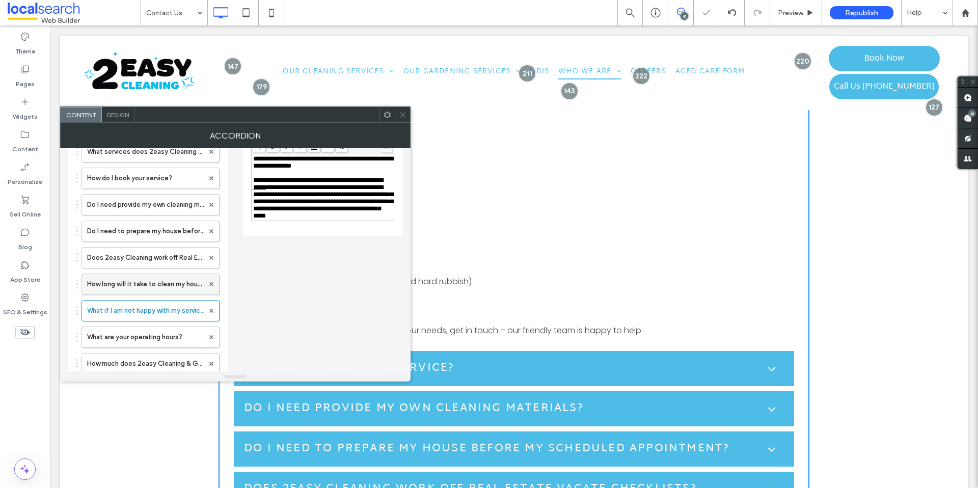
click at [155, 280] on label "How long will it take to clean my house?" at bounding box center [145, 284] width 117 height 20
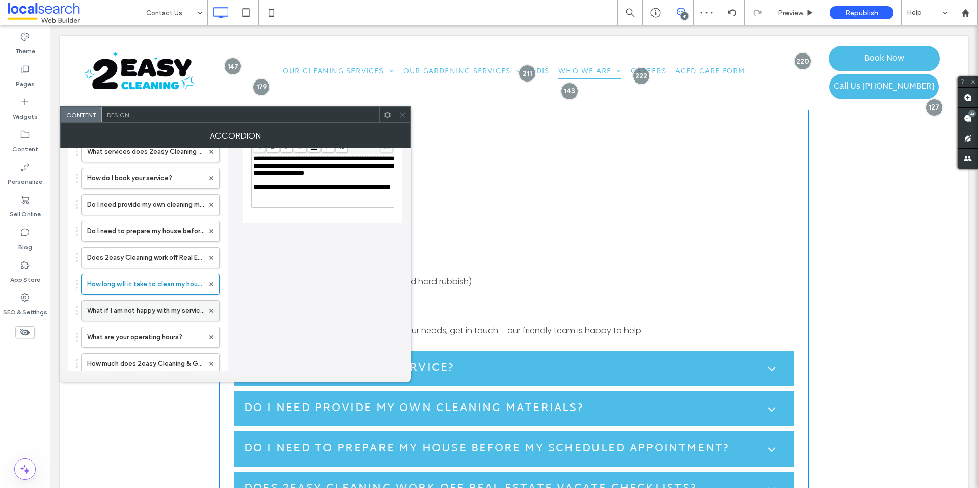
click at [156, 315] on label "What if I am not happy with my service?" at bounding box center [145, 311] width 117 height 20
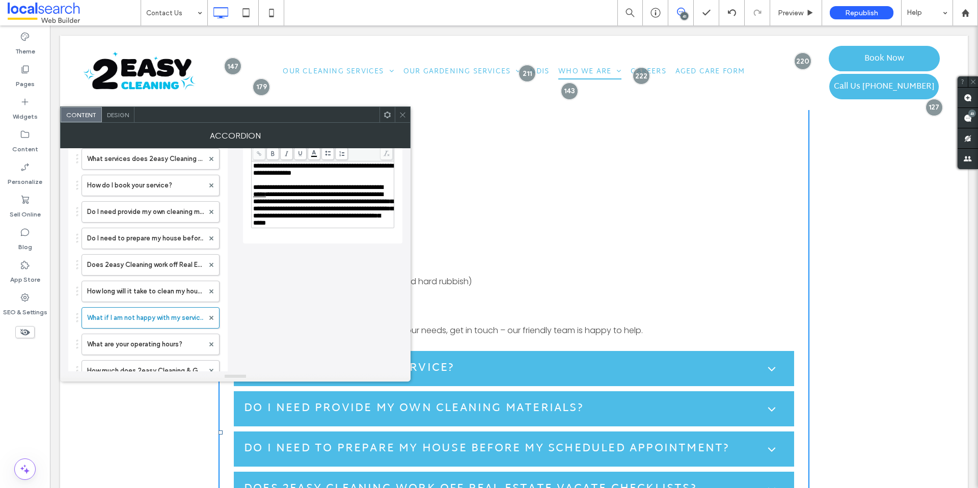
scroll to position [113, 0]
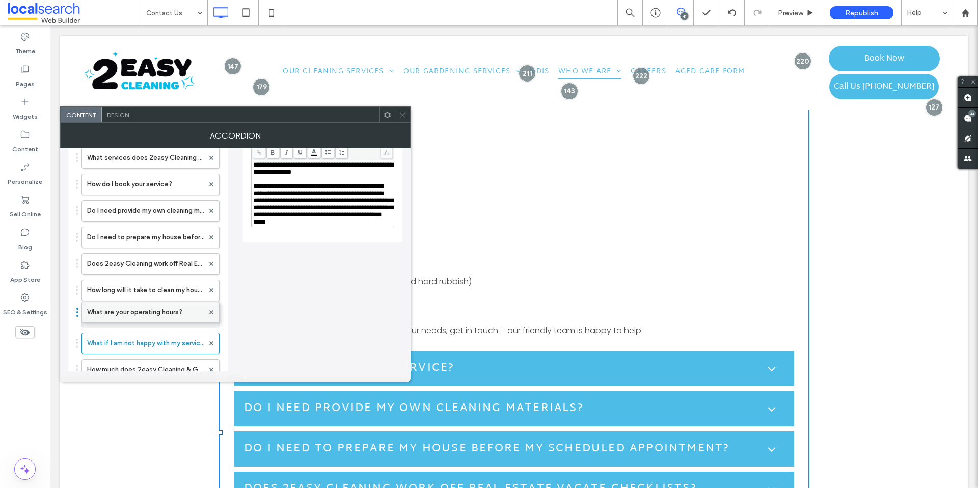
drag, startPoint x: 162, startPoint y: 344, endPoint x: 157, endPoint y: 310, distance: 33.9
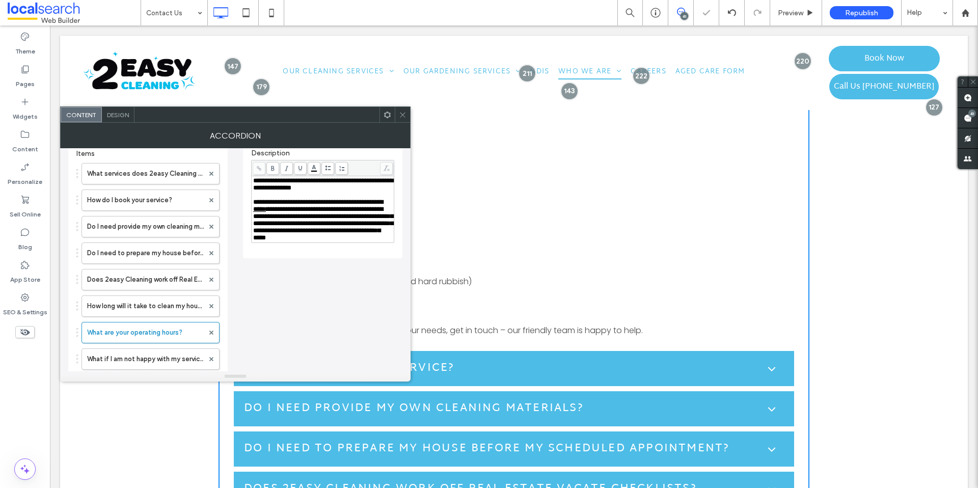
scroll to position [96, 0]
click at [370, 239] on span "**********" at bounding box center [323, 224] width 140 height 35
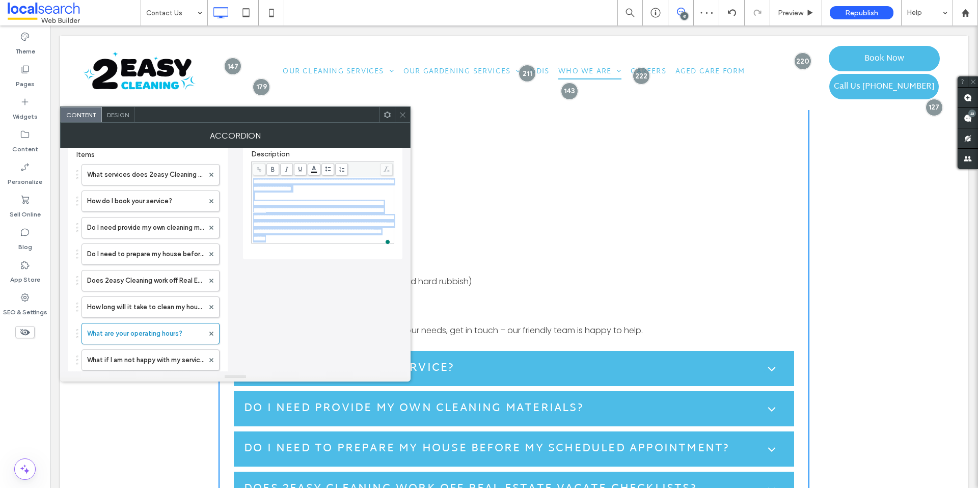
drag, startPoint x: 365, startPoint y: 243, endPoint x: 252, endPoint y: 185, distance: 126.9
click at [252, 185] on div "**********" at bounding box center [323, 210] width 142 height 66
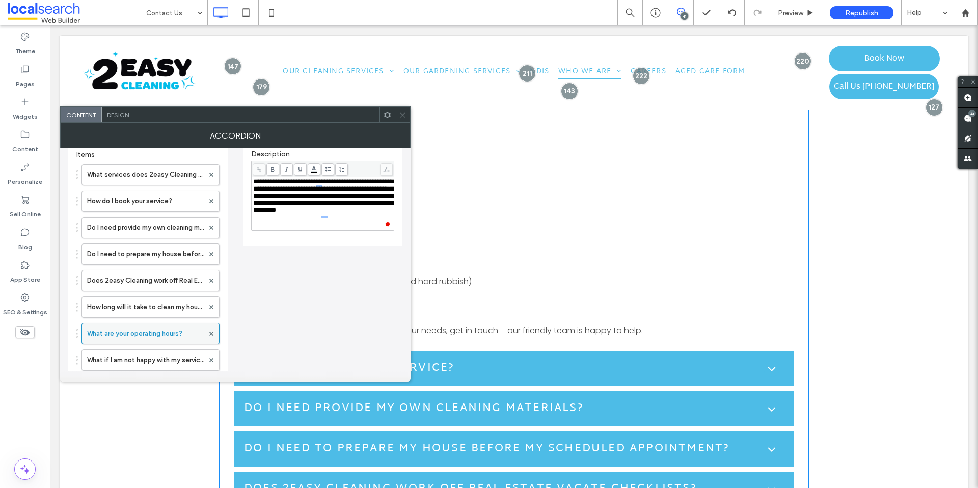
click at [141, 331] on label "What are your operating hours?" at bounding box center [145, 334] width 117 height 20
click at [156, 309] on label "How long will it take to clean my house?" at bounding box center [145, 307] width 117 height 20
click at [152, 324] on label "What are your operating hours?" at bounding box center [145, 334] width 117 height 20
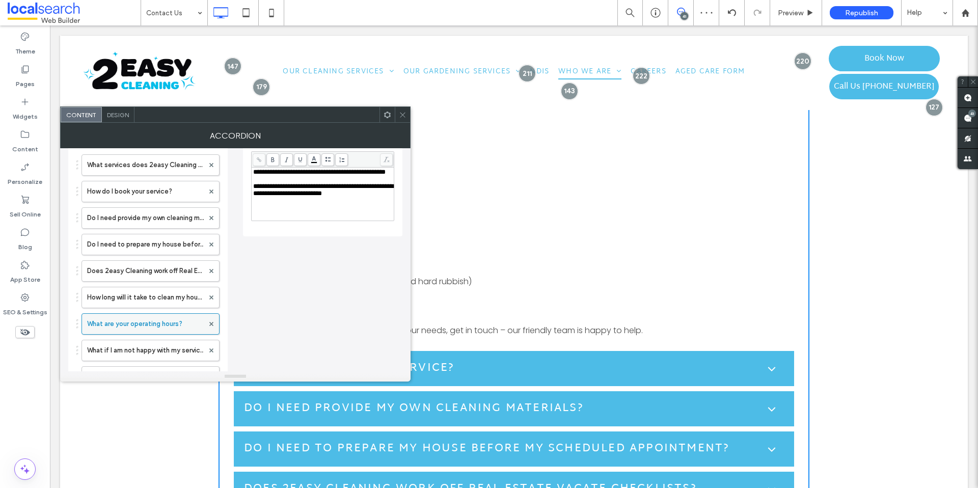
scroll to position [110, 0]
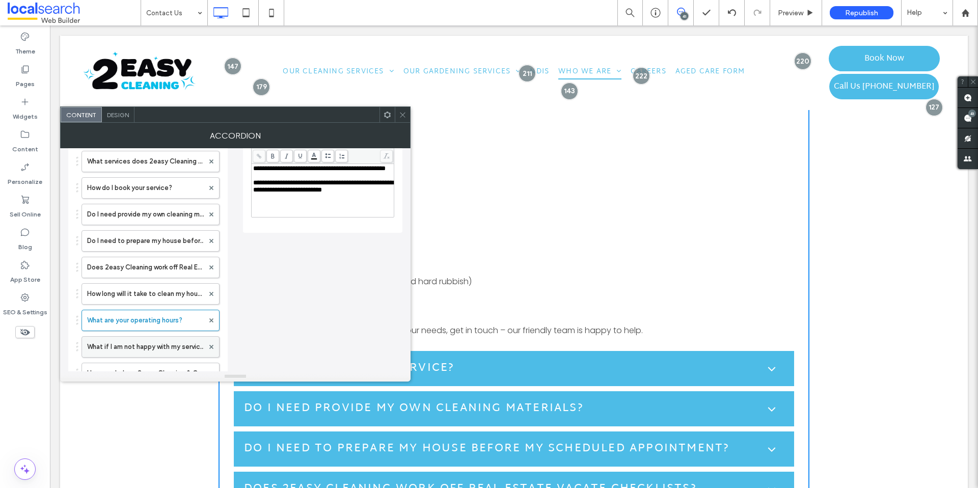
click at [163, 341] on label "What if I am not happy with my service?" at bounding box center [145, 347] width 117 height 20
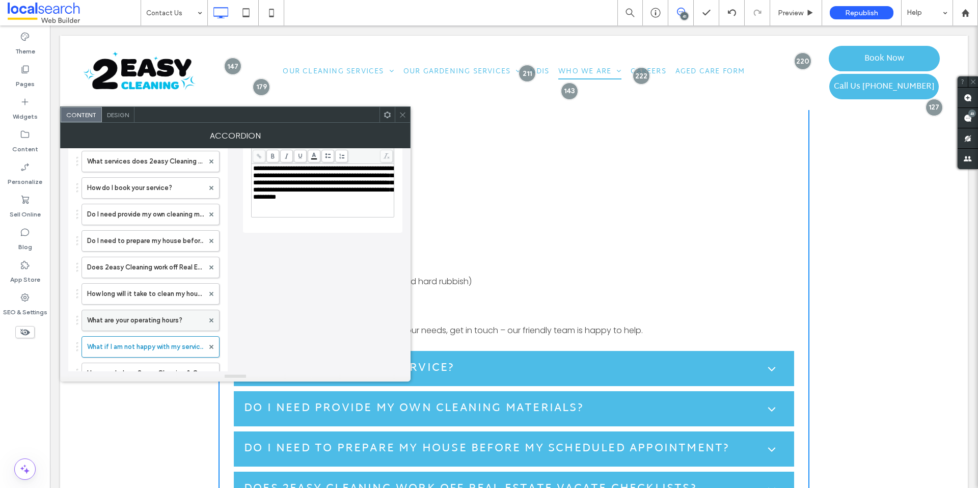
click at [169, 325] on label "What are your operating hours?" at bounding box center [145, 320] width 117 height 20
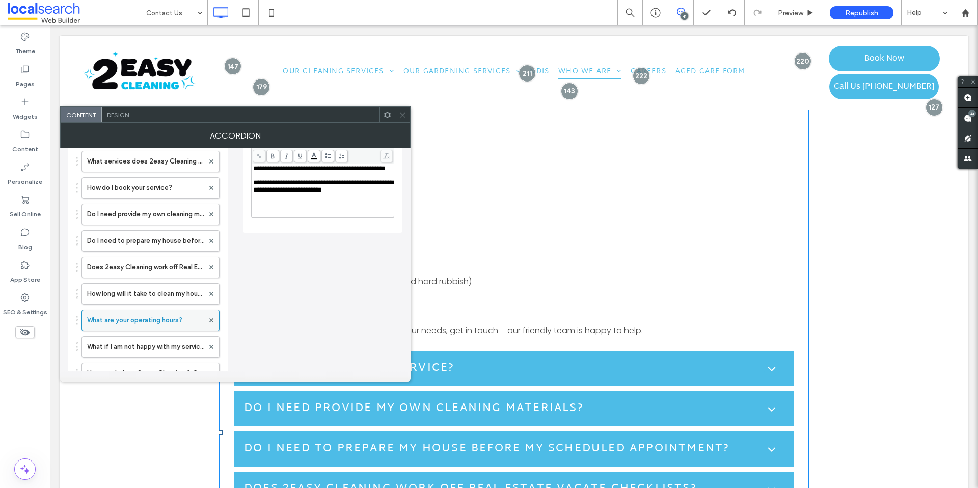
click at [165, 321] on label "What are your operating hours?" at bounding box center [145, 320] width 117 height 20
drag, startPoint x: 176, startPoint y: 290, endPoint x: 177, endPoint y: 296, distance: 5.6
click at [177, 290] on label "How long will it take to clean my house?" at bounding box center [145, 294] width 117 height 20
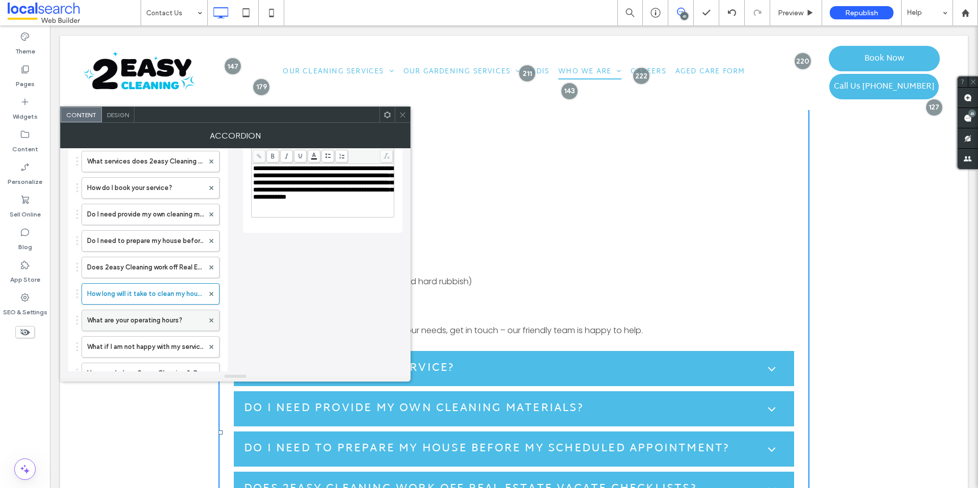
click at [174, 311] on label "What are your operating hours?" at bounding box center [145, 320] width 117 height 20
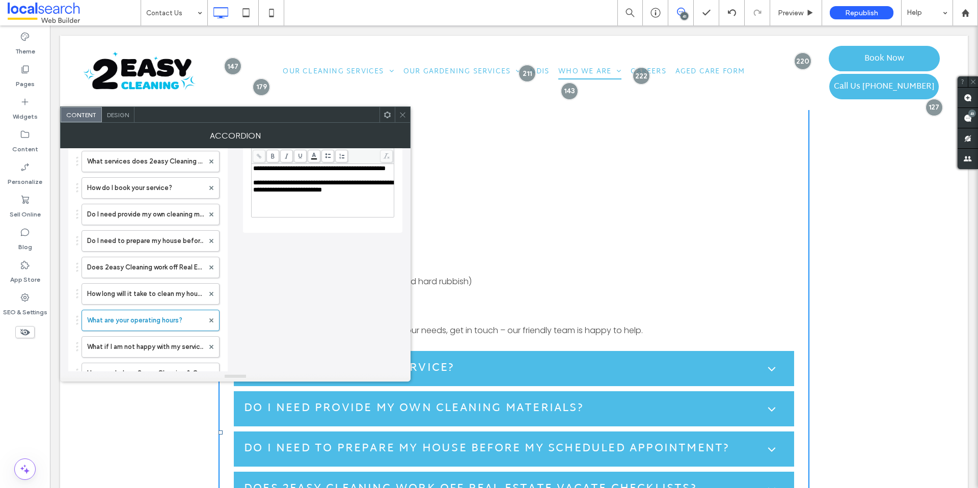
click at [305, 208] on div "**********" at bounding box center [323, 190] width 140 height 51
drag, startPoint x: 377, startPoint y: 206, endPoint x: 223, endPoint y: 168, distance: 157.9
click at [223, 168] on div "**********" at bounding box center [235, 330] width 334 height 582
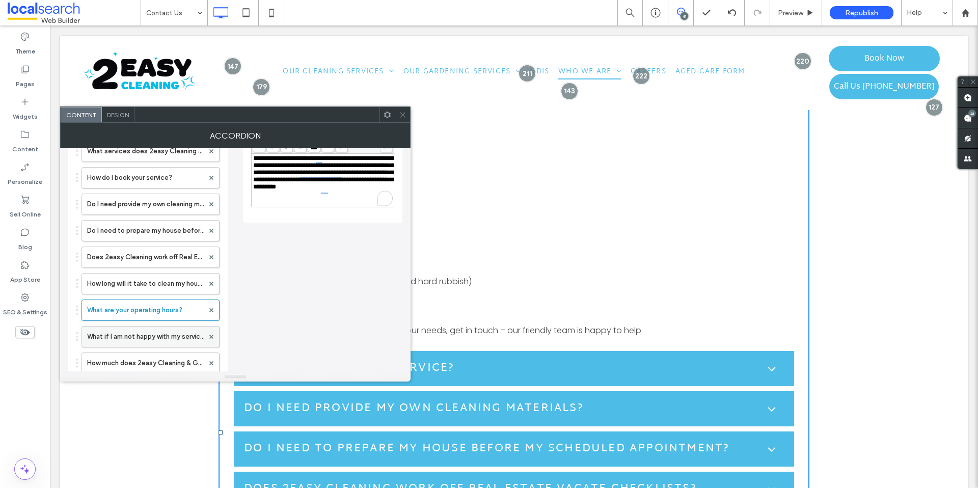
click at [154, 336] on label "What if I am not happy with my service?" at bounding box center [145, 337] width 117 height 20
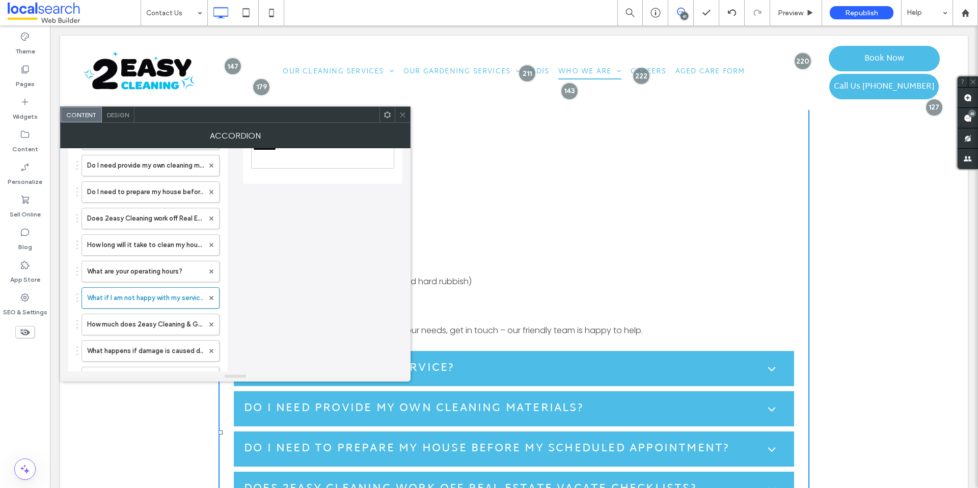
scroll to position [311, 0]
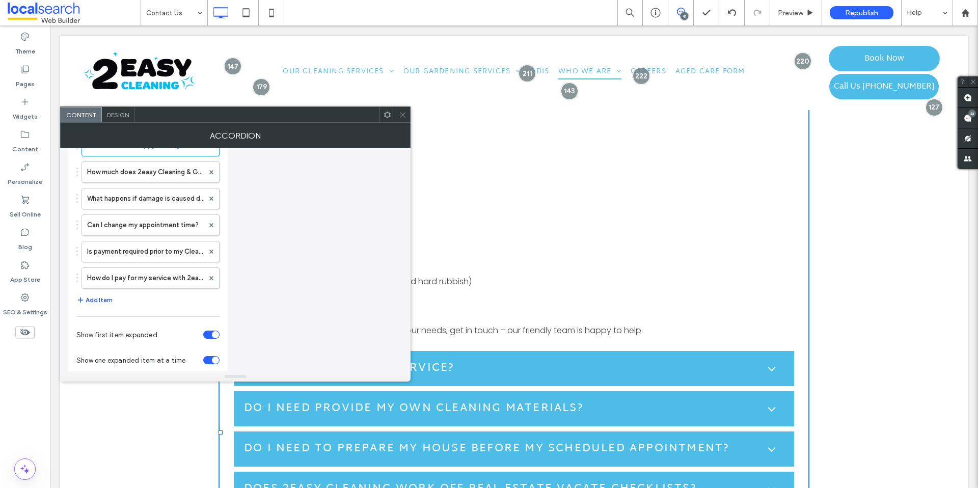
click at [95, 298] on button "Add Item" at bounding box center [94, 300] width 36 height 12
click at [164, 303] on label "Title or question" at bounding box center [145, 305] width 117 height 20
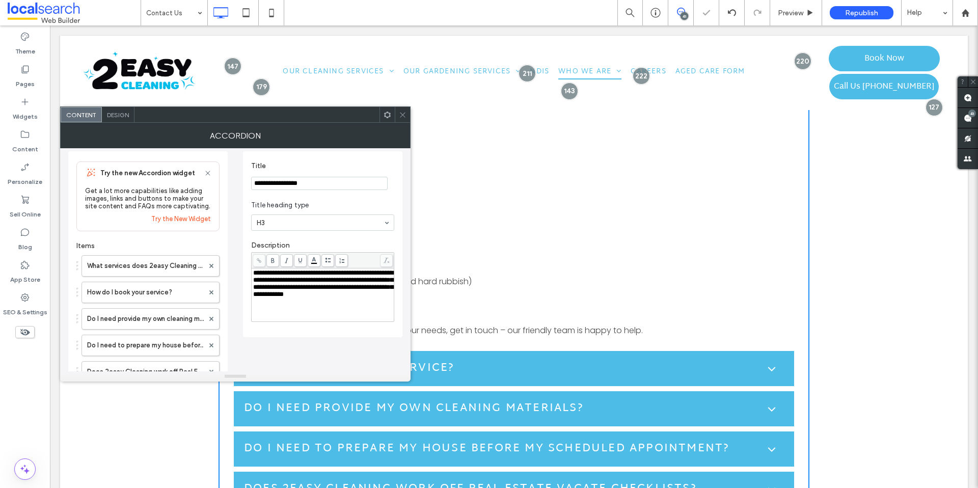
scroll to position [0, 0]
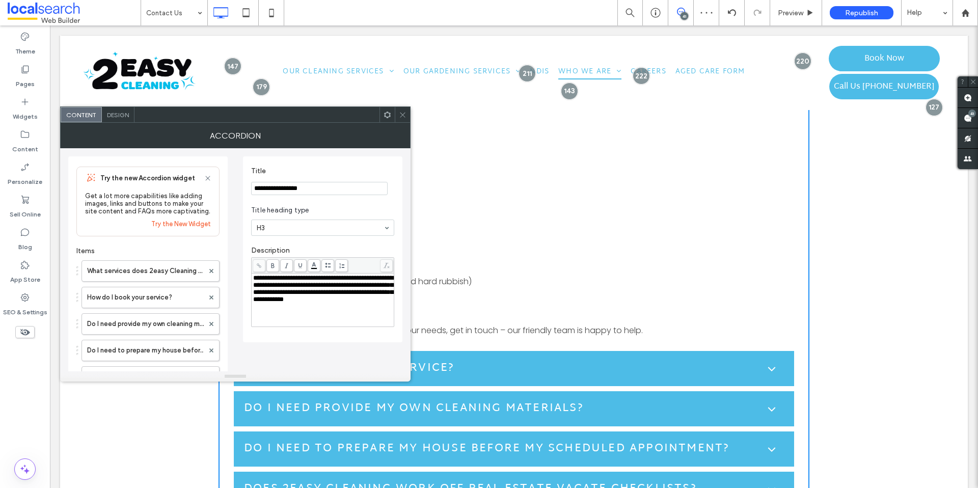
drag, startPoint x: 310, startPoint y: 185, endPoint x: 237, endPoint y: 191, distance: 73.1
click at [237, 191] on div "**********" at bounding box center [235, 452] width 334 height 608
paste input "**********"
click at [260, 191] on input "**********" at bounding box center [319, 189] width 137 height 14
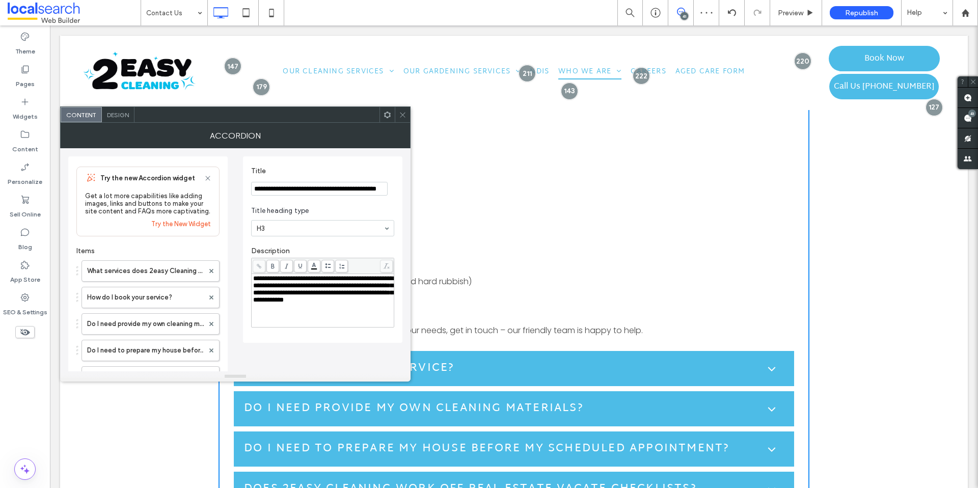
scroll to position [0, 0]
drag, startPoint x: 270, startPoint y: 192, endPoint x: 222, endPoint y: 182, distance: 48.8
click at [222, 182] on div "Try the new Accordion widget Get a lot more capabilities like adding images, li…" at bounding box center [235, 452] width 334 height 608
click at [328, 272] on span at bounding box center [328, 266] width 13 height 13
type input "**********"
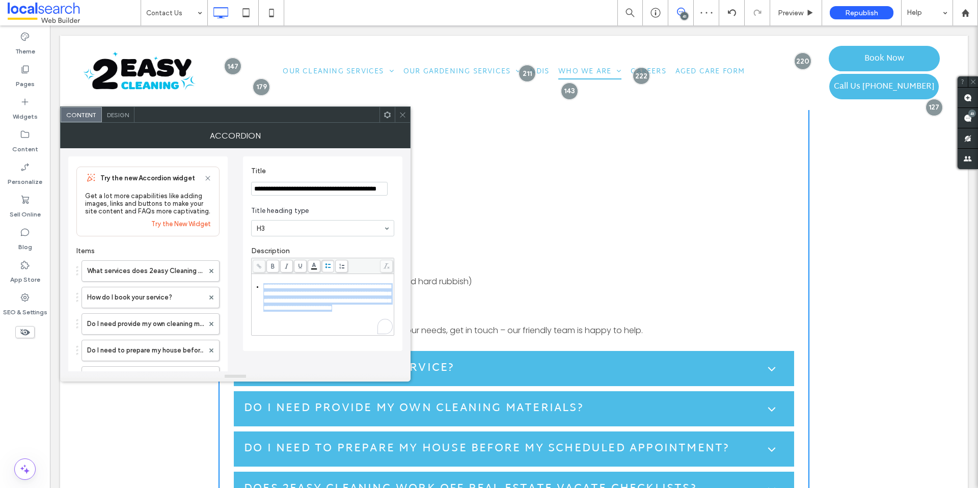
drag, startPoint x: 331, startPoint y: 316, endPoint x: 245, endPoint y: 280, distance: 93.1
click at [245, 280] on div "**********" at bounding box center [322, 253] width 159 height 195
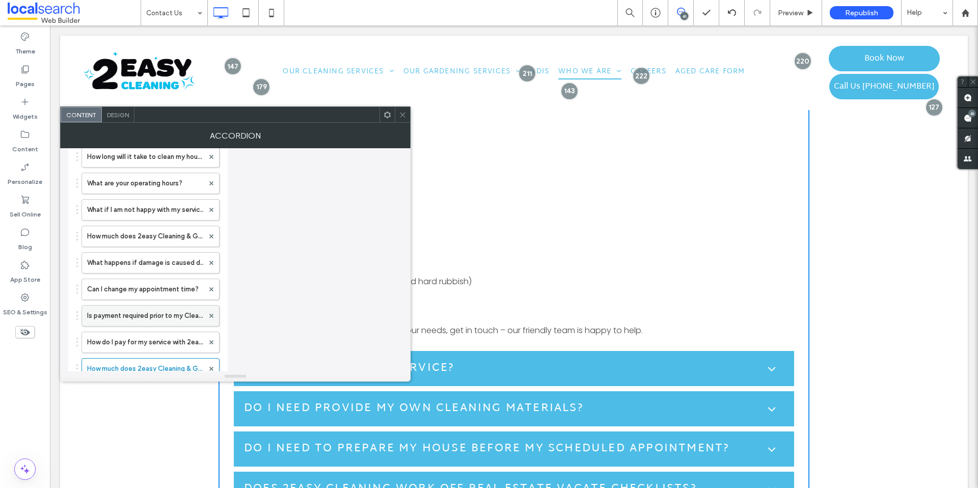
scroll to position [276, 0]
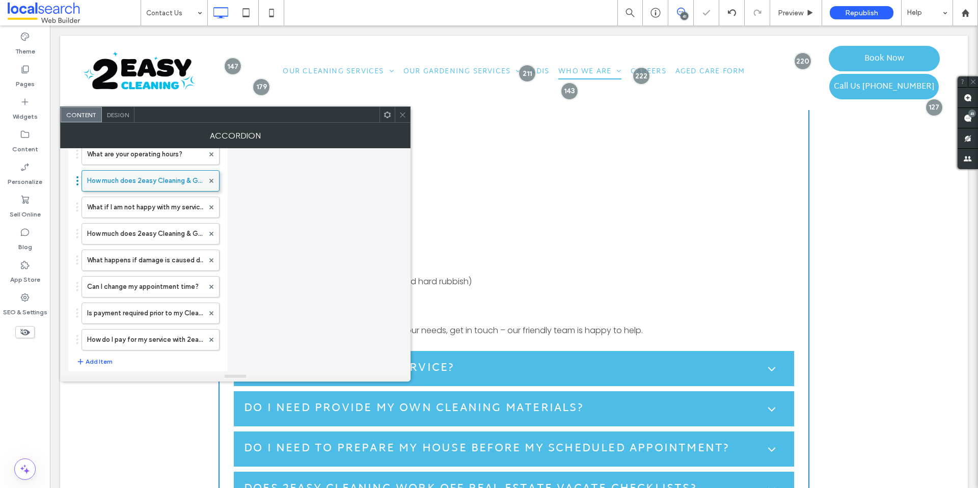
drag, startPoint x: 143, startPoint y: 344, endPoint x: 158, endPoint y: 172, distance: 173.4
drag, startPoint x: 162, startPoint y: 327, endPoint x: 172, endPoint y: 171, distance: 156.3
type input "**********"
click at [155, 268] on label "What happens if damage is caused during the service?" at bounding box center [145, 260] width 117 height 20
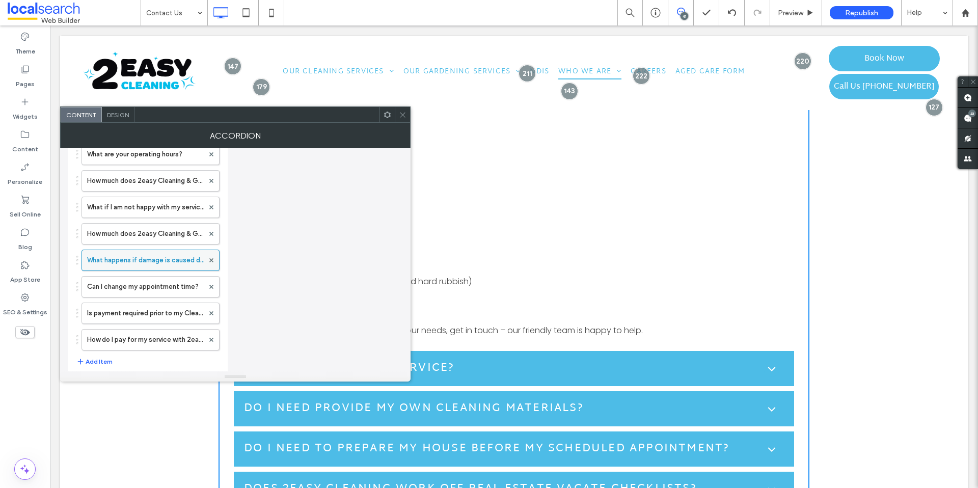
click at [155, 265] on label "What happens if damage is caused during the service?" at bounding box center [145, 260] width 117 height 20
click at [155, 254] on label "What happens if damage is caused during the service?" at bounding box center [145, 260] width 117 height 20
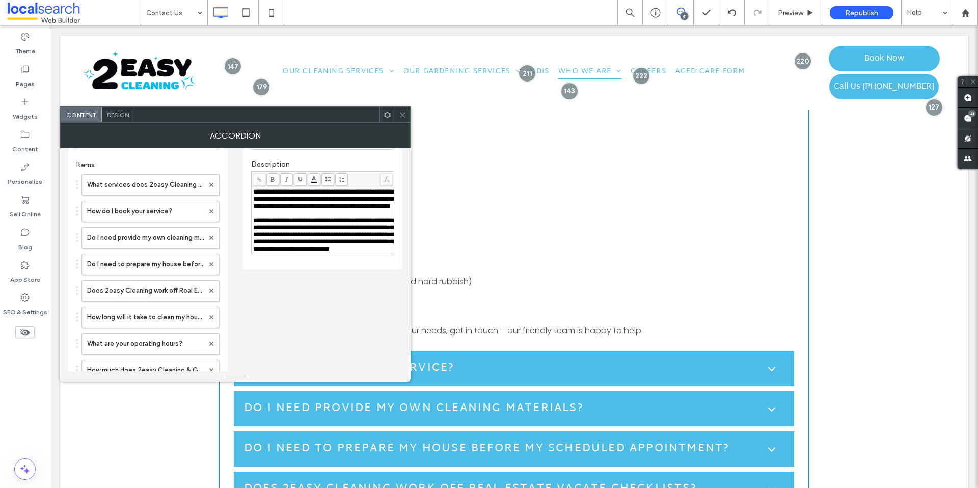
scroll to position [86, 0]
drag, startPoint x: 361, startPoint y: 260, endPoint x: 370, endPoint y: 266, distance: 10.7
click at [361, 253] on span "**********" at bounding box center [323, 235] width 140 height 35
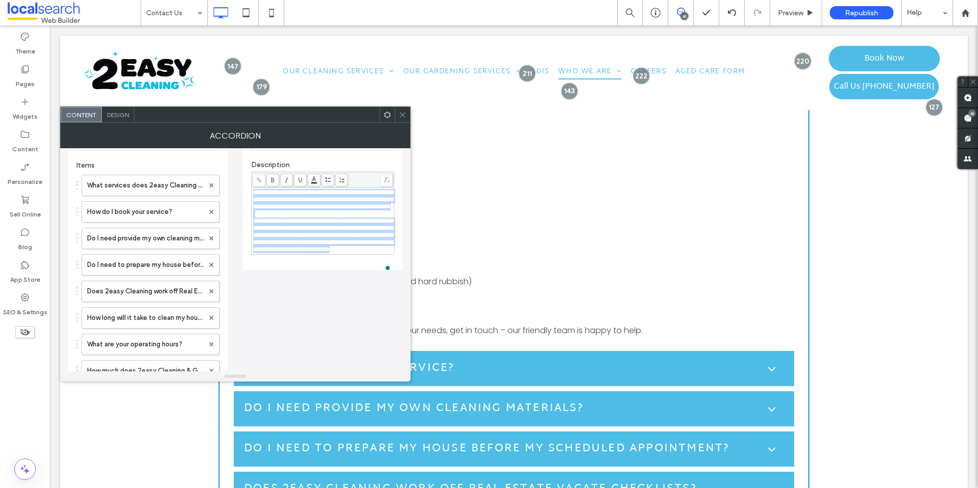
drag, startPoint x: 375, startPoint y: 269, endPoint x: 253, endPoint y: 189, distance: 146.1
click at [253, 189] on div "**********" at bounding box center [323, 221] width 140 height 64
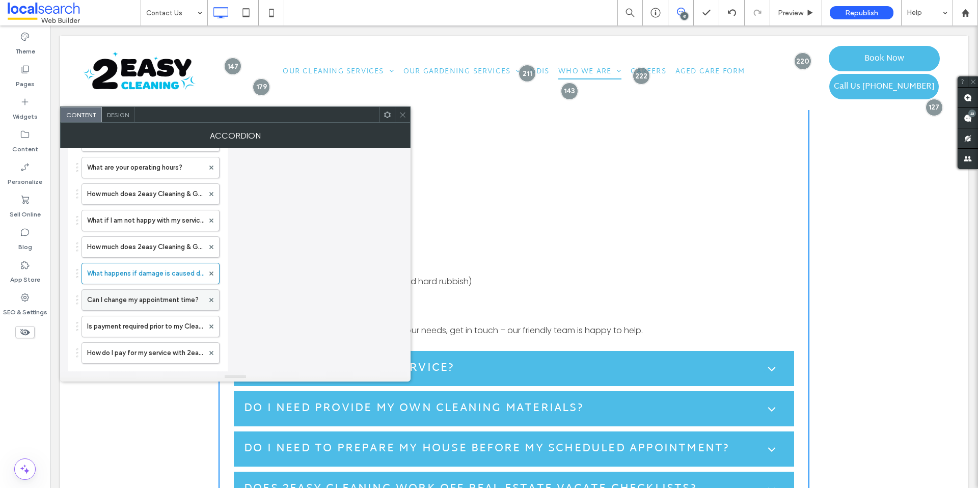
scroll to position [307, 0]
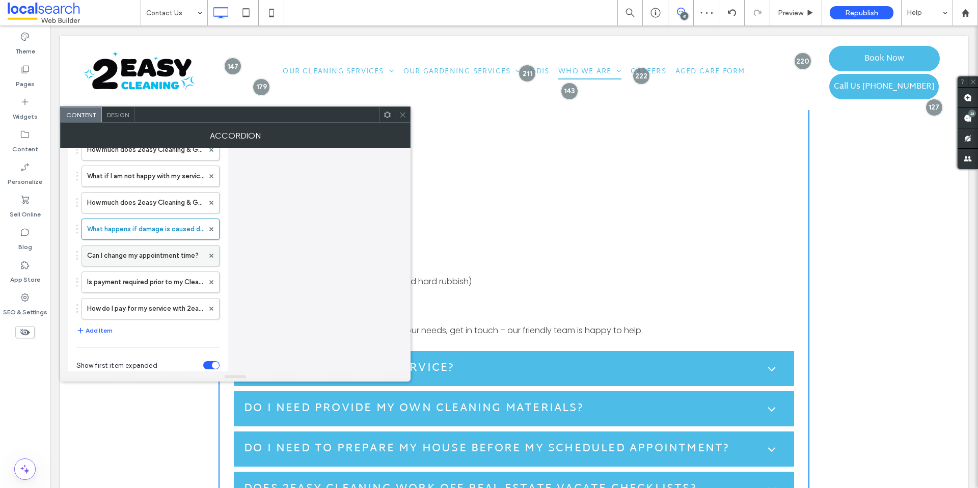
click at [187, 250] on label "Can I change my appointment time?" at bounding box center [145, 256] width 117 height 20
click at [175, 259] on label "Can I change my appointment time?" at bounding box center [145, 256] width 117 height 20
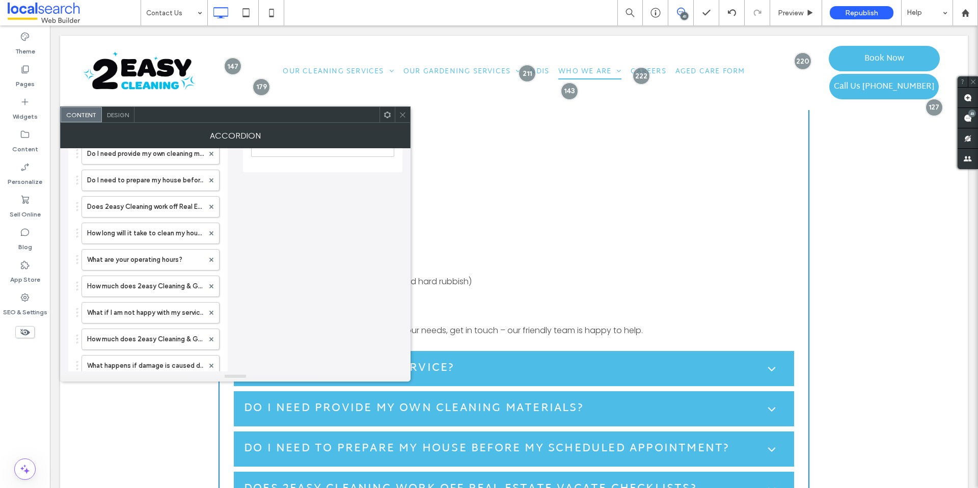
scroll to position [32, 0]
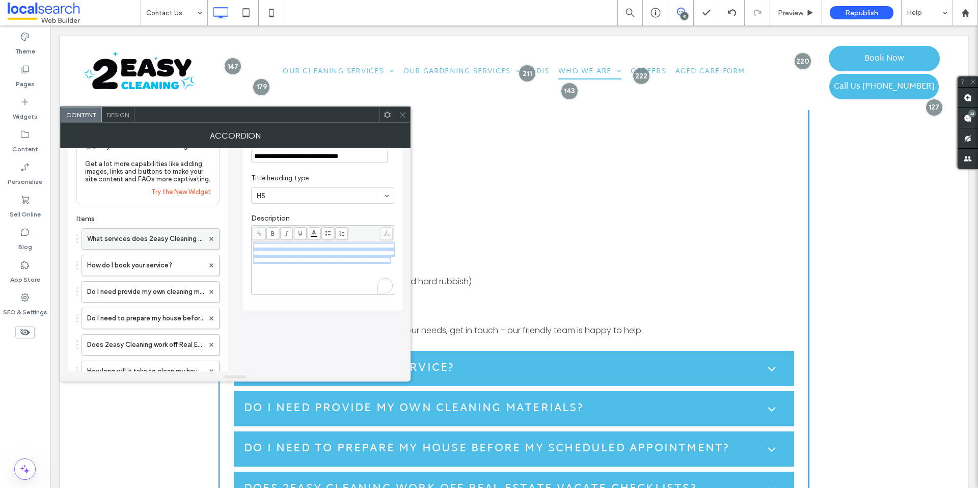
drag, startPoint x: 368, startPoint y: 280, endPoint x: 214, endPoint y: 239, distance: 159.2
click at [214, 239] on div "Try the new Accordion widget Get a lot more capabilities like adding images, li…" at bounding box center [235, 420] width 334 height 608
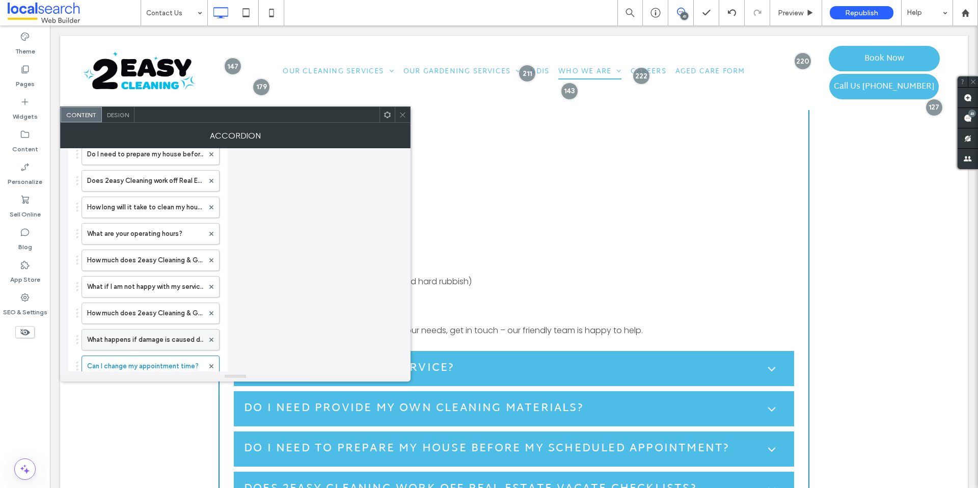
scroll to position [259, 0]
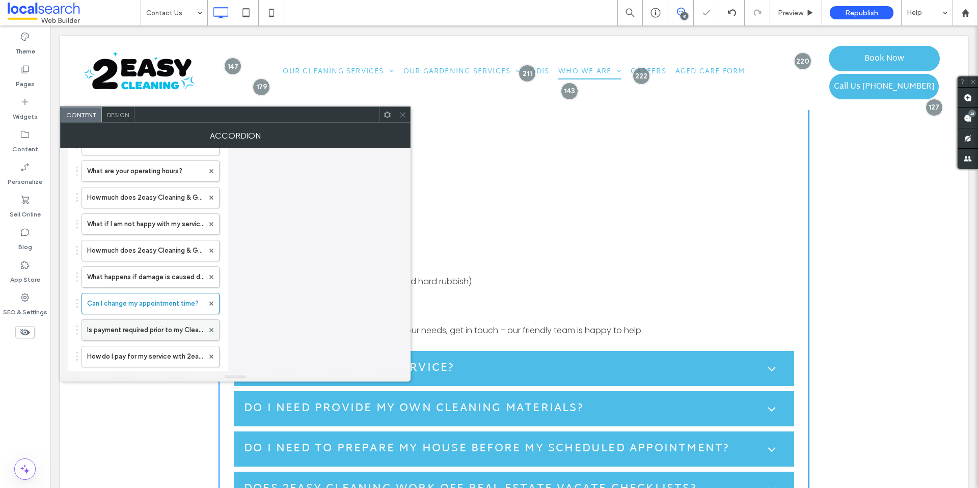
click at [156, 326] on label "Is payment required prior to my Cleaning or Gardening service?" at bounding box center [145, 330] width 117 height 20
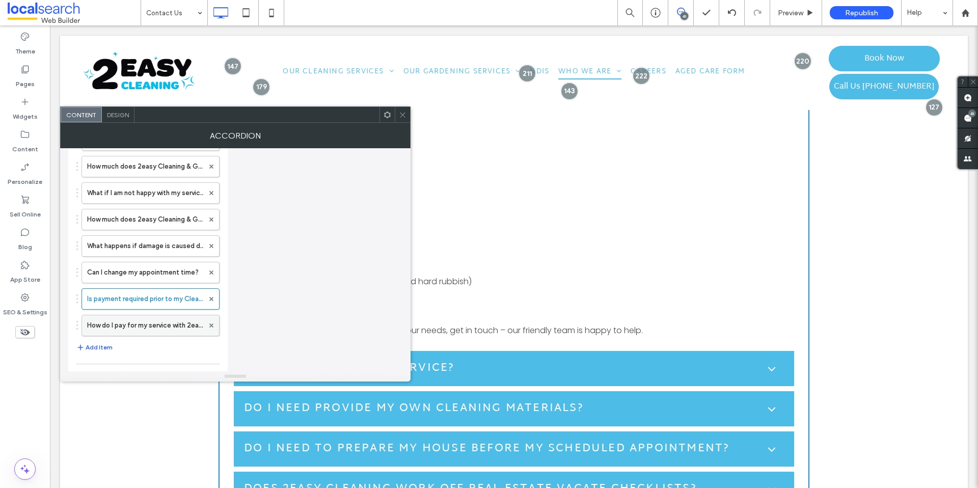
scroll to position [311, 0]
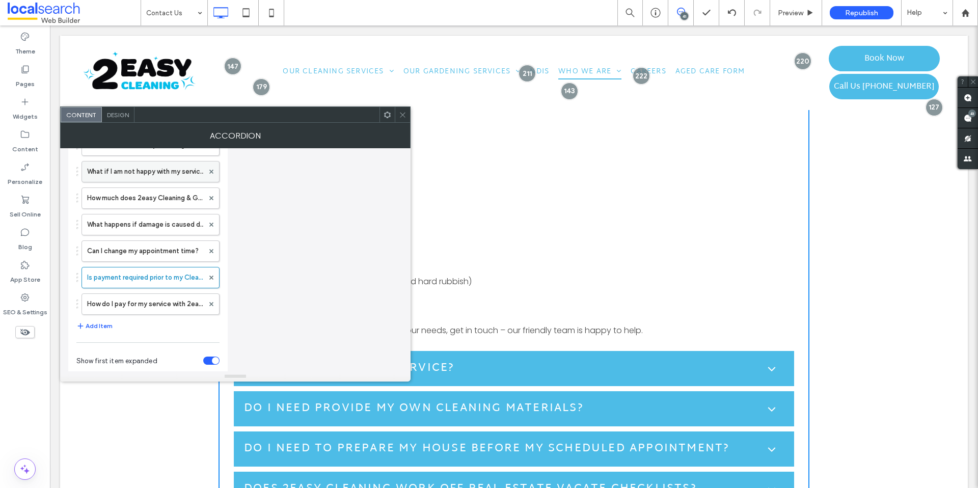
click at [164, 177] on label "What if I am not happy with my service?" at bounding box center [145, 172] width 117 height 20
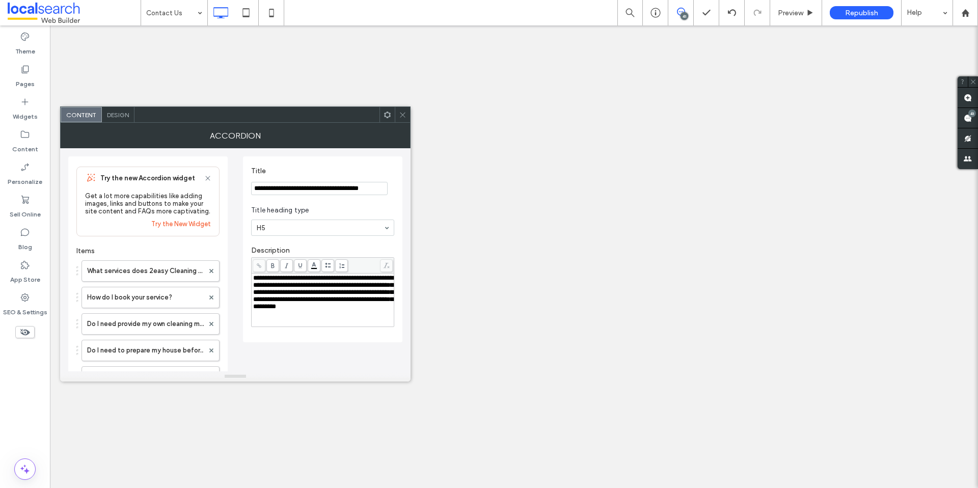
click at [166, 473] on label "What if I am not happy with my service?" at bounding box center [145, 483] width 117 height 20
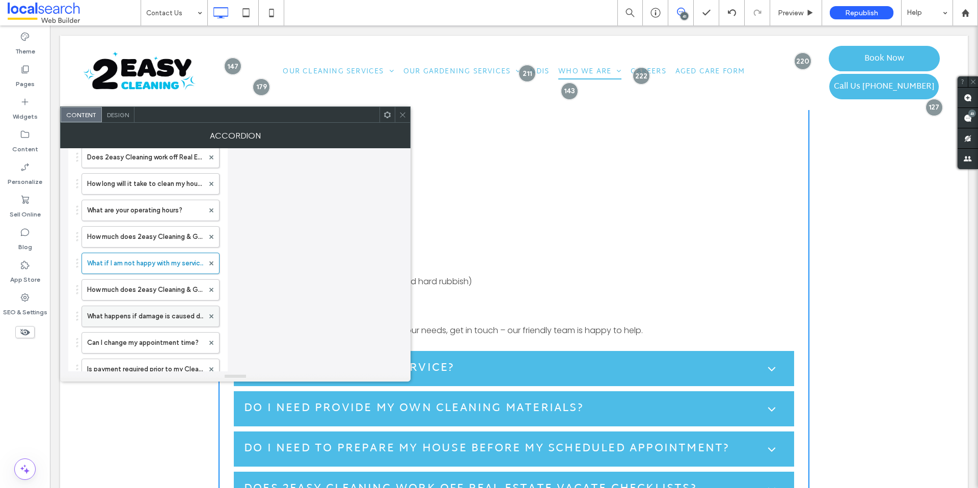
scroll to position [224, 0]
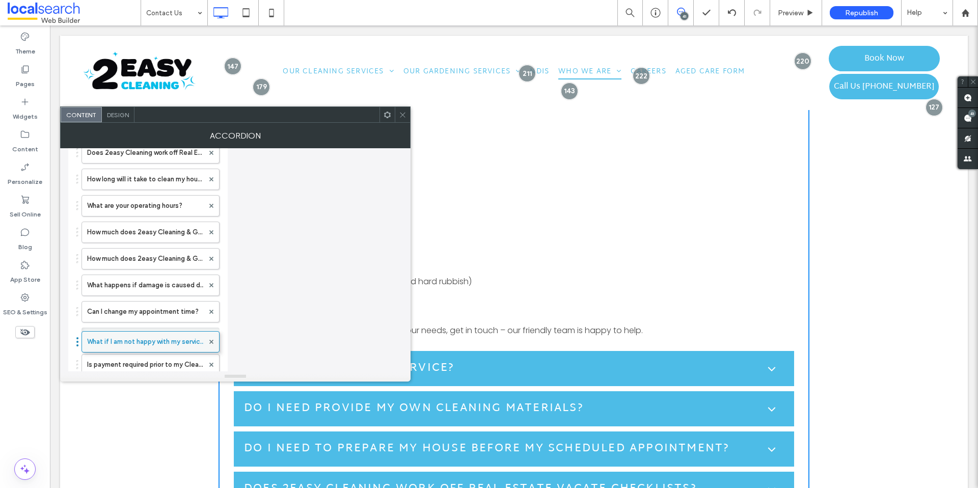
drag, startPoint x: 118, startPoint y: 261, endPoint x: 134, endPoint y: 338, distance: 78.9
click at [134, 338] on label "What if I am not happy with my service?" at bounding box center [145, 338] width 117 height 20
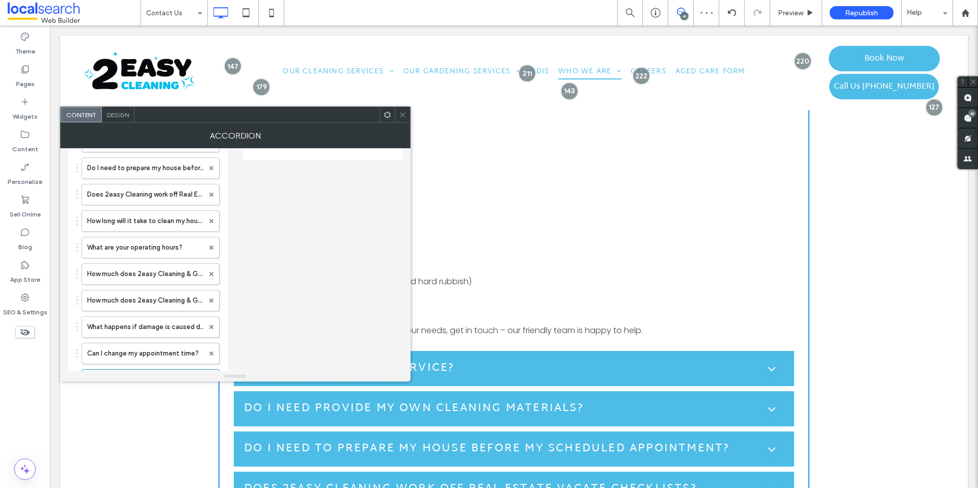
scroll to position [0, 0]
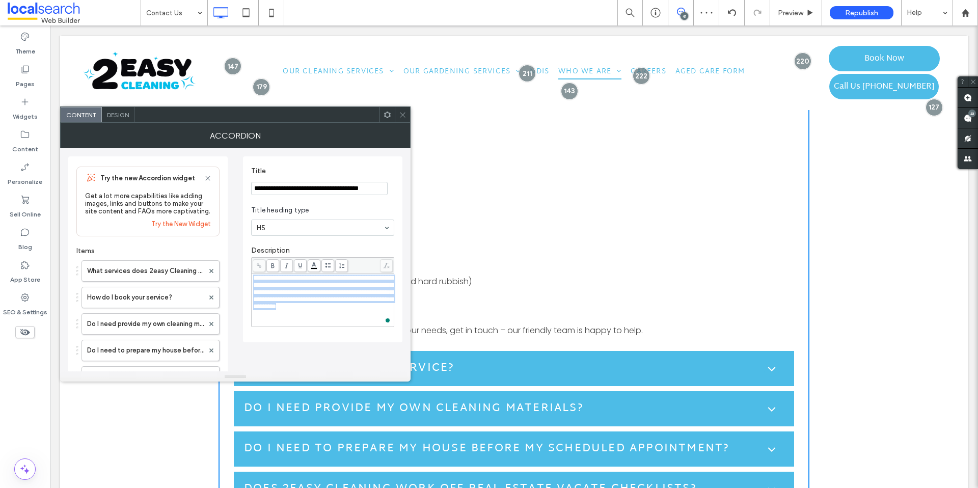
drag, startPoint x: 294, startPoint y: 314, endPoint x: 239, endPoint y: 265, distance: 73.3
click at [239, 265] on div "Try the new Accordion widget Get a lot more capabilities like adding images, li…" at bounding box center [235, 452] width 334 height 608
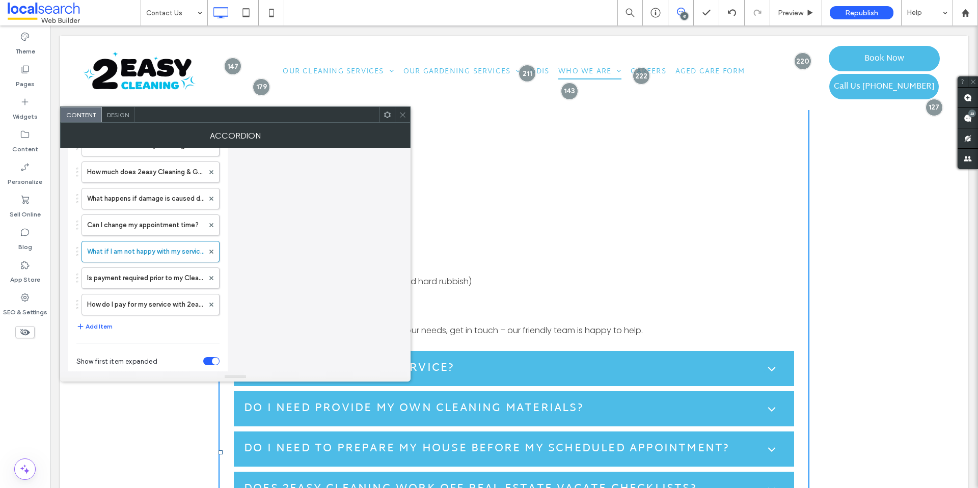
scroll to position [336, 0]
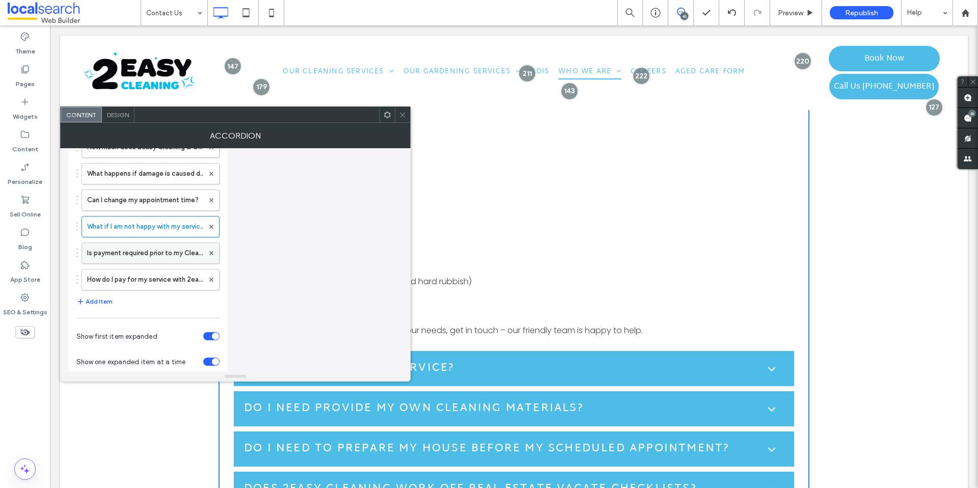
click at [135, 257] on label "Is payment required prior to my Cleaning or Gardening service?" at bounding box center [145, 253] width 117 height 20
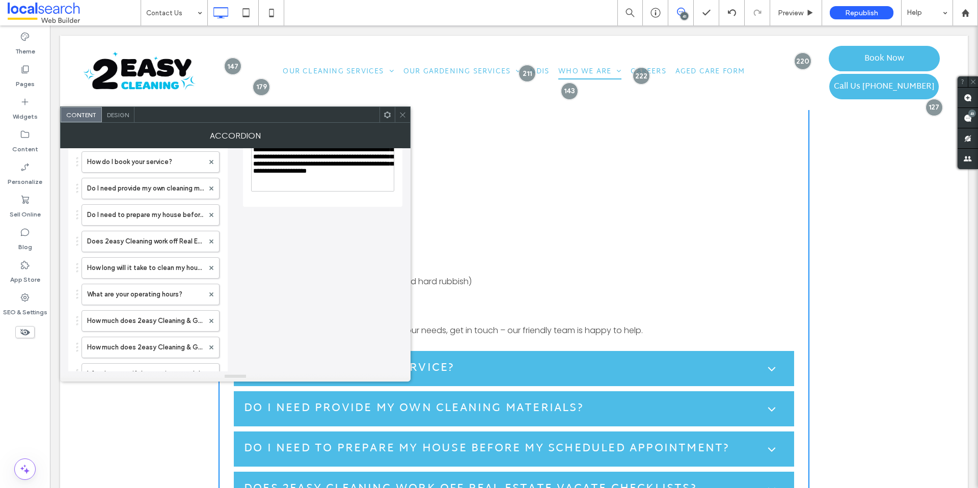
scroll to position [0, 0]
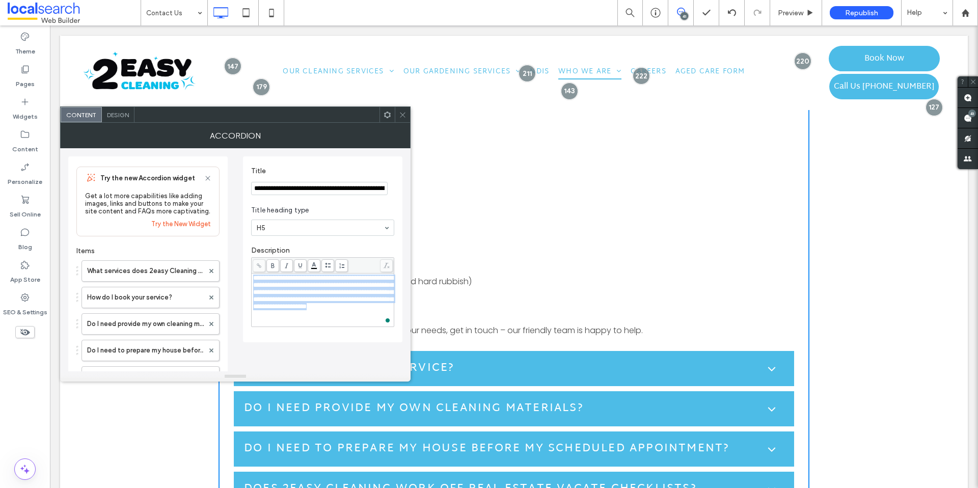
drag, startPoint x: 324, startPoint y: 320, endPoint x: 237, endPoint y: 270, distance: 100.2
click at [237, 270] on div "Try the new Accordion widget Get a lot more capabilities like adding images, li…" at bounding box center [235, 452] width 334 height 608
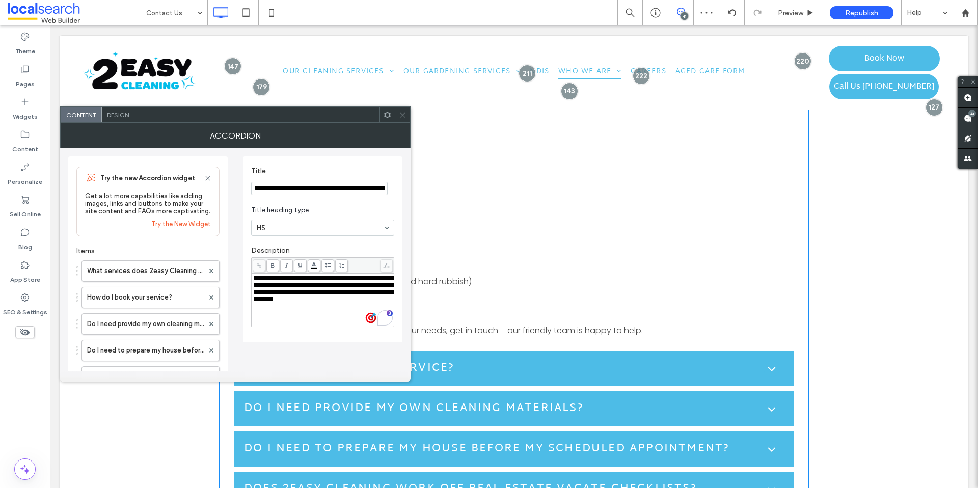
scroll to position [355, 0]
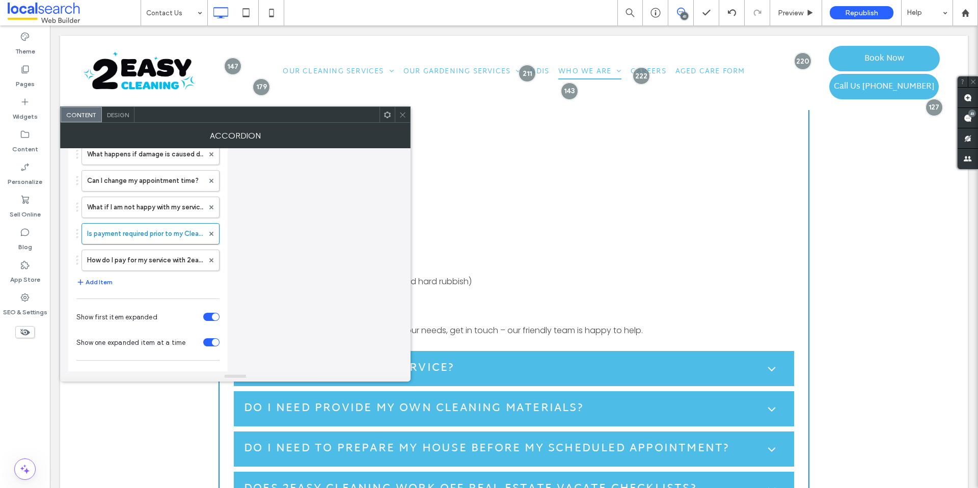
drag, startPoint x: 157, startPoint y: 258, endPoint x: 234, endPoint y: 254, distance: 76.5
click at [158, 258] on label "How do I pay for my service with 2easy Cleaning & Gardening?" at bounding box center [145, 260] width 117 height 20
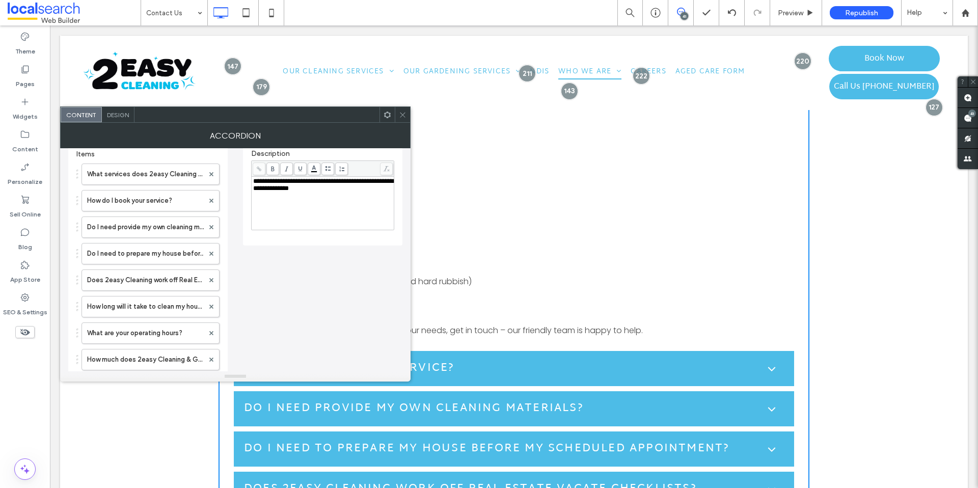
scroll to position [88, 0]
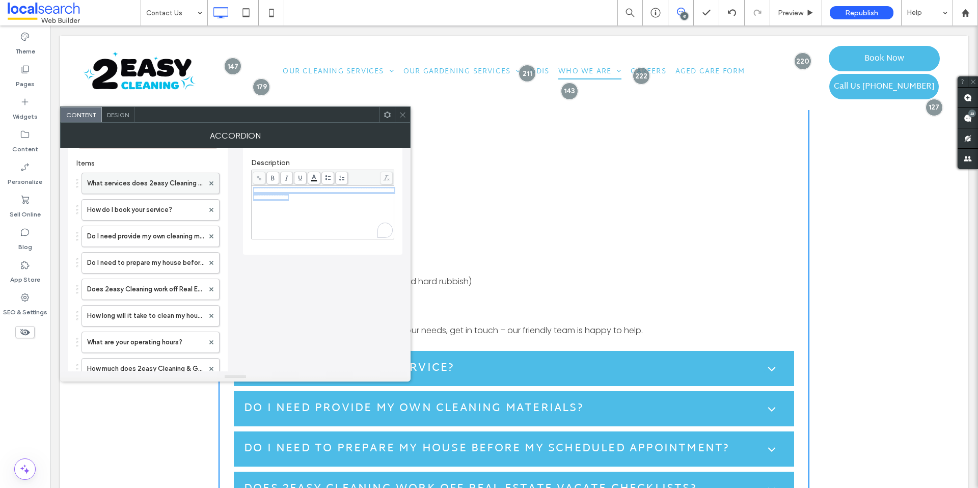
drag, startPoint x: 338, startPoint y: 212, endPoint x: 214, endPoint y: 186, distance: 127.1
click at [214, 186] on div "Try the new Accordion widget Get a lot more capabilities like adding images, li…" at bounding box center [235, 365] width 334 height 608
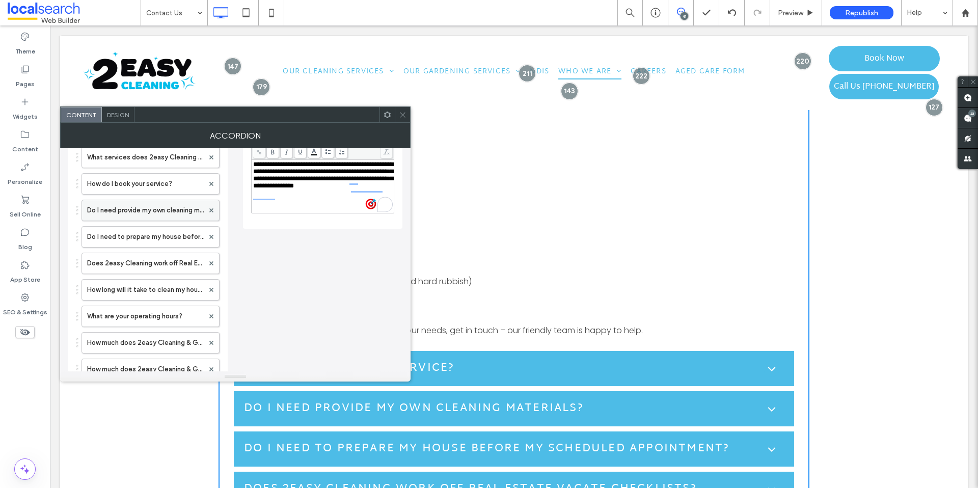
scroll to position [97, 0]
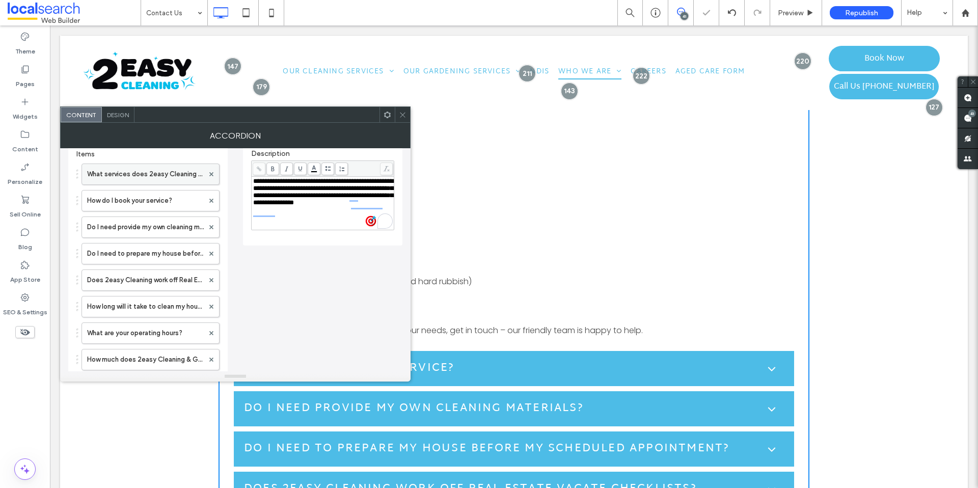
click at [137, 176] on label "What services does 2easy Cleaning & Gardening offer?" at bounding box center [145, 174] width 117 height 20
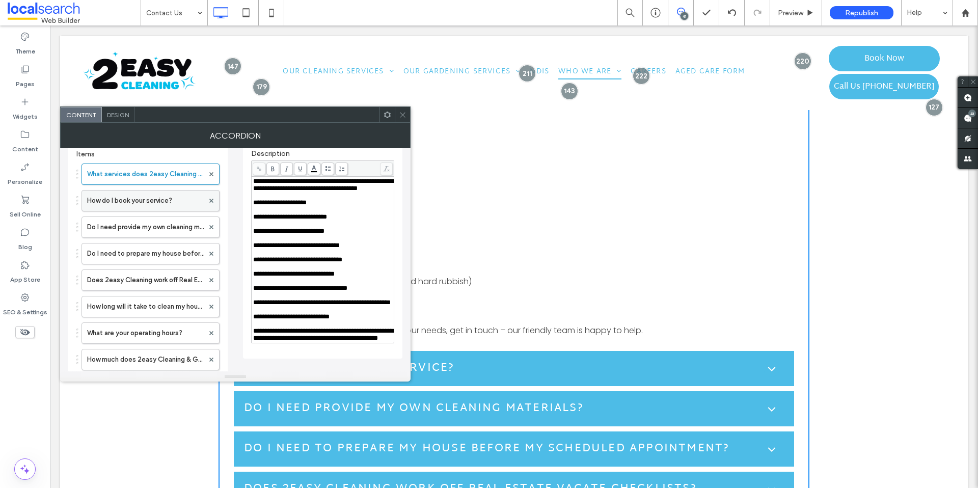
click at [146, 203] on label "How do I book your service?" at bounding box center [145, 201] width 117 height 20
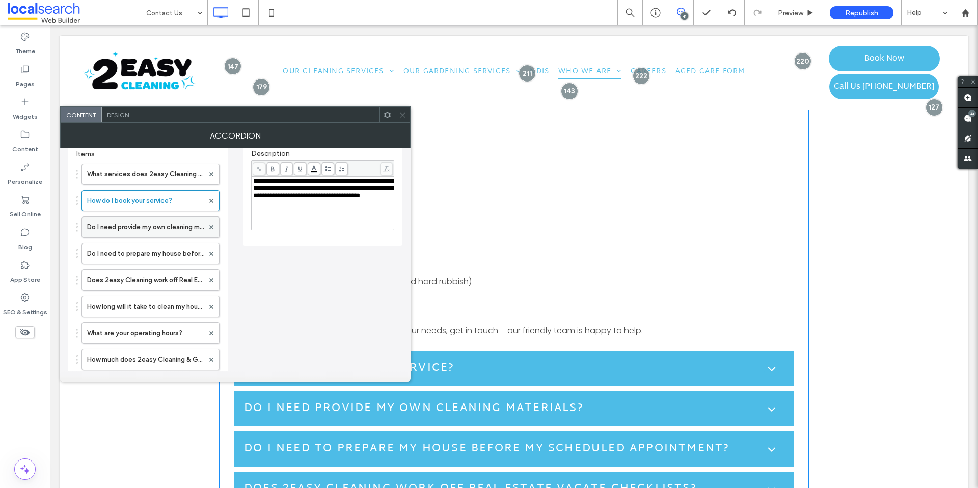
click at [119, 221] on label "Do I need provide my own cleaning materials?" at bounding box center [145, 227] width 117 height 20
click at [114, 249] on label "Do I need to prepare my house before my scheduled appointment?" at bounding box center [145, 254] width 117 height 20
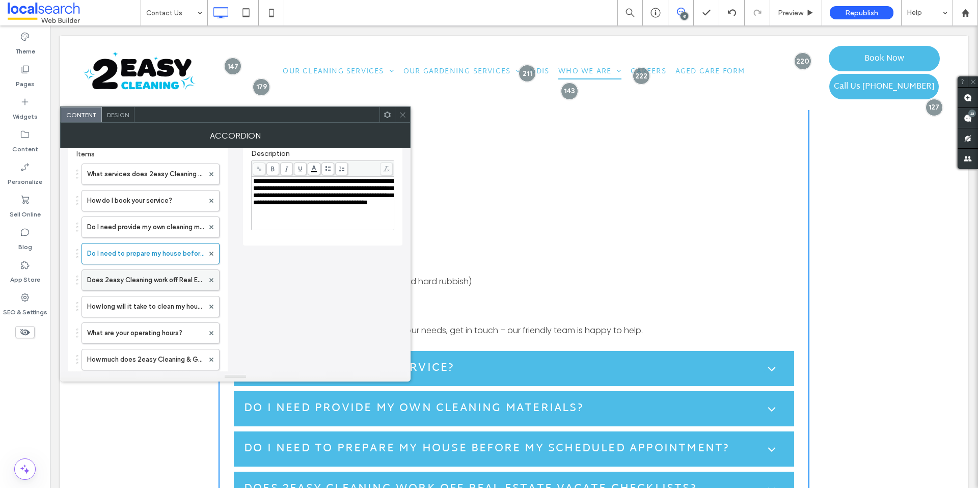
click at [106, 275] on label "Does 2easy Cleaning work off Real Estate Vacate Checklists?" at bounding box center [145, 280] width 117 height 20
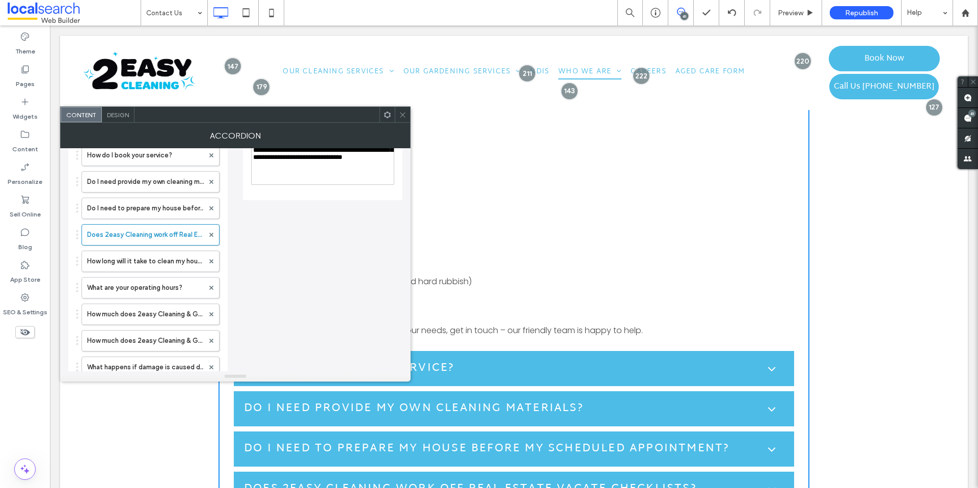
scroll to position [144, 0]
click at [117, 263] on label "How long will it take to clean my house?" at bounding box center [145, 260] width 117 height 20
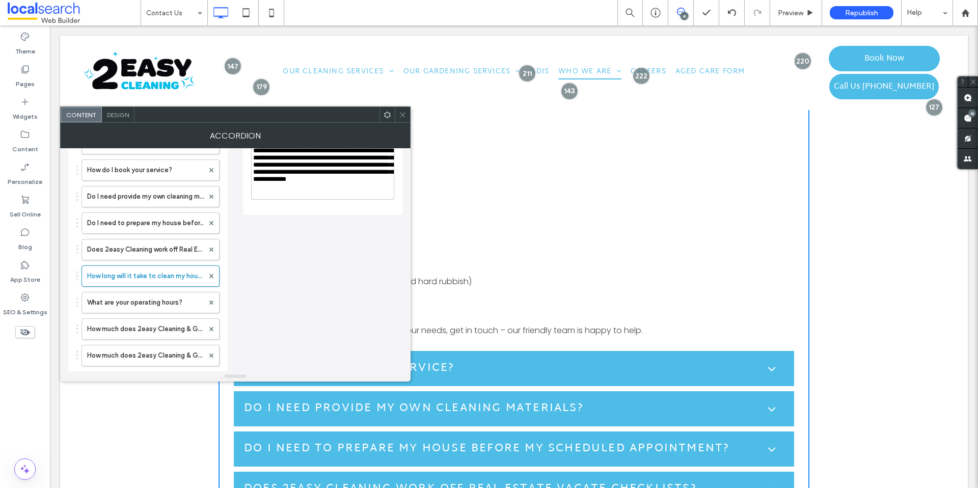
scroll to position [102, 0]
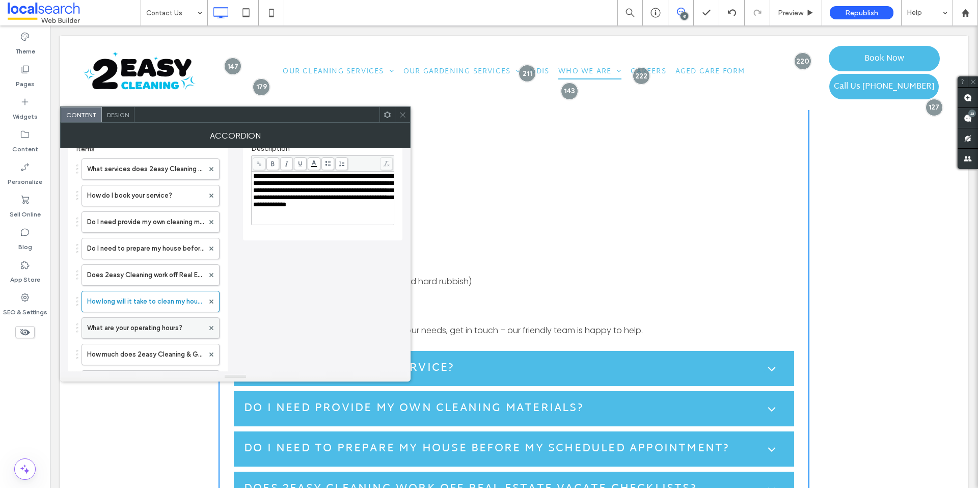
click at [143, 327] on label "What are your operating hours?" at bounding box center [145, 328] width 117 height 20
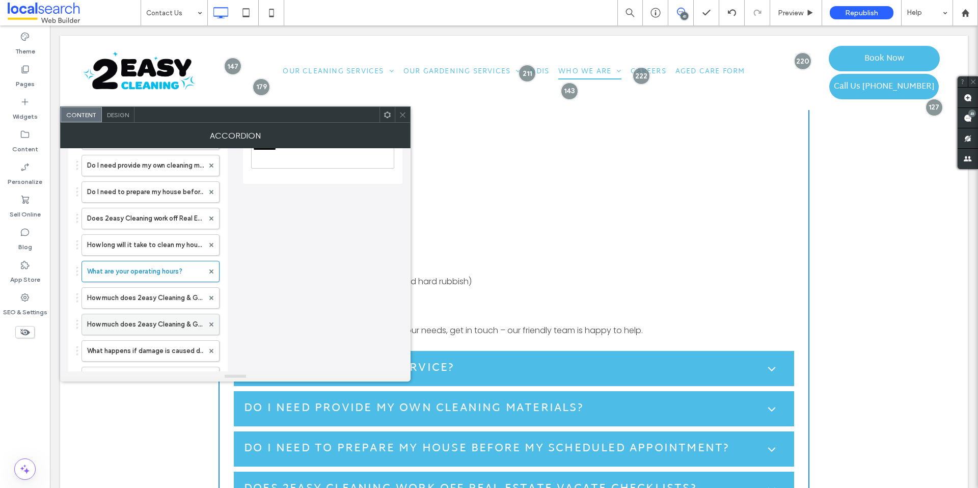
scroll to position [178, 0]
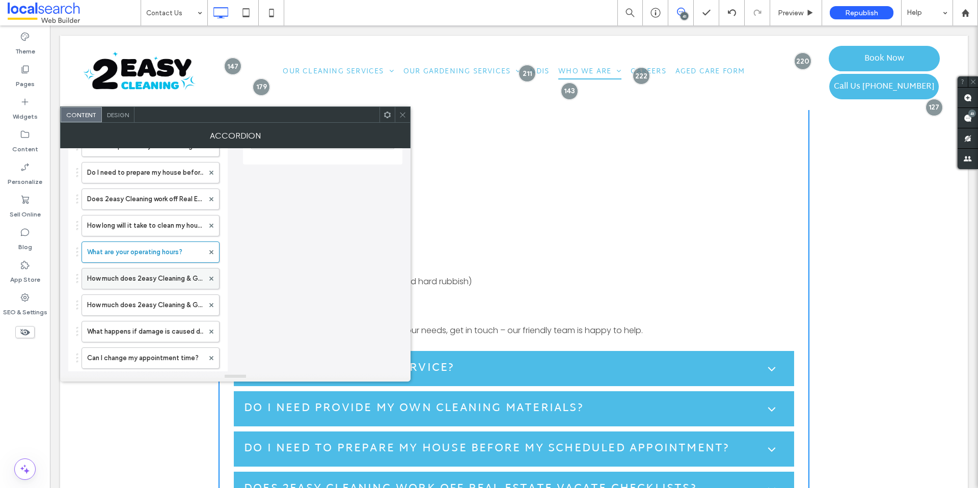
click at [170, 285] on label "How much does 2easy Cleaning & Gardening charge?" at bounding box center [145, 279] width 117 height 20
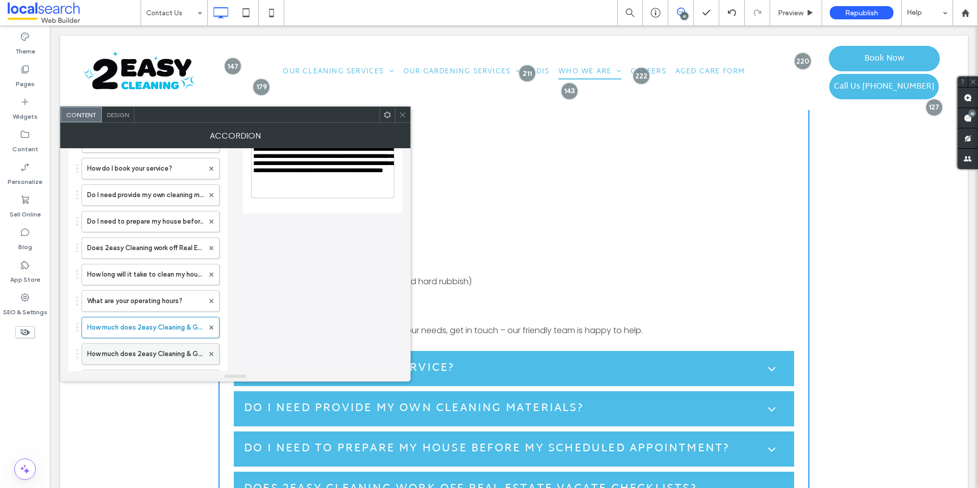
scroll to position [146, 0]
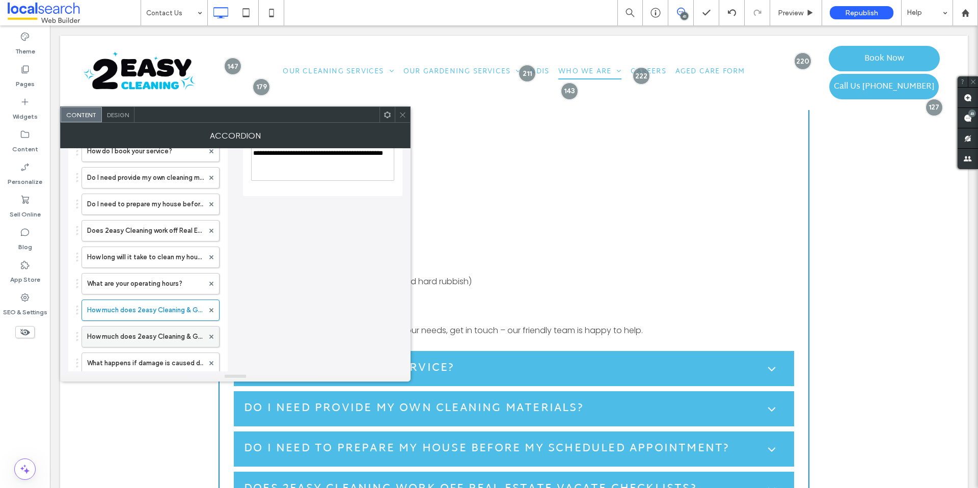
click at [158, 334] on label "How much does 2easy Cleaning & Gardening charge?" at bounding box center [145, 337] width 117 height 20
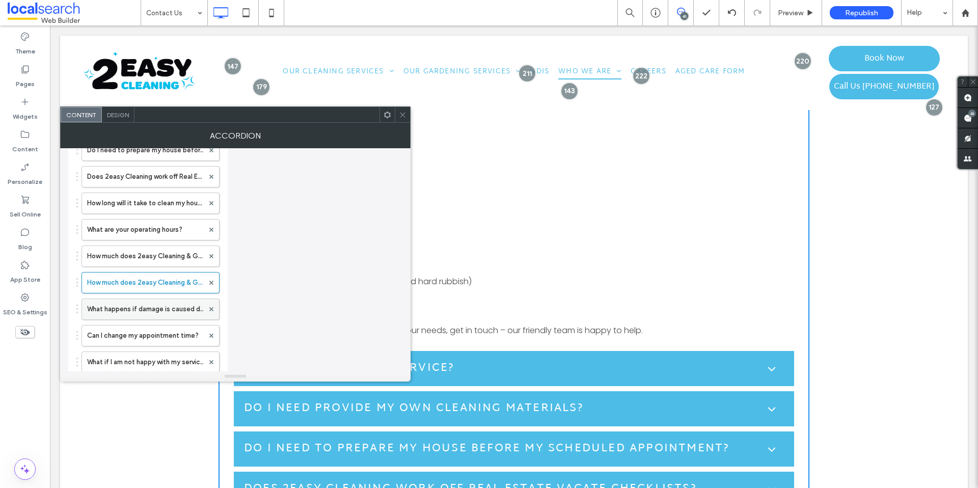
scroll to position [210, 0]
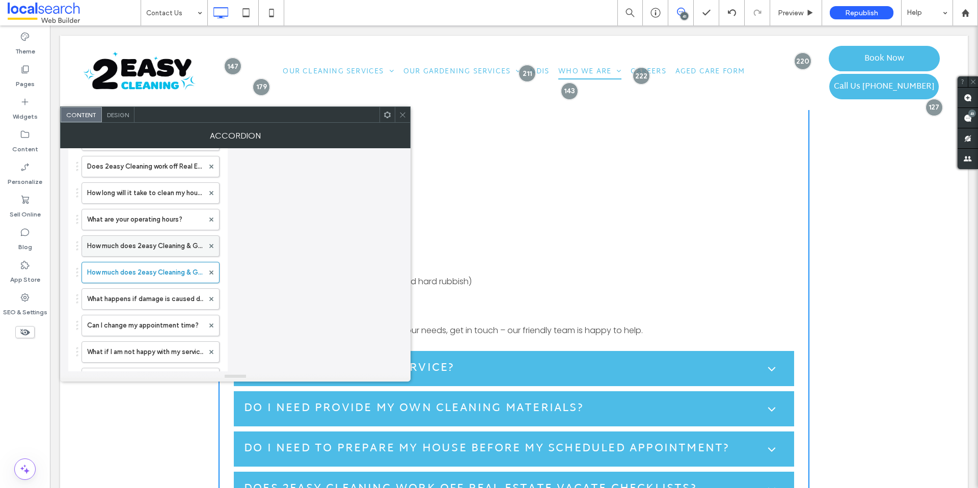
click at [148, 251] on label "How much does 2easy Cleaning & Gardening charge?" at bounding box center [145, 246] width 117 height 20
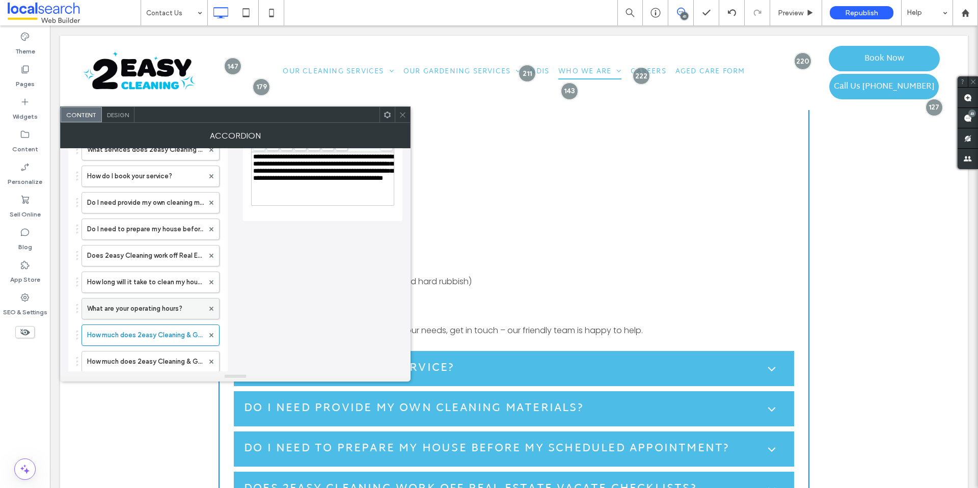
scroll to position [141, 0]
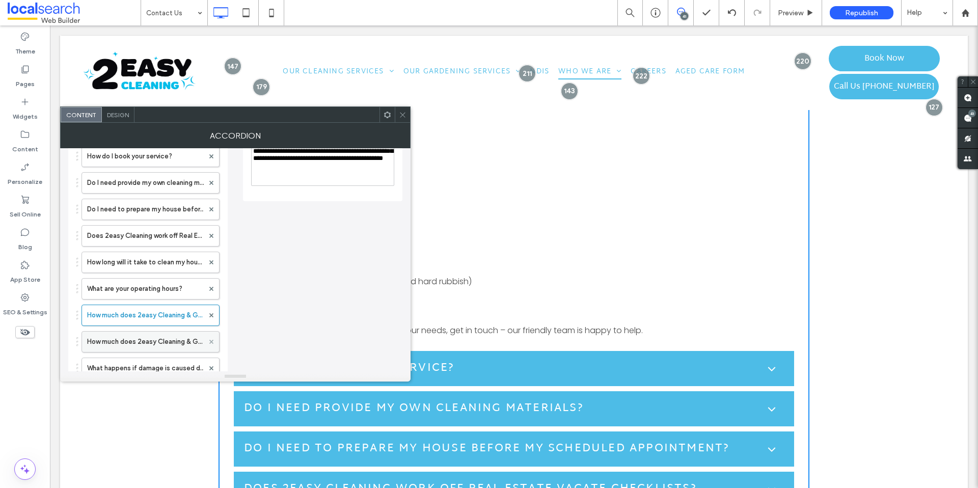
click at [214, 341] on div at bounding box center [211, 341] width 15 height 15
click at [213, 341] on icon at bounding box center [211, 342] width 4 height 4
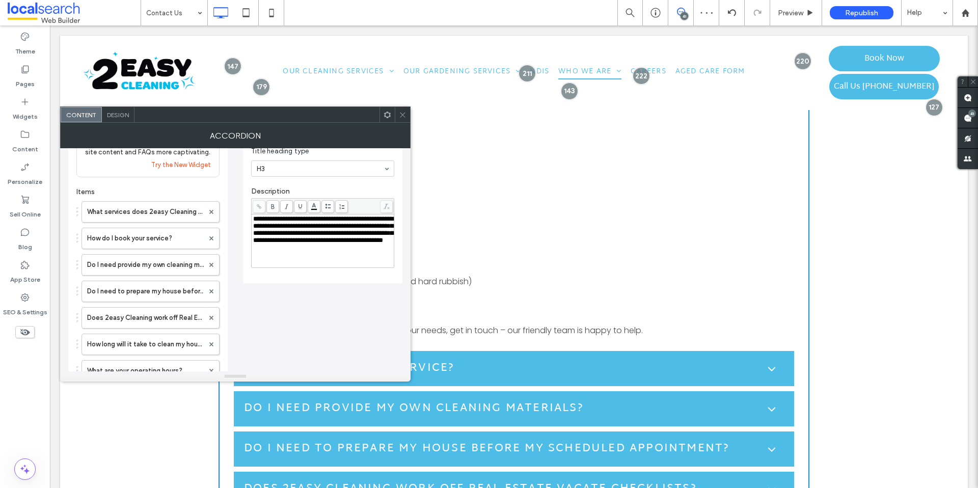
scroll to position [138, 0]
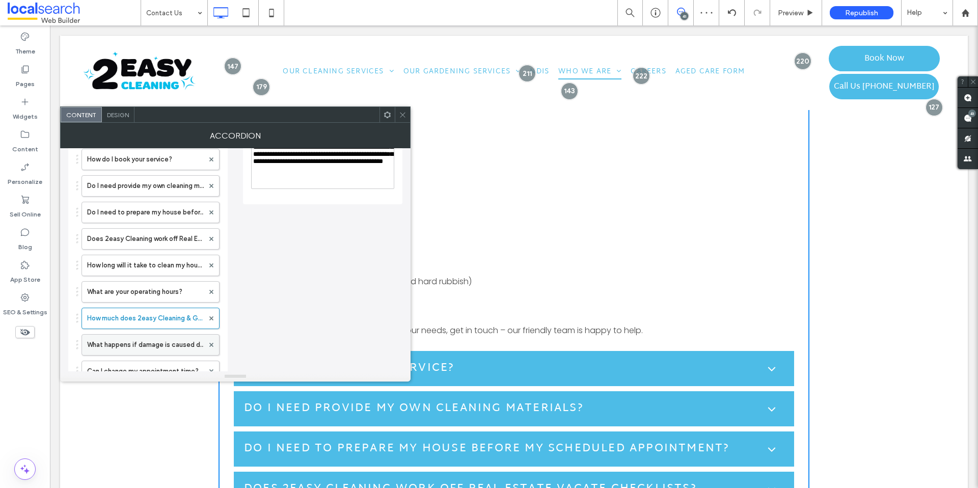
click at [143, 347] on label "What happens if damage is caused during the service?" at bounding box center [145, 345] width 117 height 20
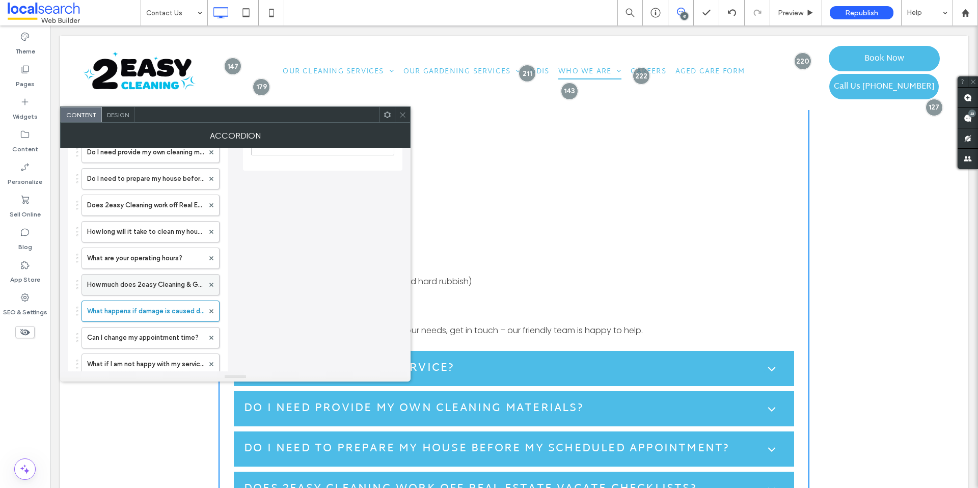
scroll to position [198, 0]
click at [158, 313] on label "Can I change my appointment time?" at bounding box center [145, 311] width 117 height 20
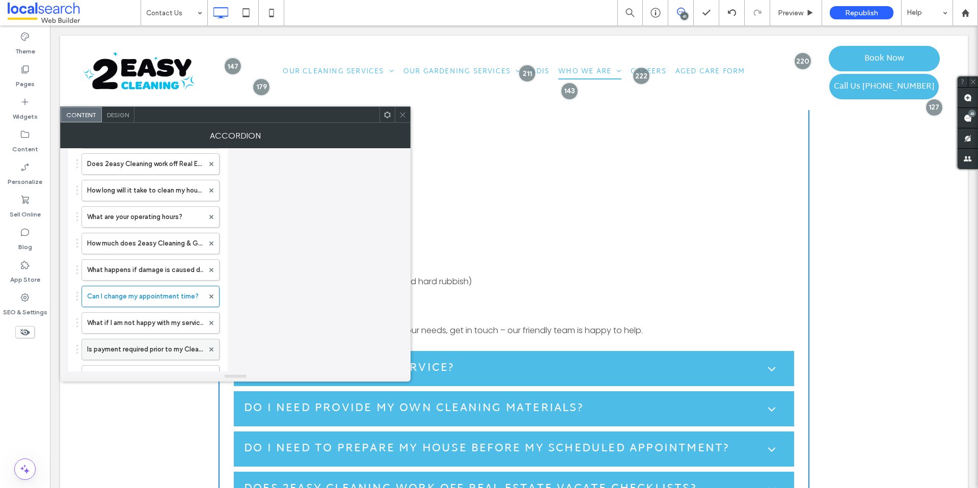
scroll to position [255, 0]
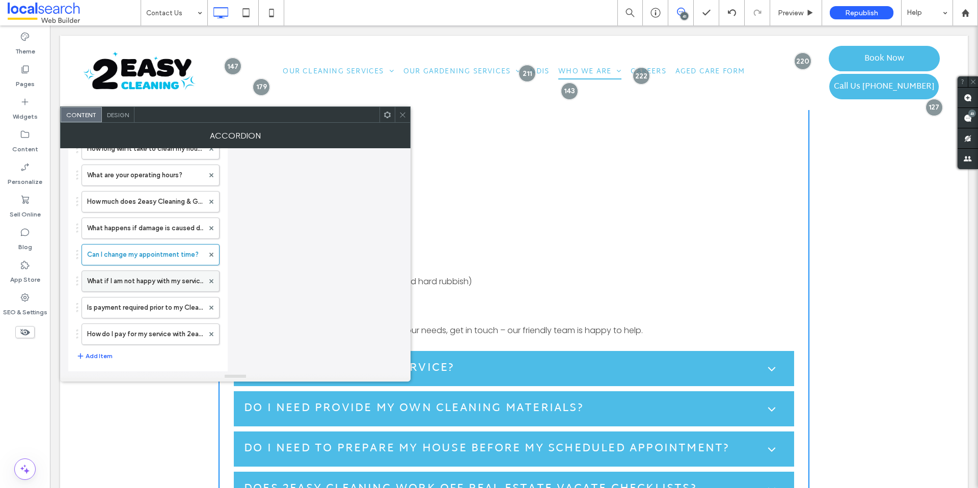
click at [159, 276] on label "What if I am not happy with my service?" at bounding box center [145, 281] width 117 height 20
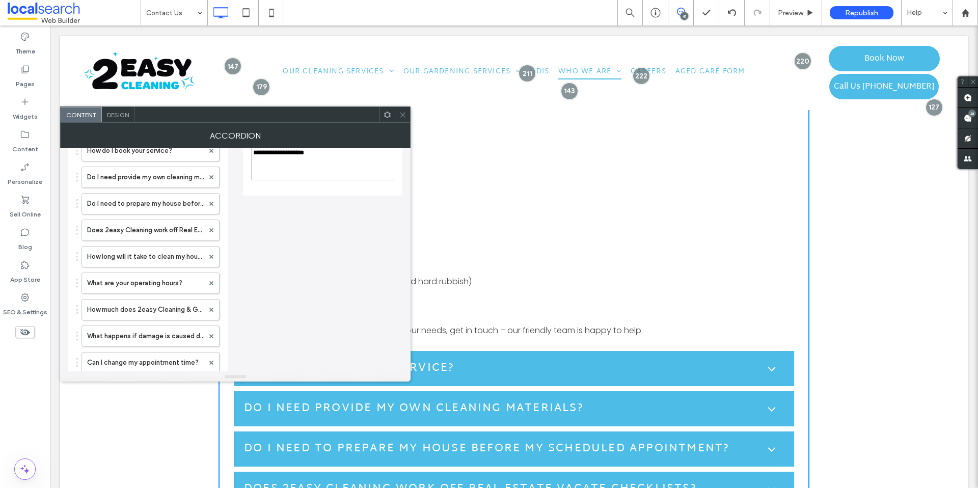
scroll to position [359, 0]
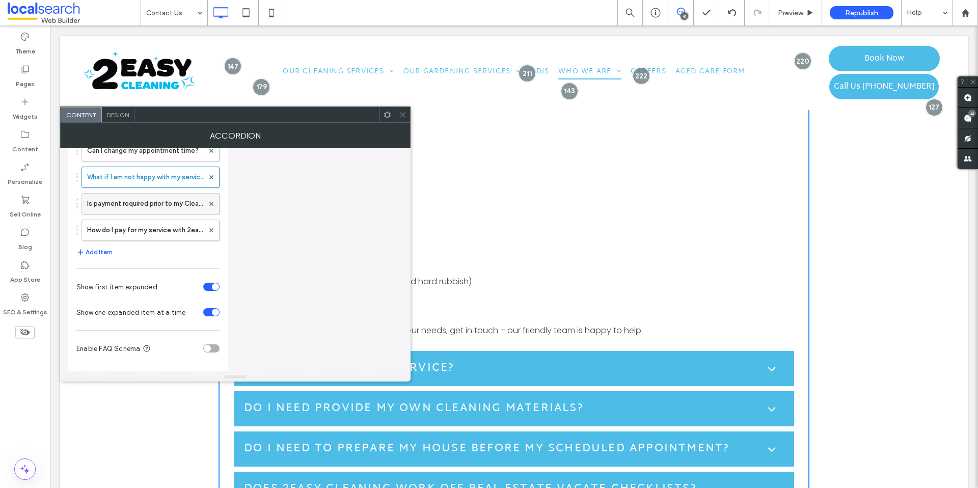
click at [147, 204] on label "Is payment required prior to my Cleaning or Gardening service?" at bounding box center [145, 204] width 117 height 20
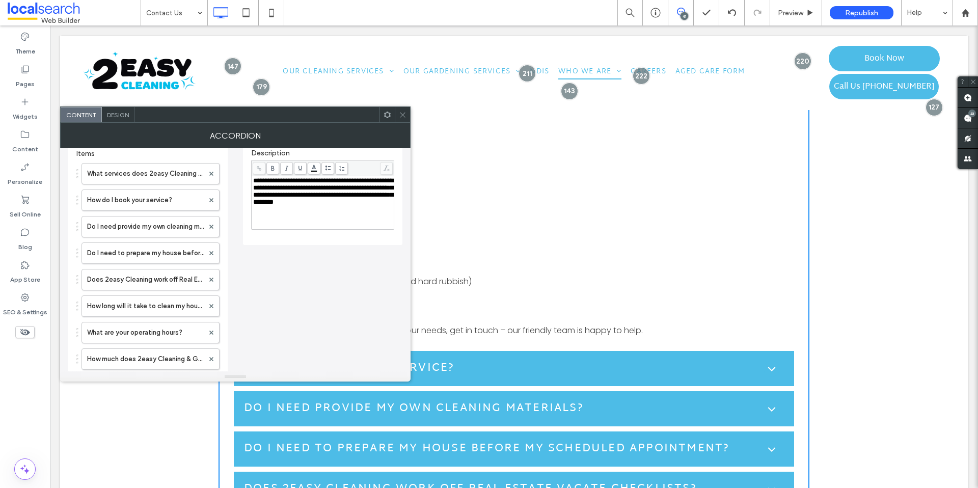
scroll to position [345, 0]
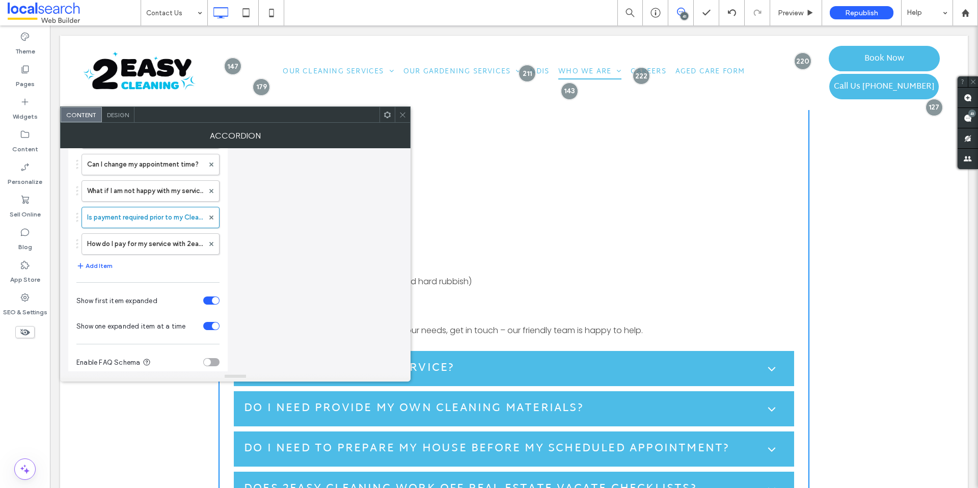
click at [393, 122] on div at bounding box center [387, 114] width 15 height 15
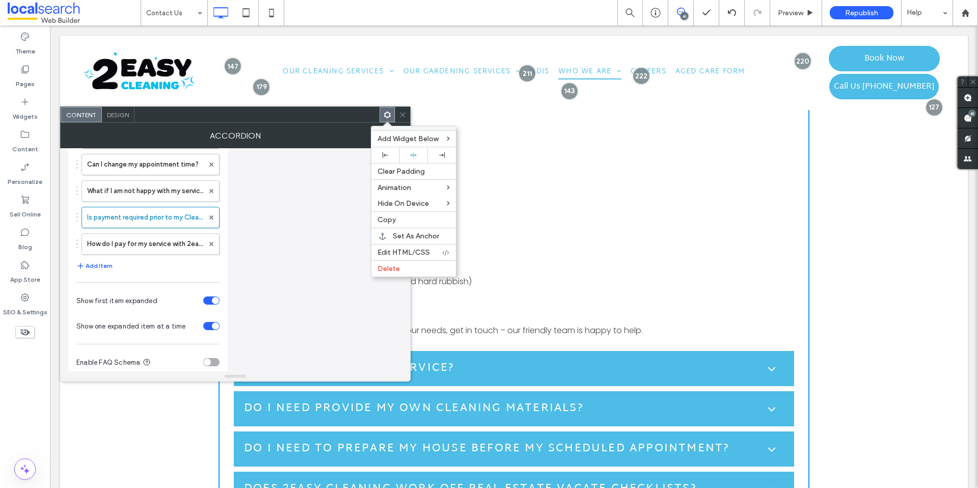
click at [399, 120] on span at bounding box center [403, 114] width 8 height 15
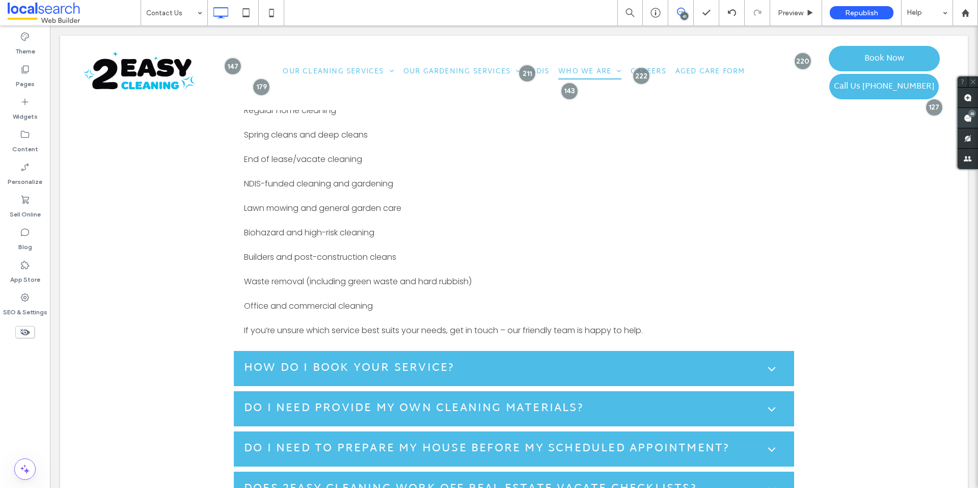
click at [970, 115] on div "41" at bounding box center [973, 114] width 8 height 8
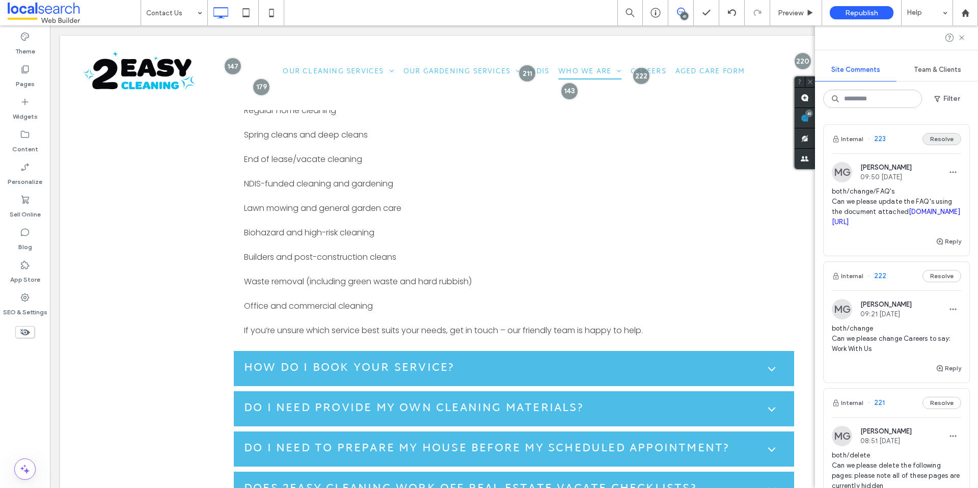
click at [930, 143] on button "Resolve" at bounding box center [942, 139] width 39 height 12
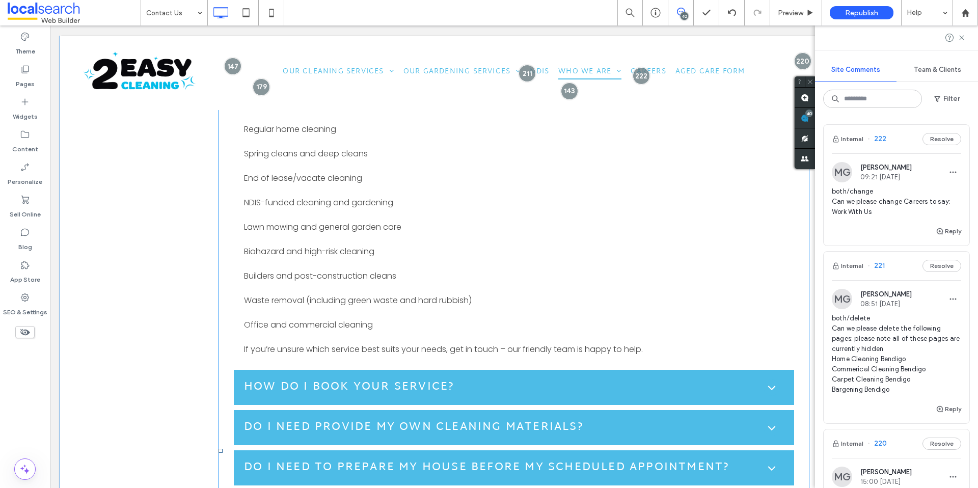
scroll to position [844, 0]
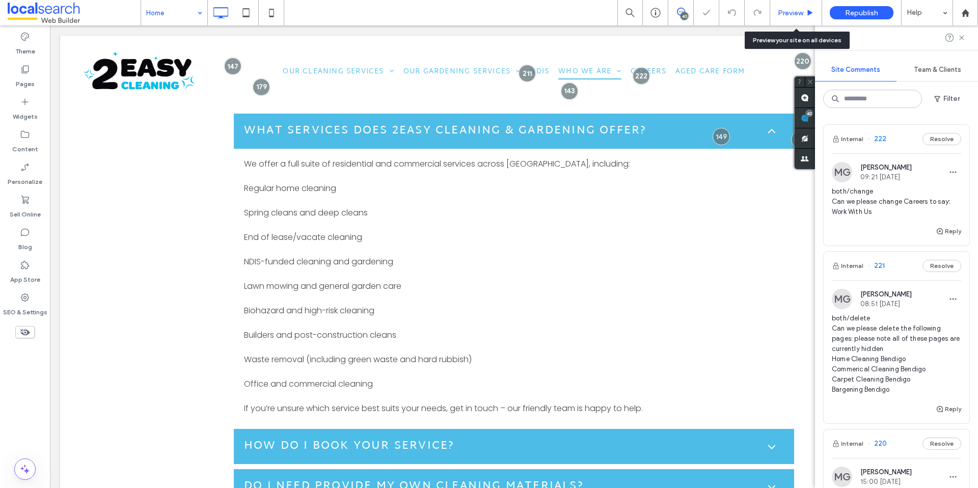
click at [818, 20] on div "Preview" at bounding box center [796, 12] width 52 height 25
click at [782, 12] on span "Preview" at bounding box center [790, 13] width 25 height 9
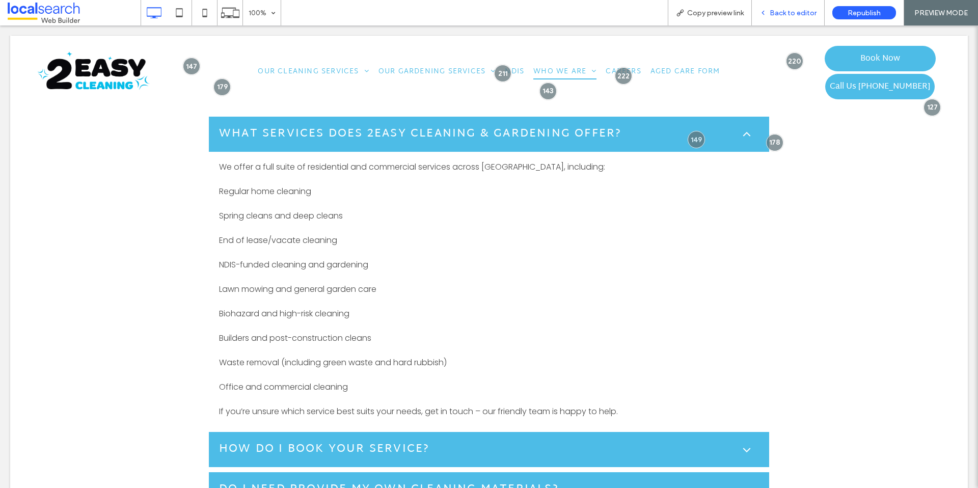
click at [781, 15] on span "Back to editor" at bounding box center [793, 13] width 47 height 9
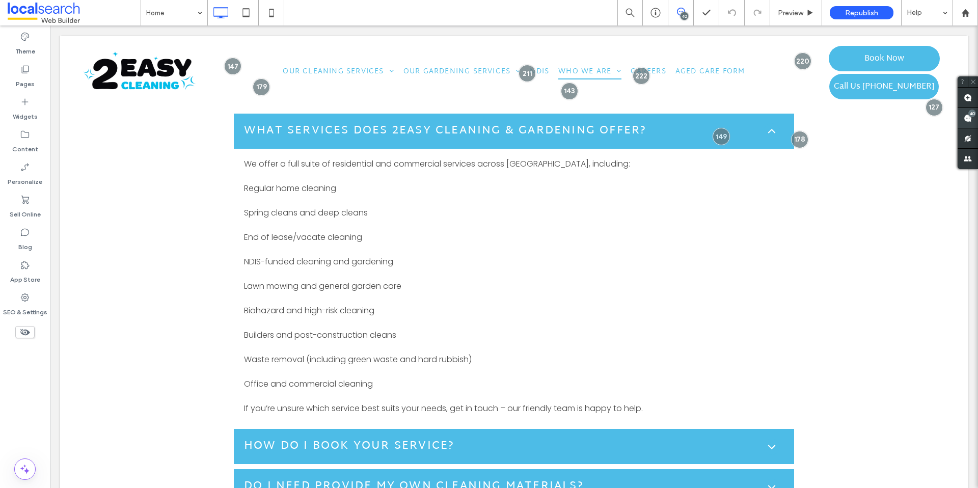
click at [969, 116] on use at bounding box center [968, 118] width 8 height 8
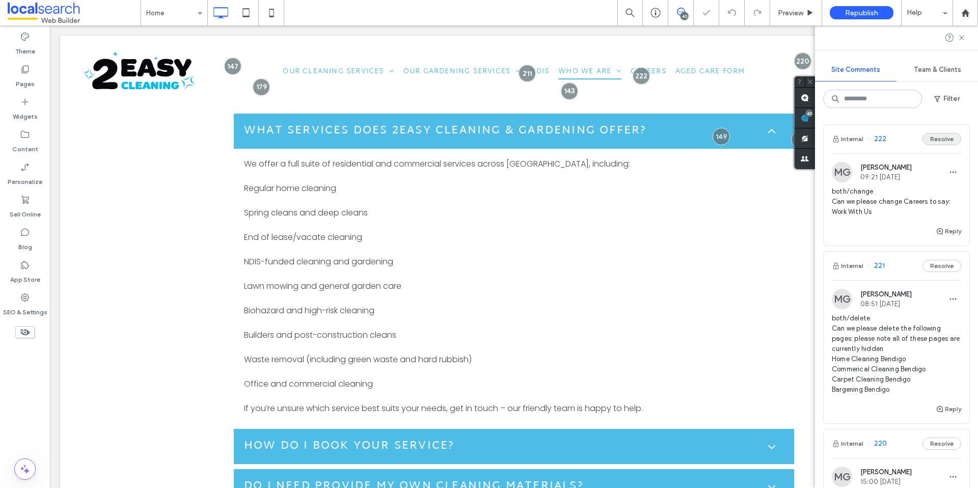
click at [931, 136] on button "Resolve" at bounding box center [942, 139] width 39 height 12
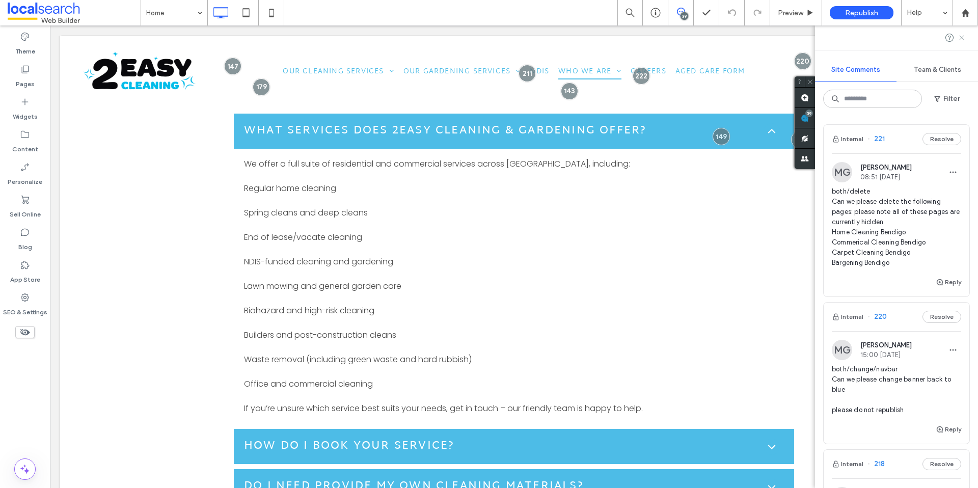
click at [960, 36] on icon at bounding box center [962, 38] width 8 height 8
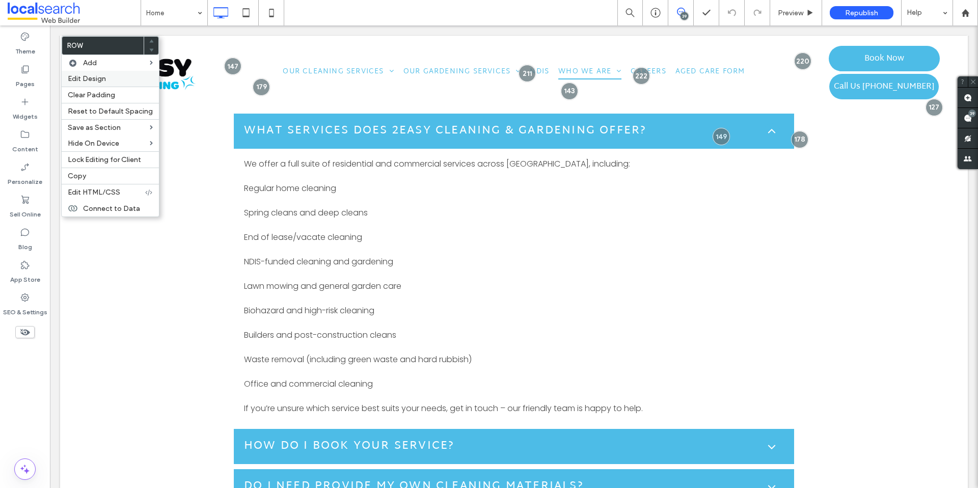
click at [76, 84] on div "Edit Design" at bounding box center [110, 79] width 97 height 16
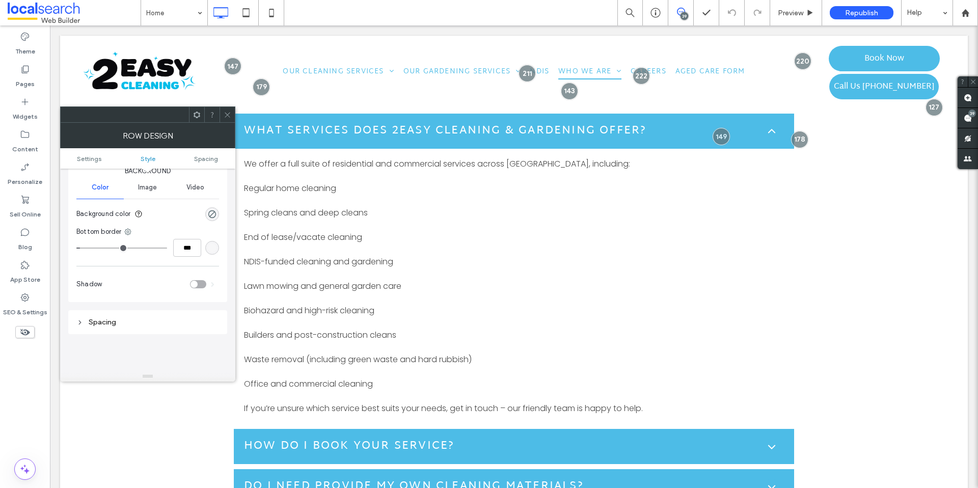
scroll to position [133, 0]
click at [208, 233] on div "rgba(255, 255, 255, 0.2)" at bounding box center [212, 237] width 9 height 9
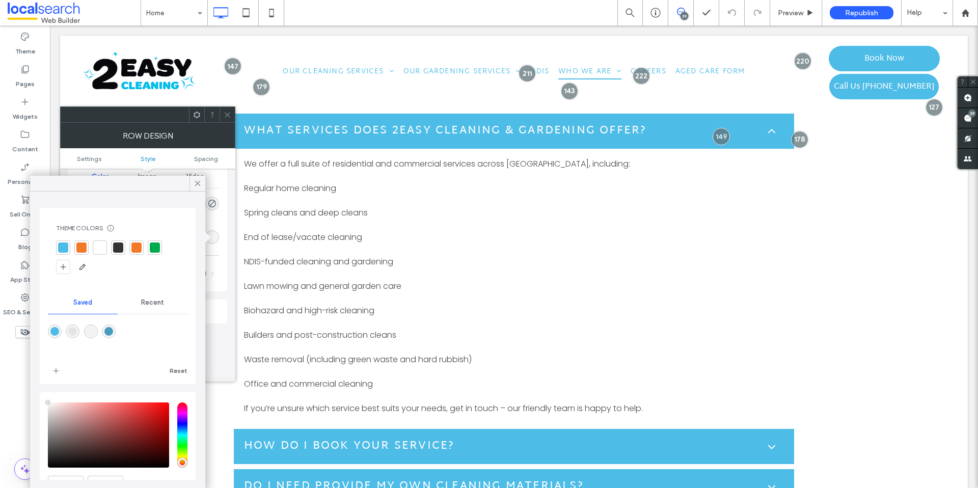
click at [64, 246] on div at bounding box center [63, 248] width 10 height 10
click at [202, 183] on icon at bounding box center [197, 183] width 9 height 9
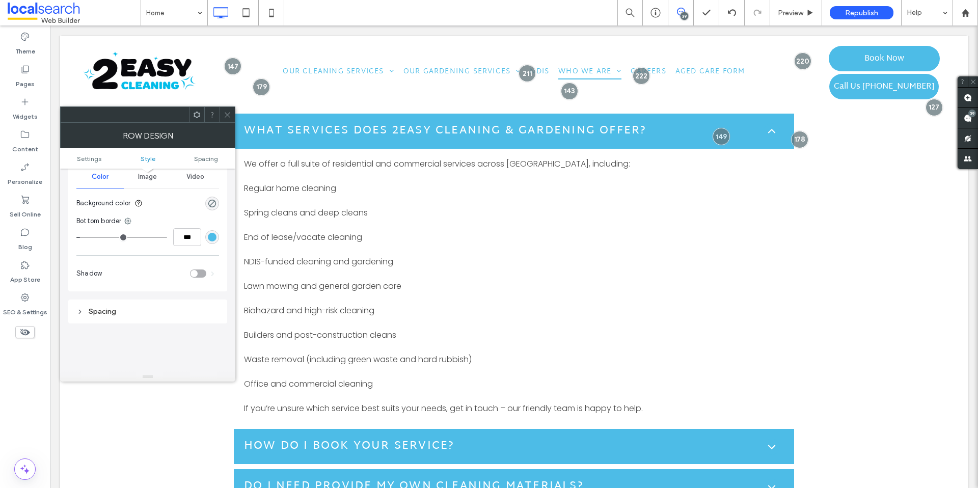
click at [232, 124] on div "Row Design" at bounding box center [147, 135] width 175 height 25
click at [229, 122] on span at bounding box center [228, 114] width 8 height 15
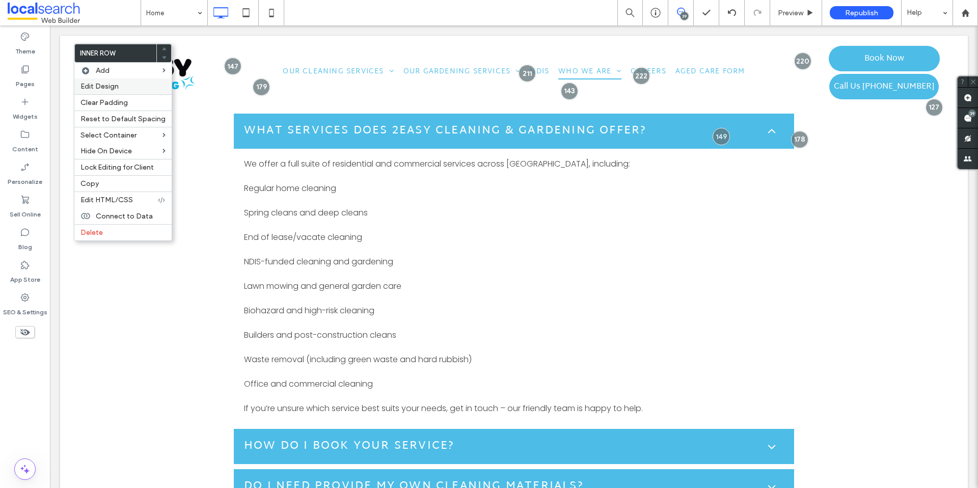
click at [123, 91] on div "Edit Design" at bounding box center [122, 86] width 97 height 16
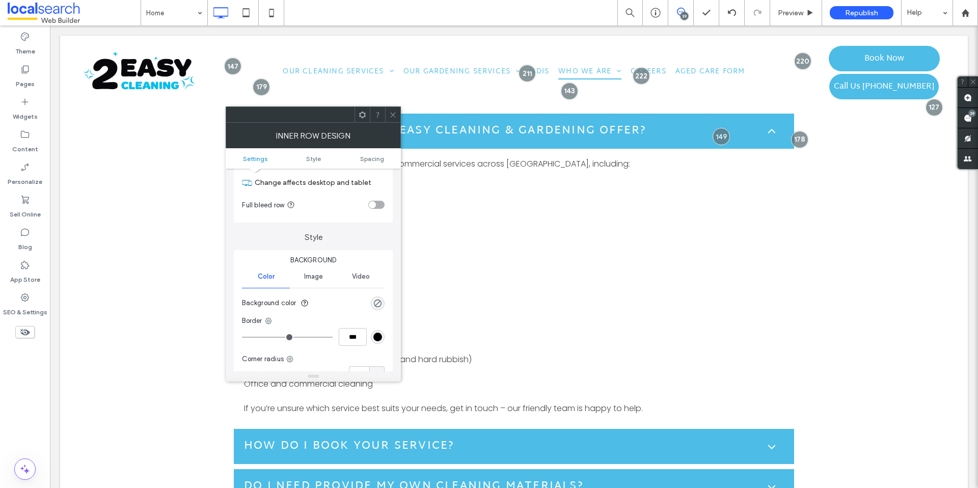
scroll to position [37, 0]
click at [398, 114] on div at bounding box center [392, 114] width 15 height 15
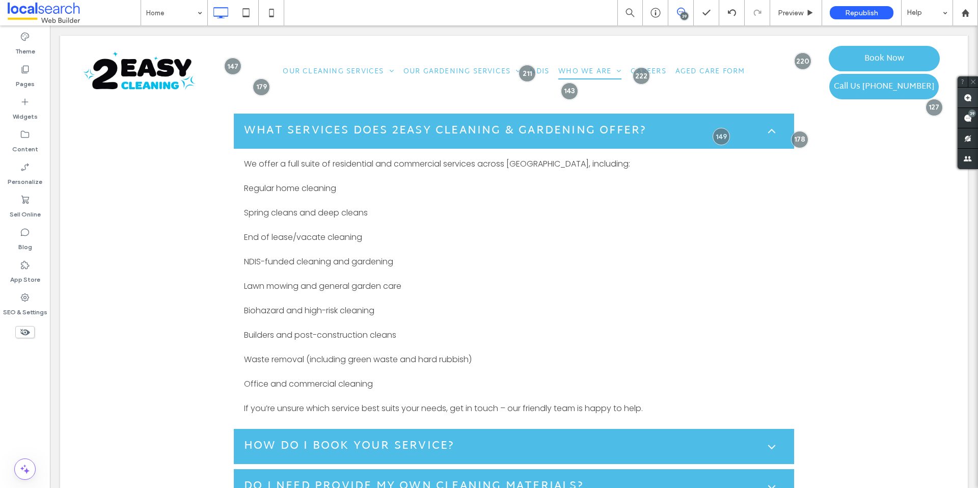
click at [974, 96] on span at bounding box center [968, 98] width 20 height 20
click at [973, 117] on span at bounding box center [968, 118] width 20 height 20
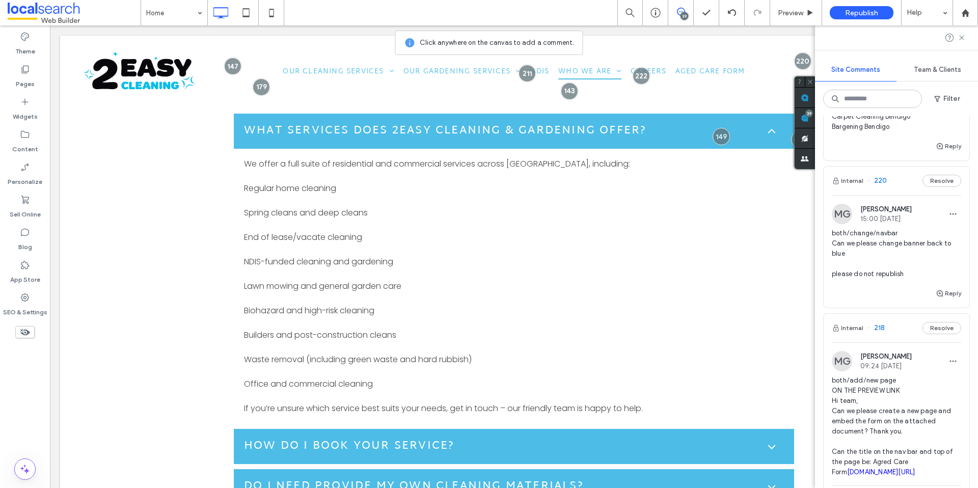
scroll to position [138, 0]
click at [168, 21] on input at bounding box center [171, 12] width 51 height 25
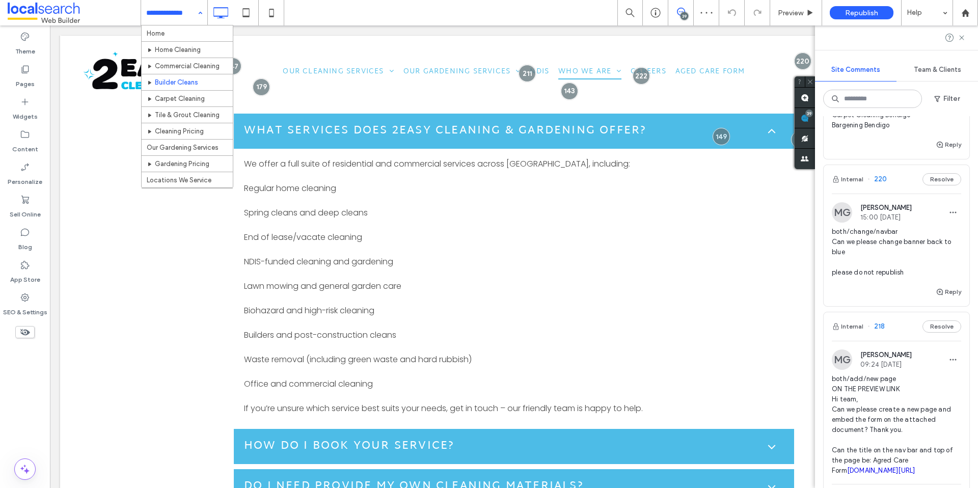
click at [173, 13] on input at bounding box center [171, 12] width 51 height 25
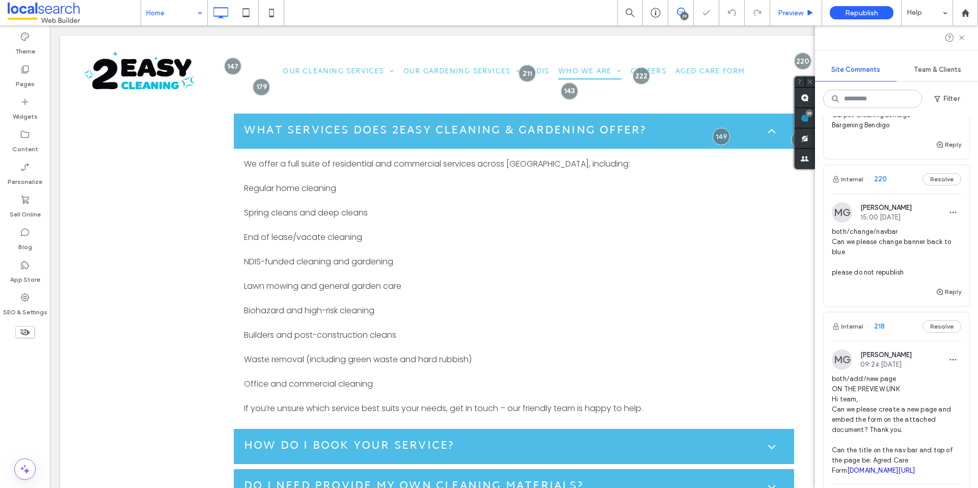
click at [781, 11] on span "Preview" at bounding box center [790, 13] width 25 height 9
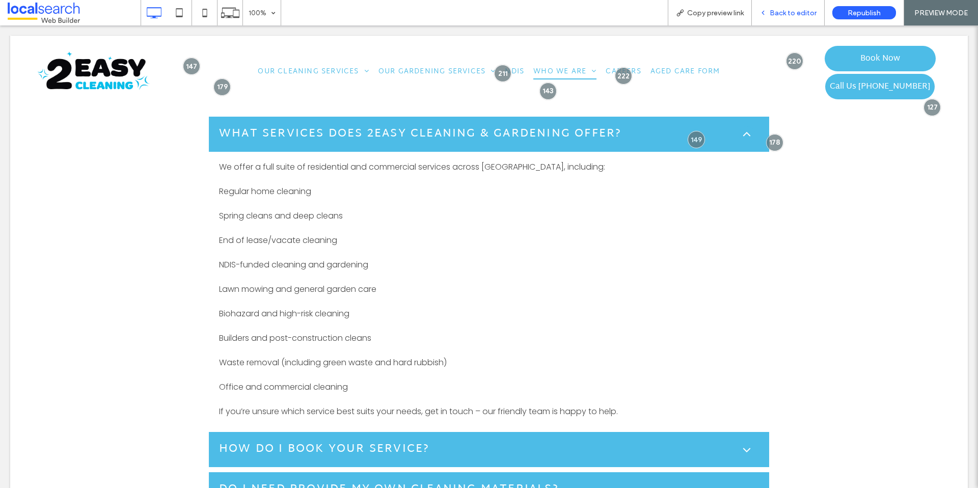
click at [805, 18] on div "Back to editor" at bounding box center [788, 12] width 73 height 25
click at [774, 14] on span "Back to editor" at bounding box center [793, 13] width 47 height 9
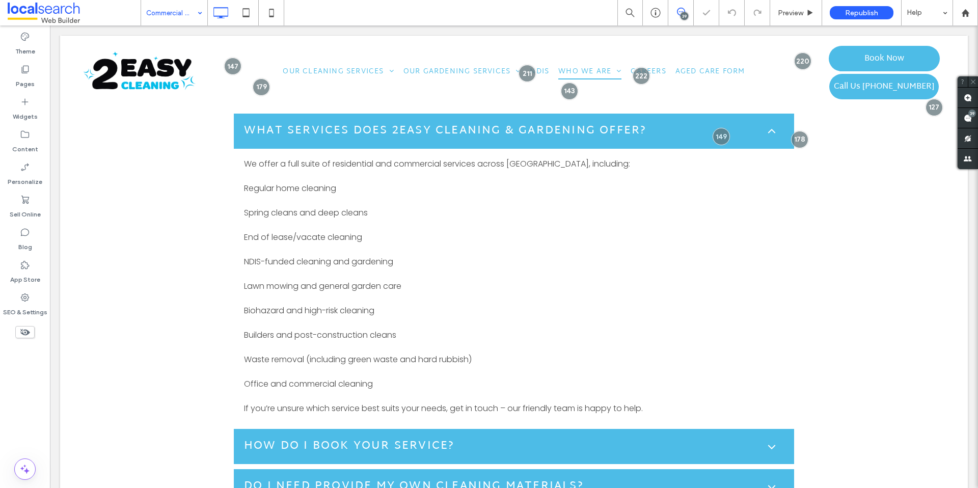
click at [173, 22] on input at bounding box center [171, 12] width 51 height 25
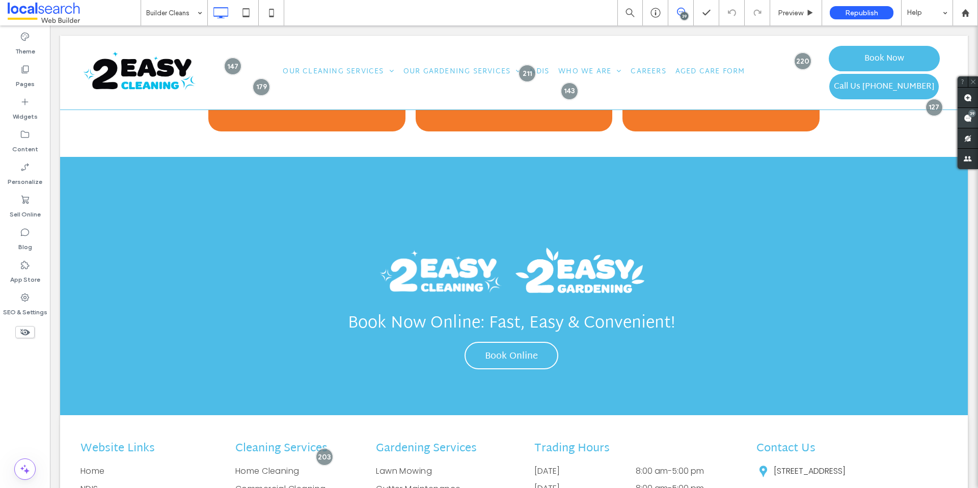
click at [964, 122] on icon at bounding box center [968, 118] width 8 height 8
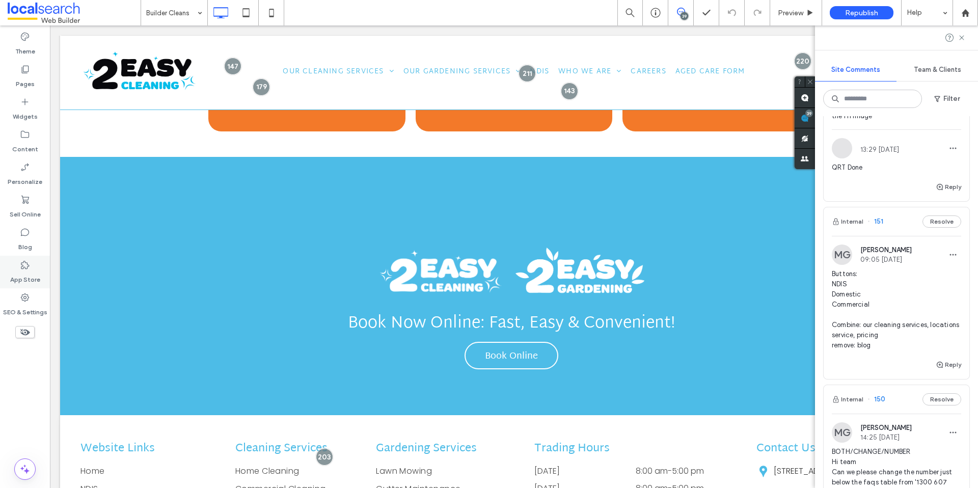
scroll to position [6000, 0]
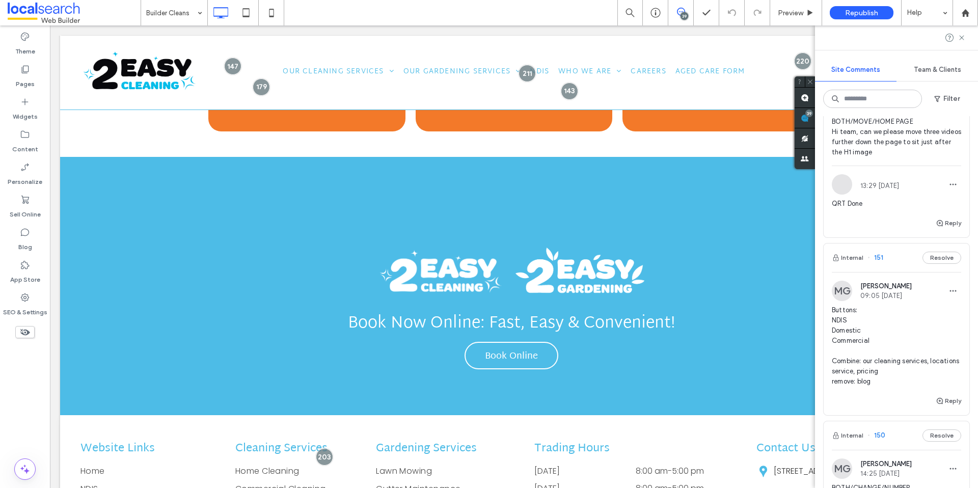
click at [933, 75] on button "Resolve" at bounding box center [942, 69] width 39 height 12
click at [933, 84] on div "Internal 152" at bounding box center [897, 69] width 146 height 29
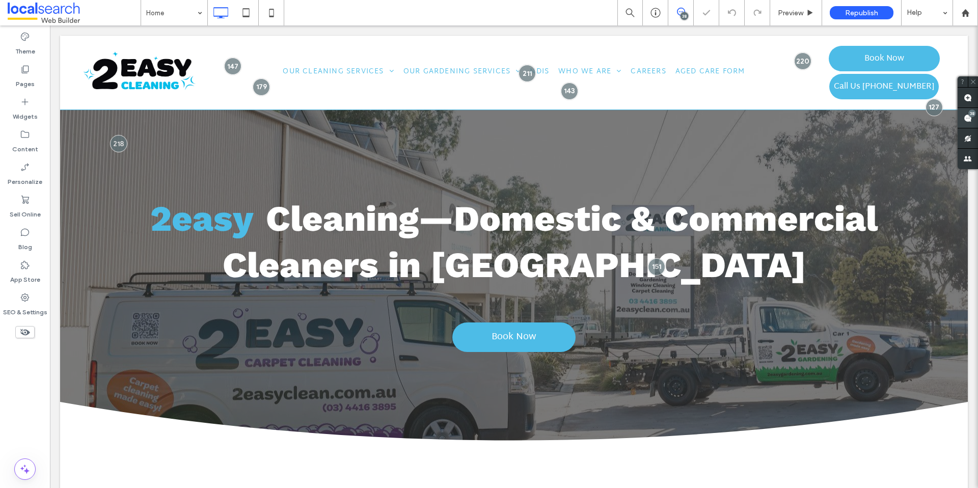
click at [963, 113] on div "38" at bounding box center [968, 118] width 20 height 20
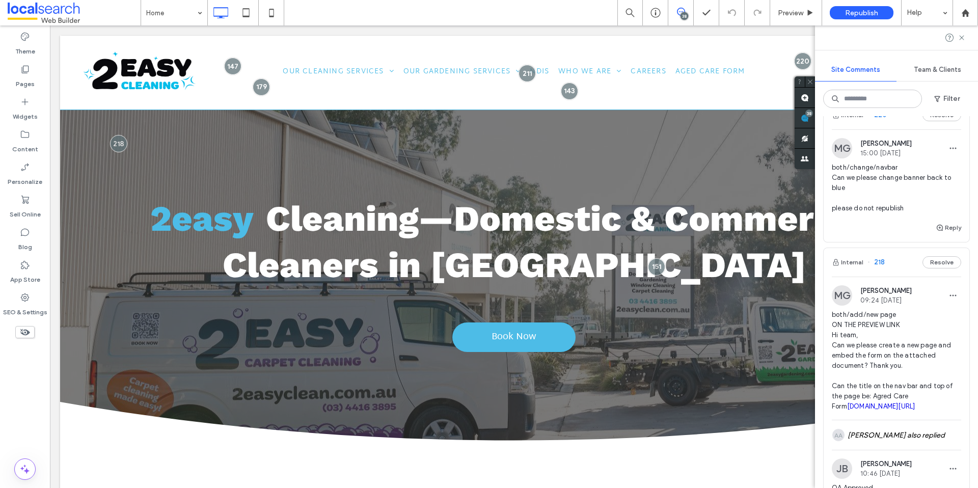
scroll to position [209, 0]
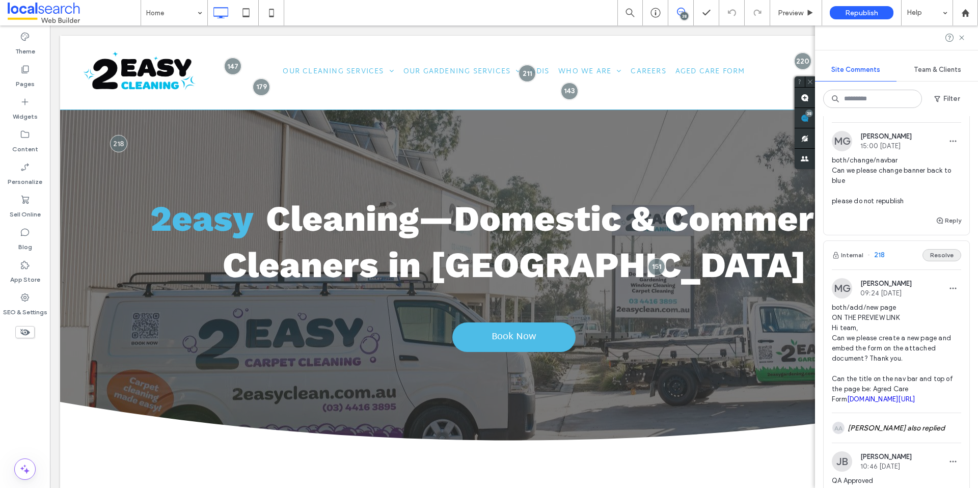
click at [932, 257] on button "Resolve" at bounding box center [942, 255] width 39 height 12
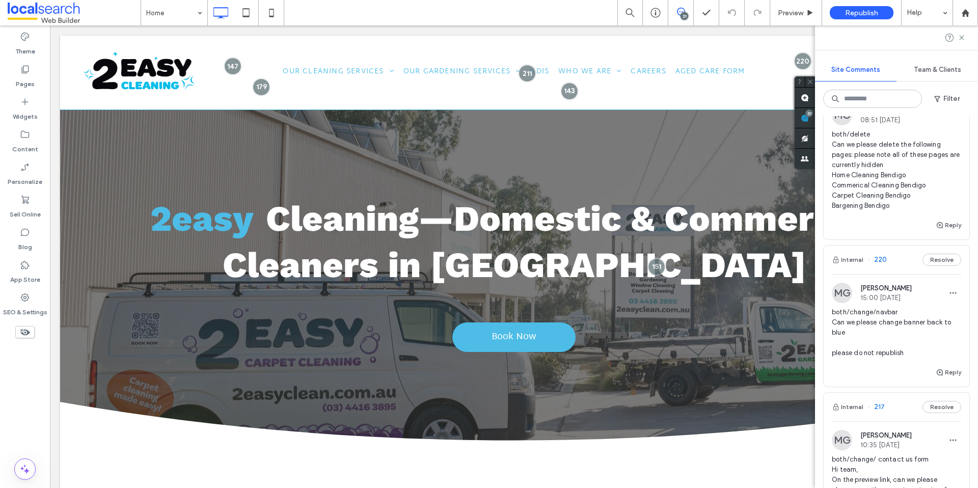
scroll to position [192, 0]
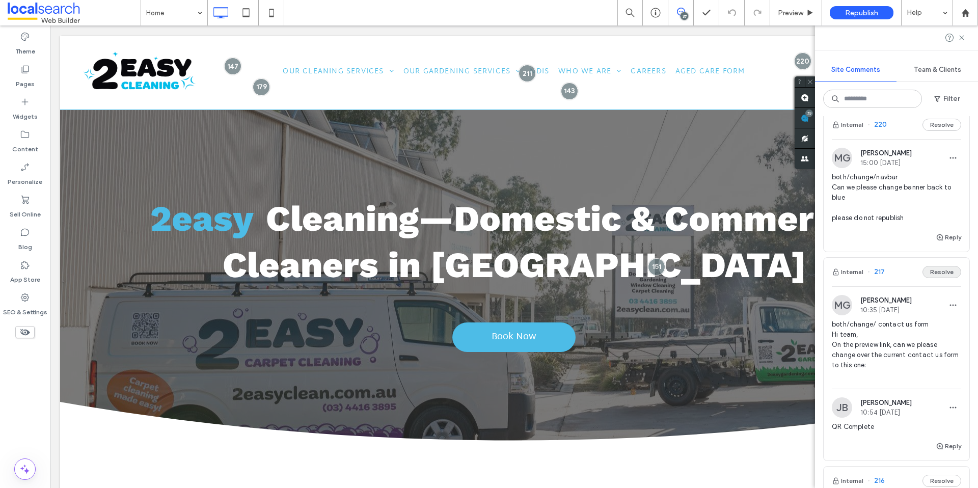
click at [929, 274] on button "Resolve" at bounding box center [942, 272] width 39 height 12
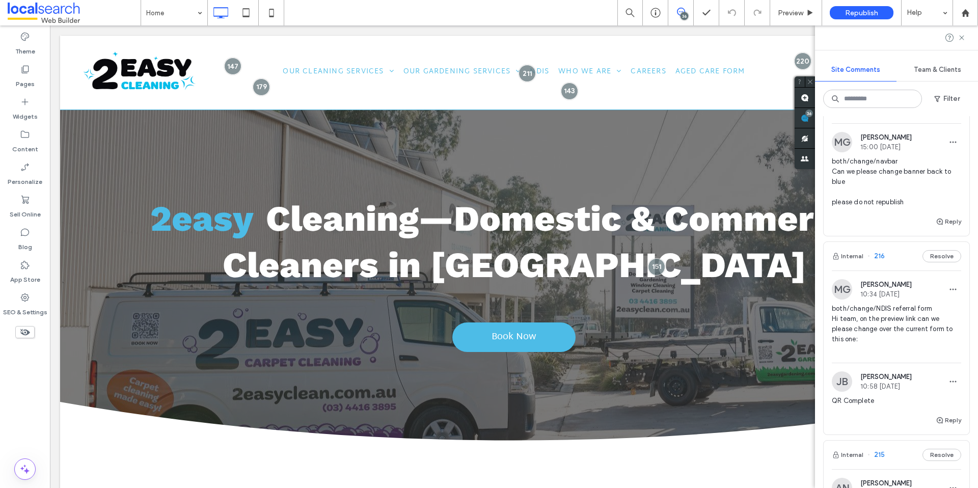
scroll to position [226, 0]
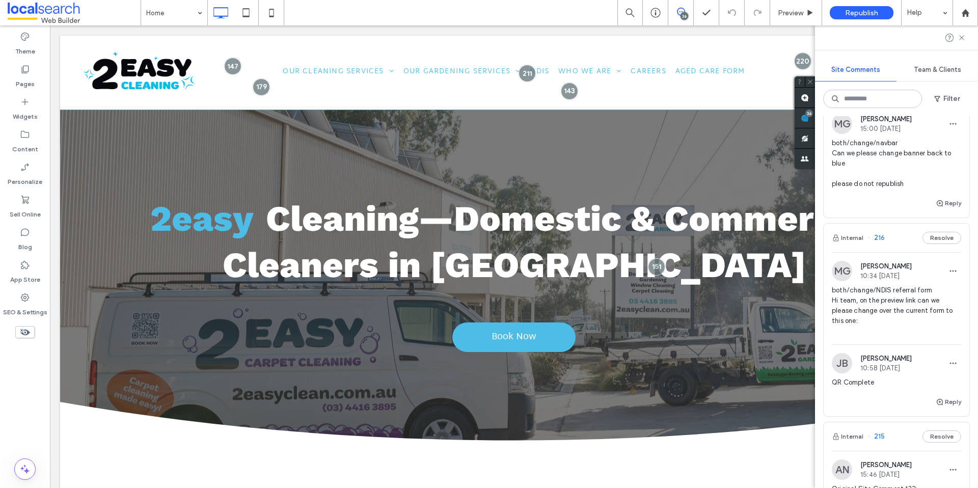
click at [926, 244] on div "Internal 216 Resolve" at bounding box center [897, 238] width 146 height 29
click at [929, 238] on div at bounding box center [489, 244] width 978 height 488
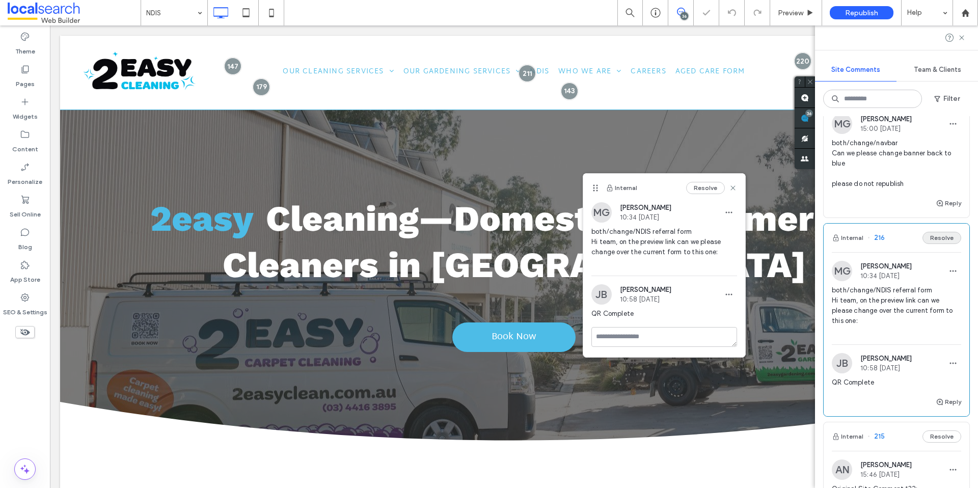
click at [938, 238] on button "Resolve" at bounding box center [942, 238] width 39 height 12
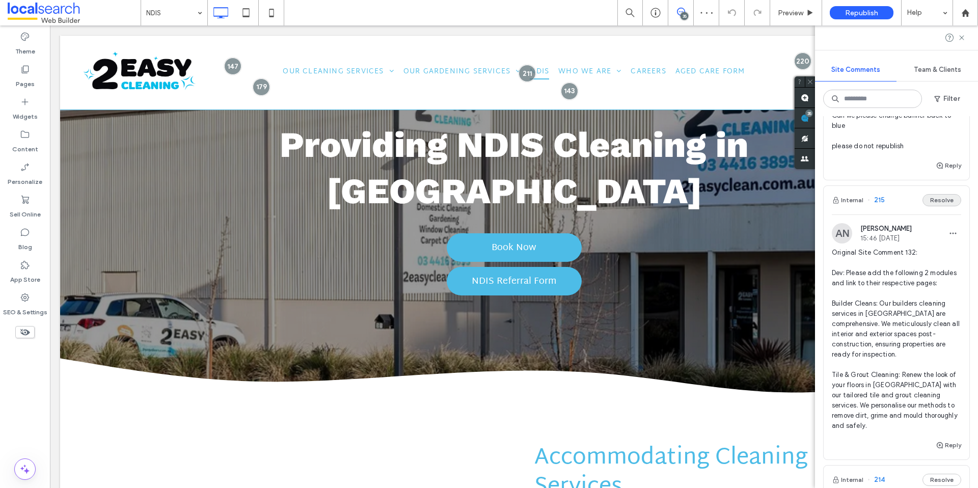
scroll to position [283, 0]
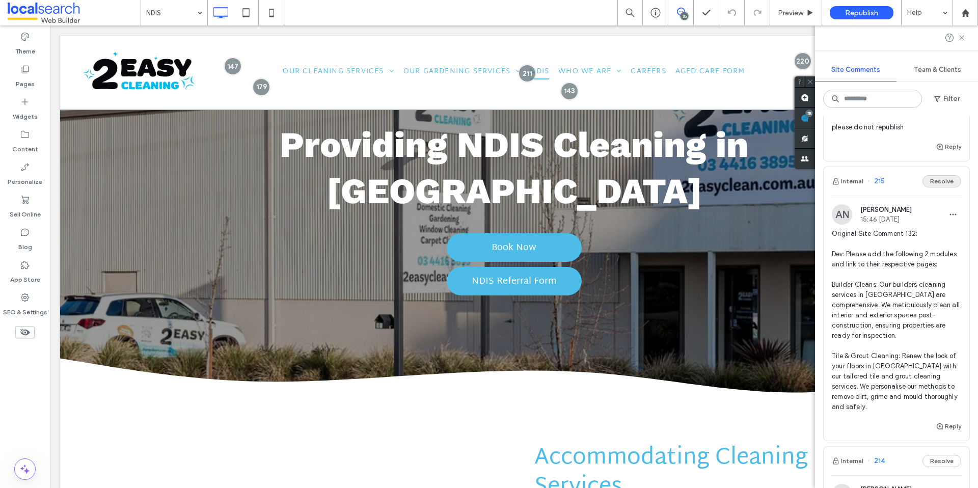
click at [924, 181] on button "Resolve" at bounding box center [942, 181] width 39 height 12
click at [927, 177] on button "Resolve" at bounding box center [942, 181] width 39 height 12
click at [931, 179] on button "Resolve" at bounding box center [942, 181] width 39 height 12
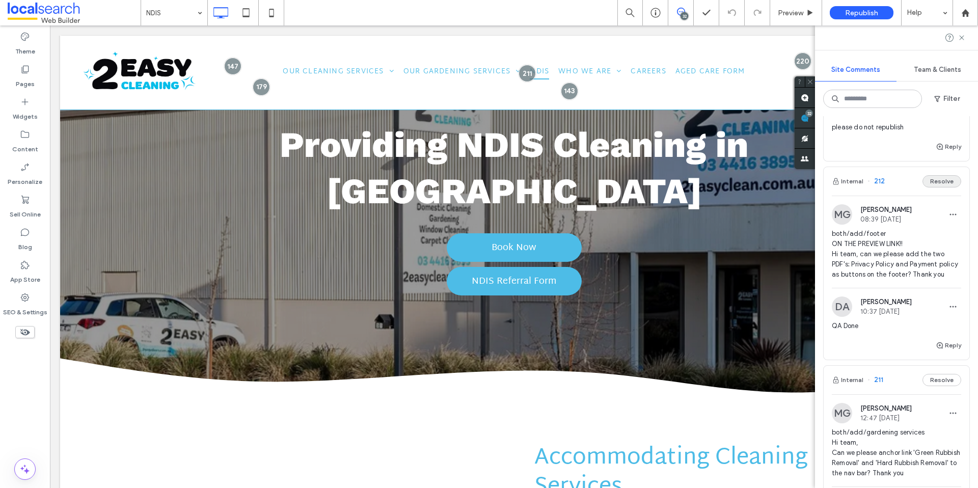
click at [934, 185] on button "Resolve" at bounding box center [942, 181] width 39 height 12
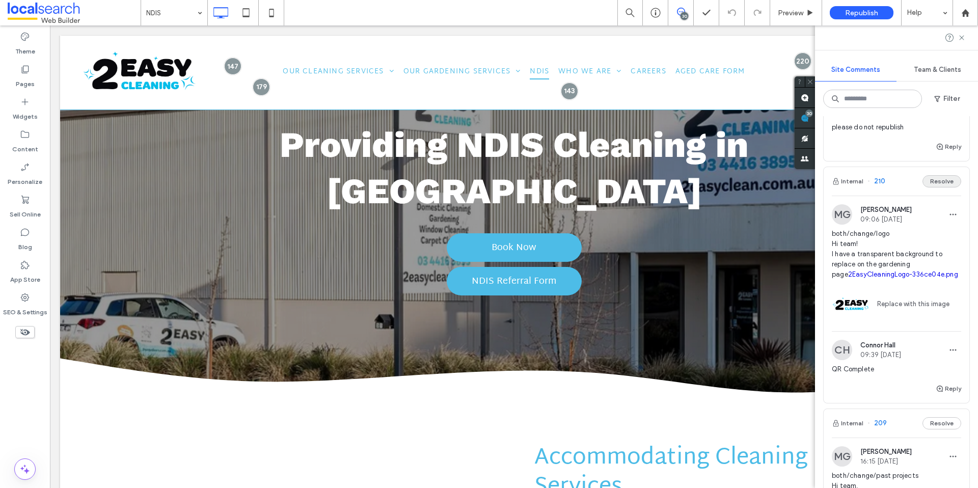
click at [941, 183] on button "Resolve" at bounding box center [942, 181] width 39 height 12
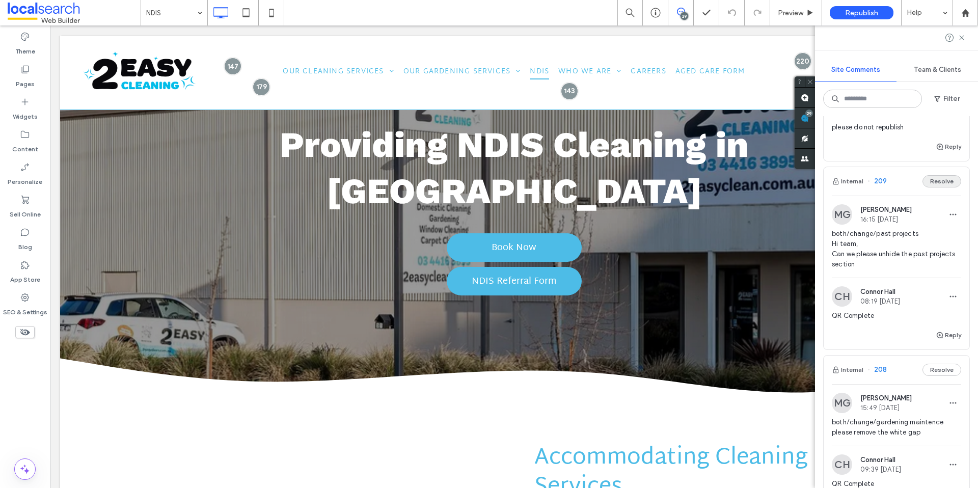
click at [930, 186] on button "Resolve" at bounding box center [942, 181] width 39 height 12
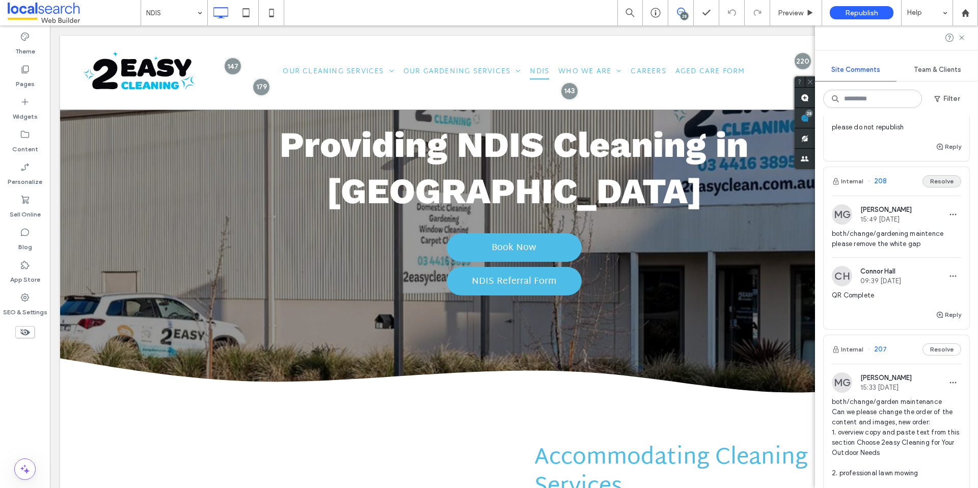
click at [940, 182] on button "Resolve" at bounding box center [942, 181] width 39 height 12
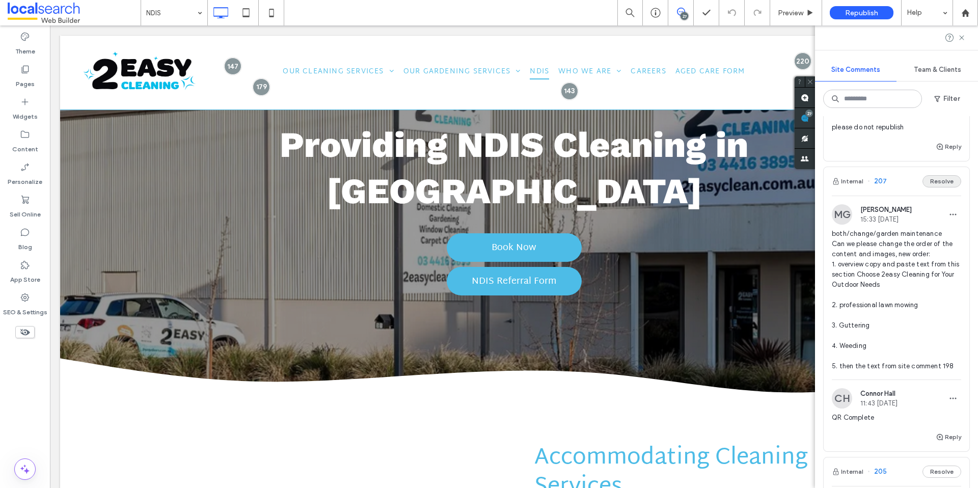
click at [939, 182] on button "Resolve" at bounding box center [942, 181] width 39 height 12
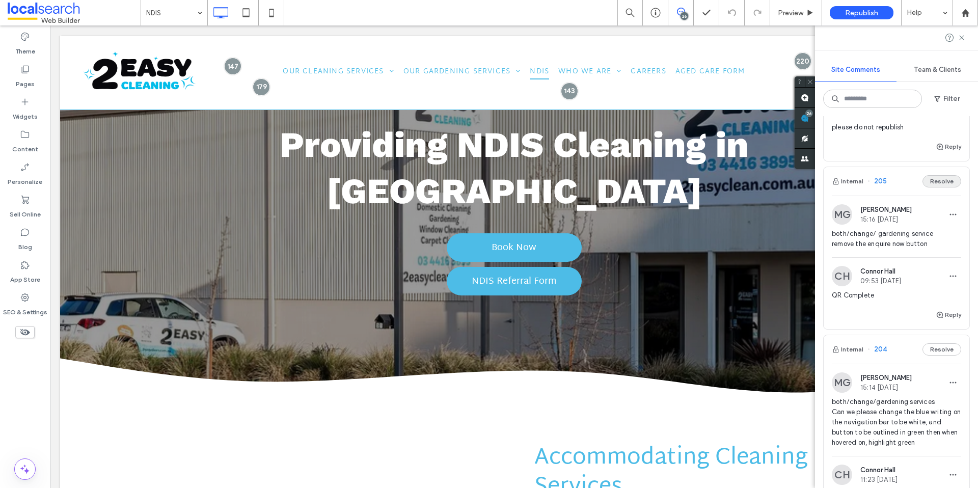
click at [942, 183] on button "Resolve" at bounding box center [942, 181] width 39 height 12
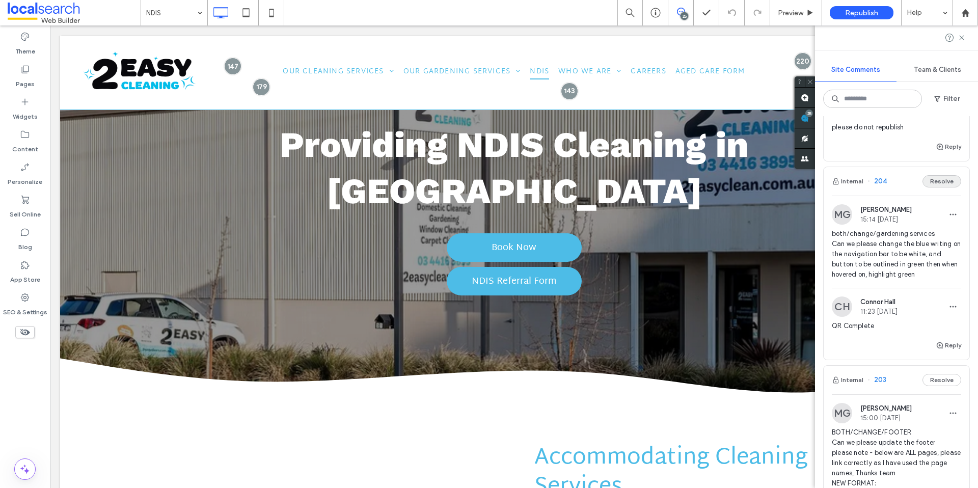
click at [938, 185] on button "Resolve" at bounding box center [942, 181] width 39 height 12
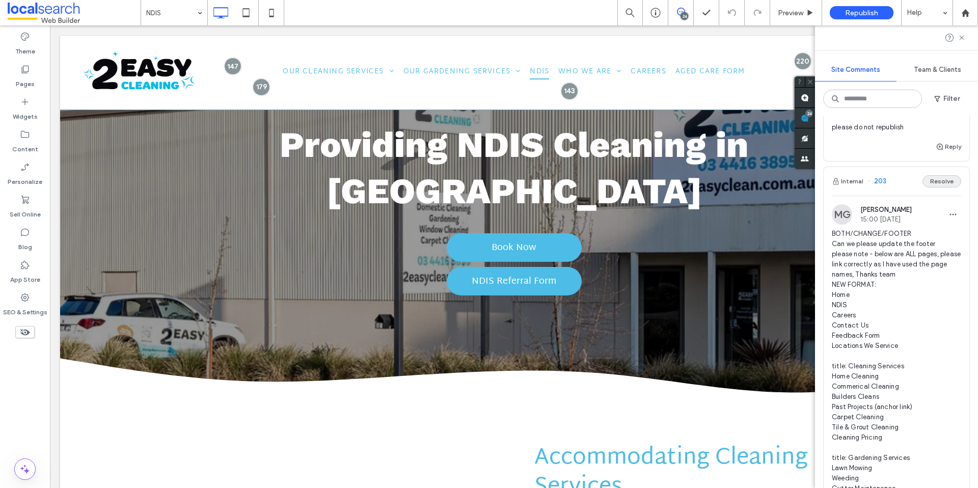
click at [940, 184] on button "Resolve" at bounding box center [942, 181] width 39 height 12
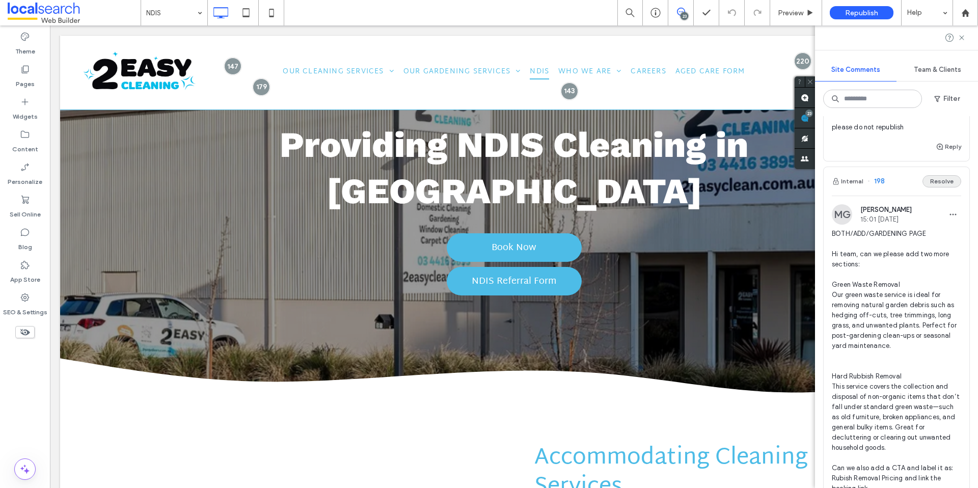
click at [943, 181] on button "Resolve" at bounding box center [942, 181] width 39 height 12
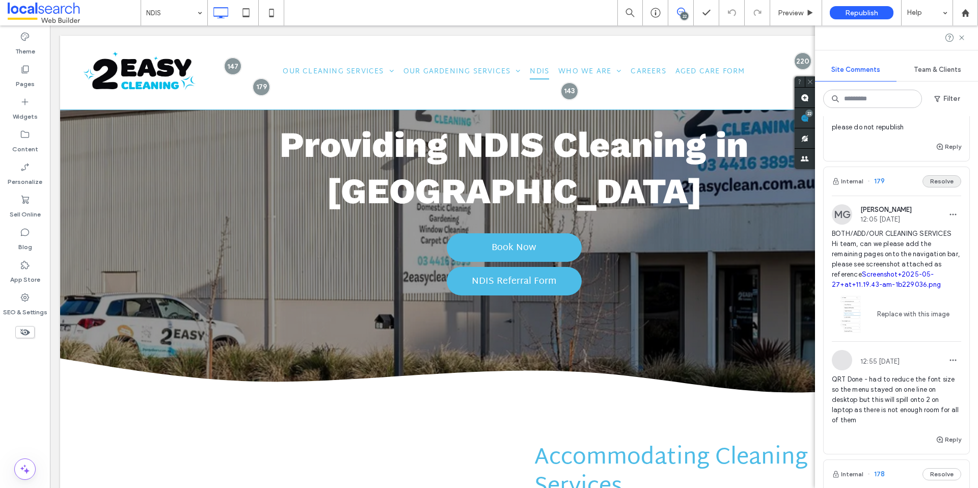
click at [937, 183] on button "Resolve" at bounding box center [942, 181] width 39 height 12
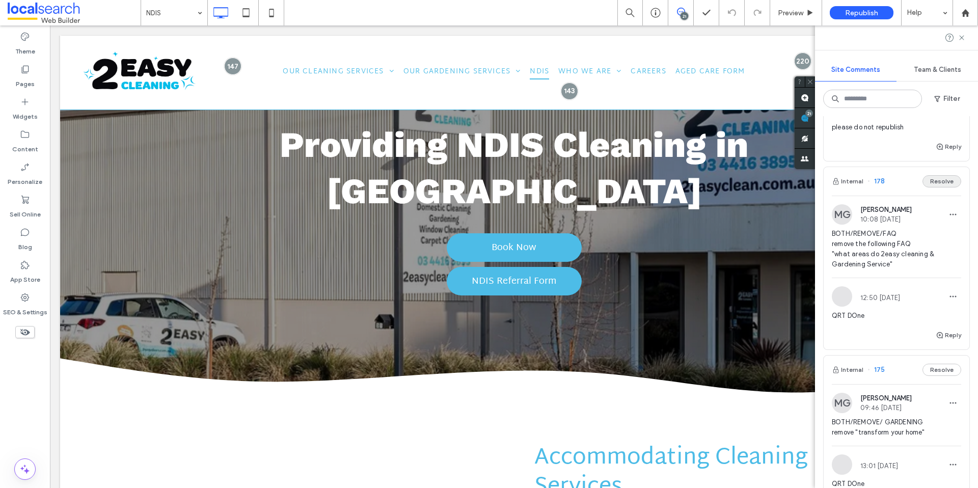
click at [936, 185] on button "Resolve" at bounding box center [942, 181] width 39 height 12
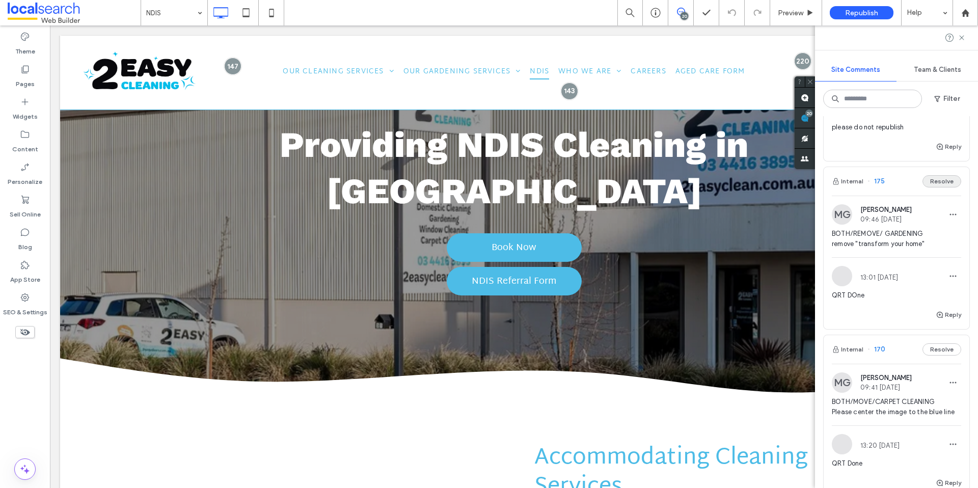
click at [941, 181] on button "Resolve" at bounding box center [942, 181] width 39 height 12
click at [940, 182] on button "Resolve" at bounding box center [942, 181] width 39 height 12
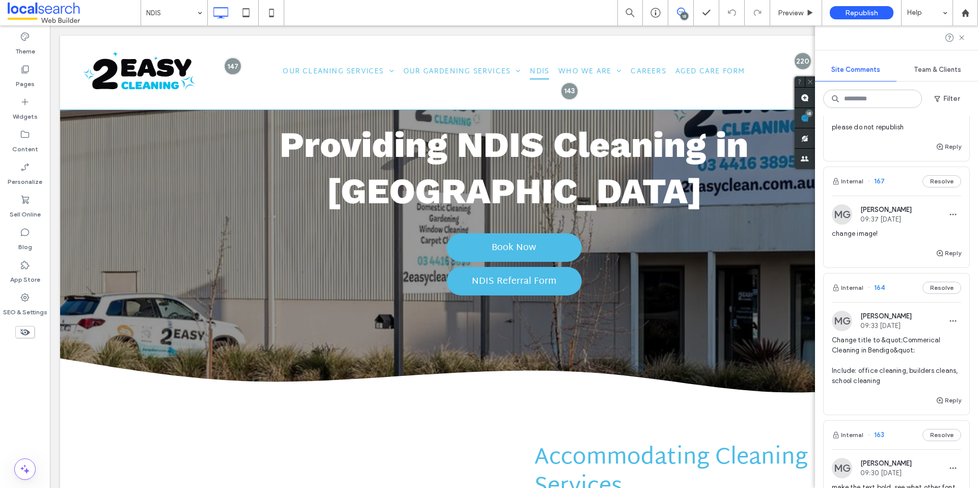
click at [940, 182] on button "Resolve" at bounding box center [942, 181] width 39 height 12
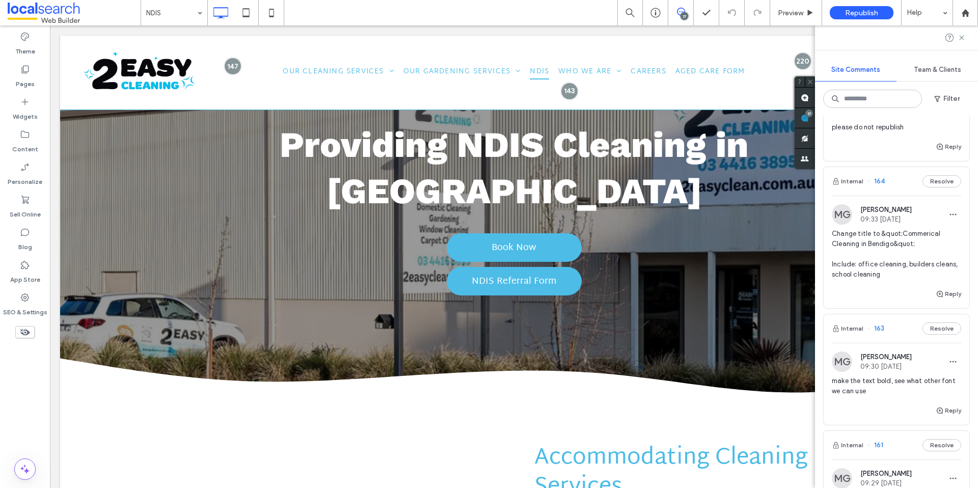
click at [877, 201] on div "MG [PERSON_NAME] 09:33 [DATE] Change title to &quot;Commerical Cleaning in Bend…" at bounding box center [897, 242] width 146 height 92
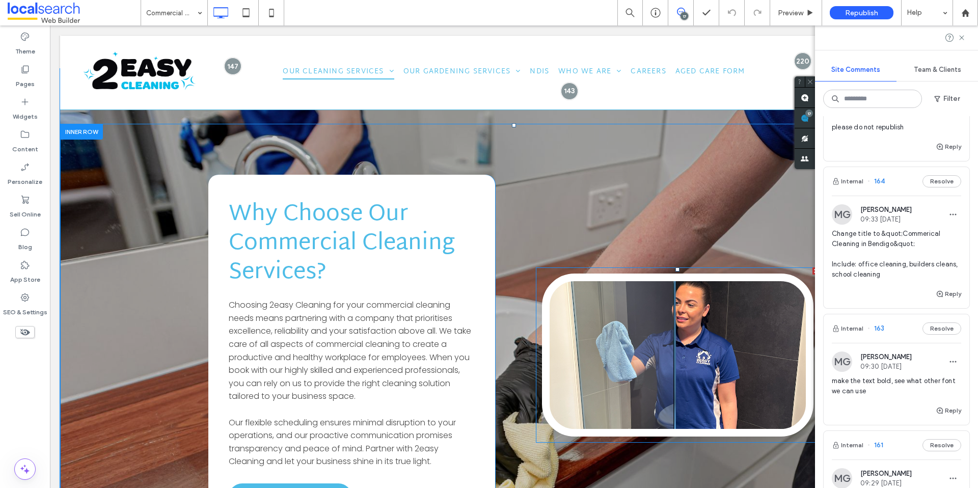
scroll to position [800, 0]
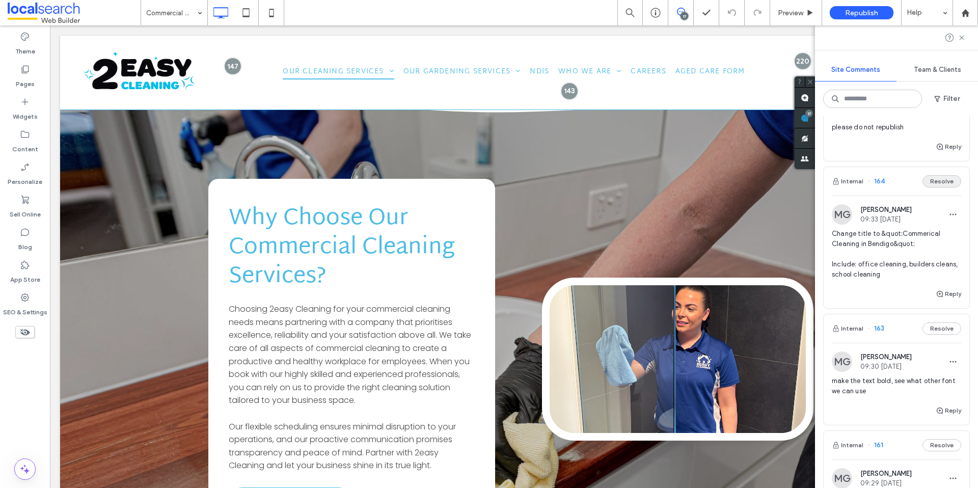
click at [941, 186] on button "Resolve" at bounding box center [942, 181] width 39 height 12
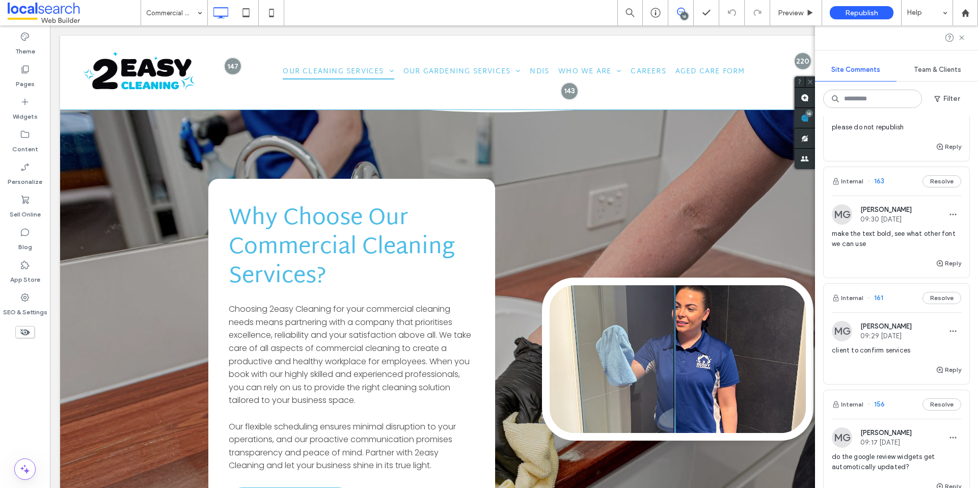
click at [877, 201] on div "MG [PERSON_NAME] 09:30 [DATE] make the text bold, see what other font we can use" at bounding box center [897, 227] width 146 height 62
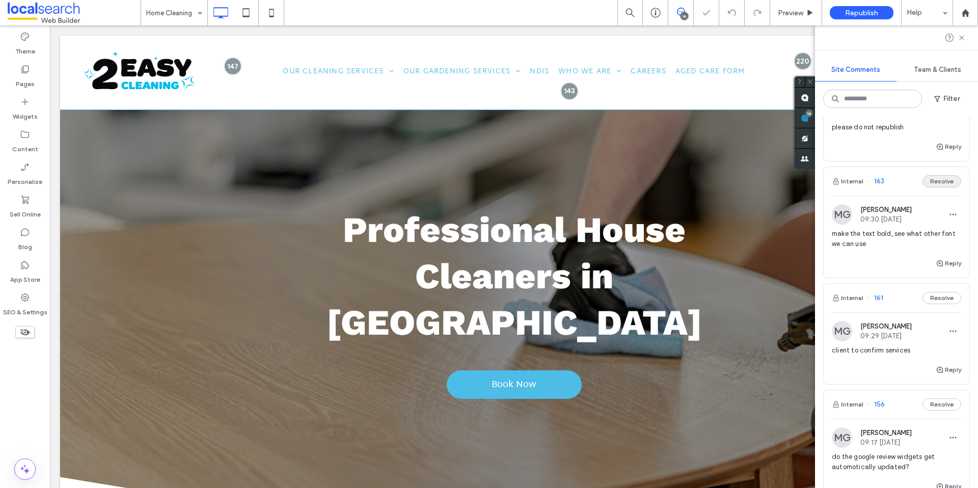
scroll to position [2183, 0]
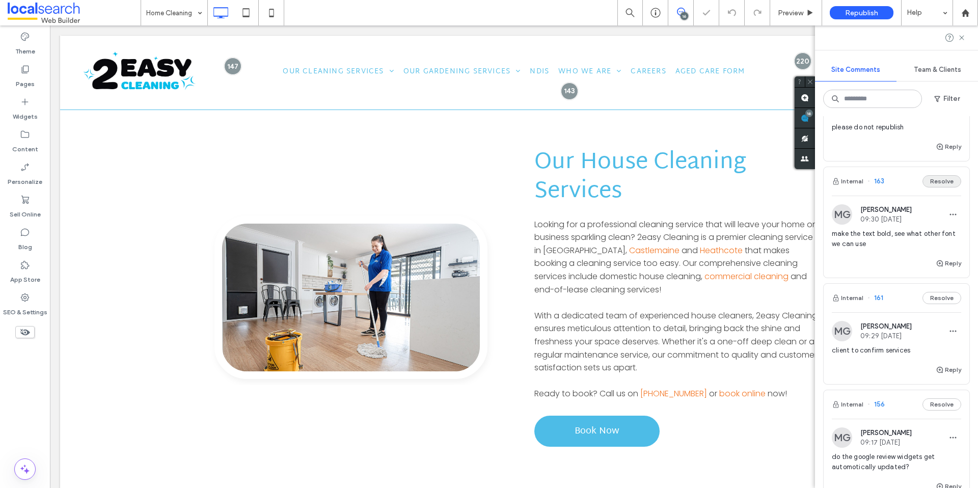
click at [937, 176] on button "Resolve" at bounding box center [942, 181] width 39 height 12
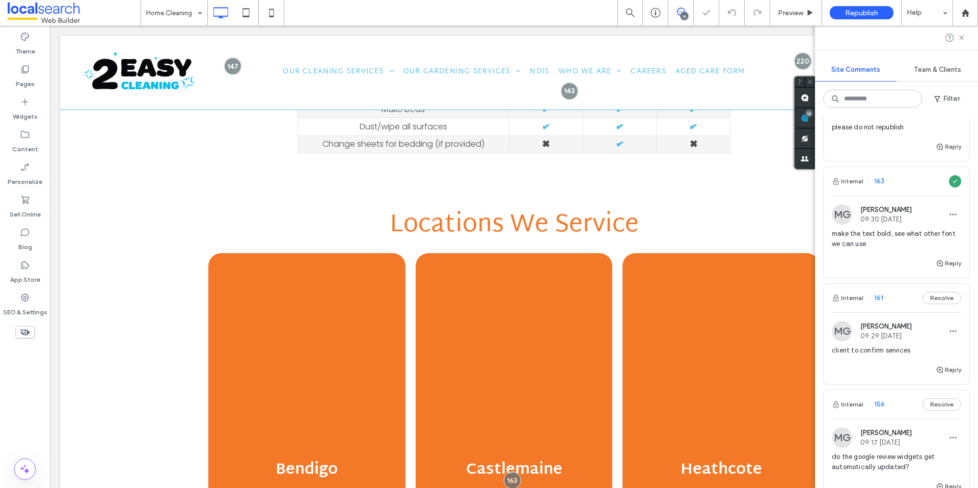
scroll to position [2325, 0]
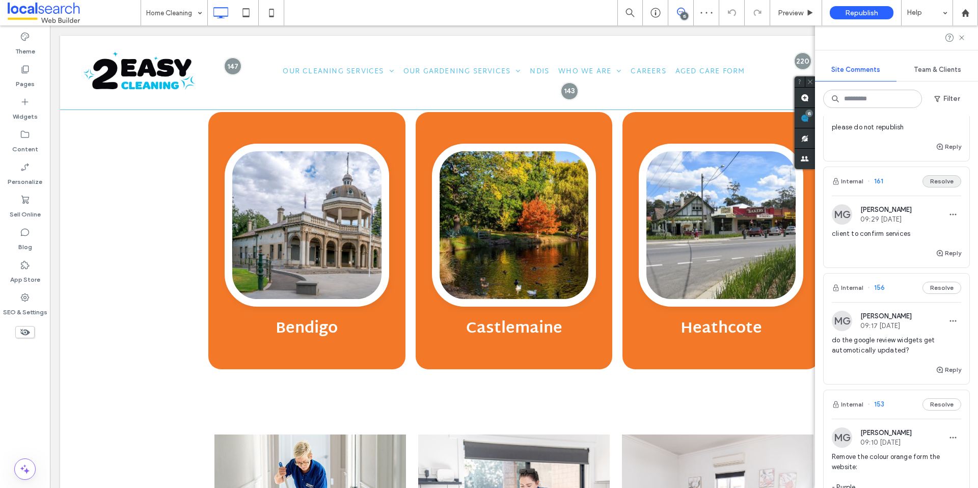
click at [935, 183] on button "Resolve" at bounding box center [942, 181] width 39 height 12
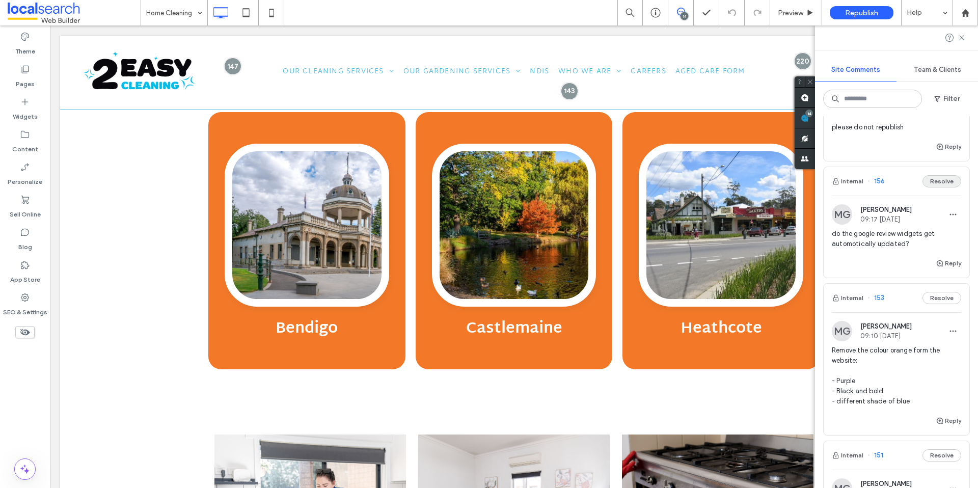
click at [924, 180] on button "Resolve" at bounding box center [942, 181] width 39 height 12
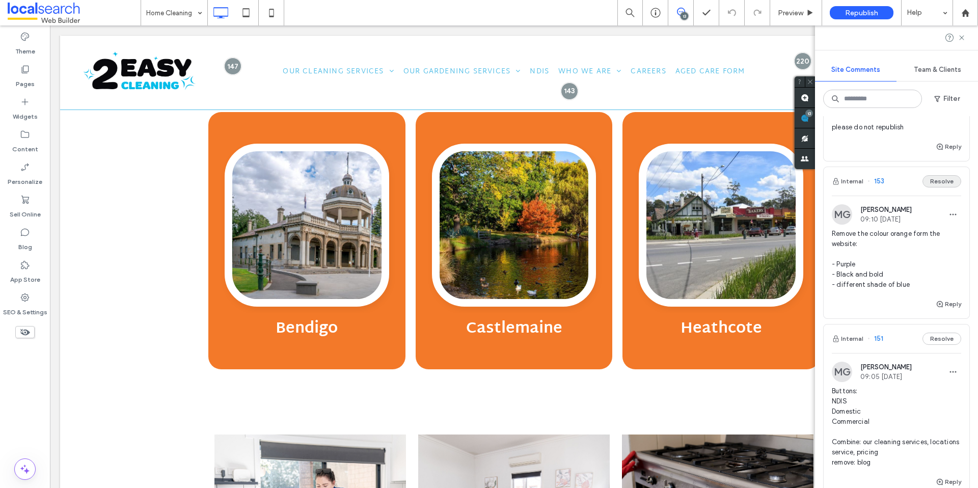
click at [925, 184] on button "Resolve" at bounding box center [942, 181] width 39 height 12
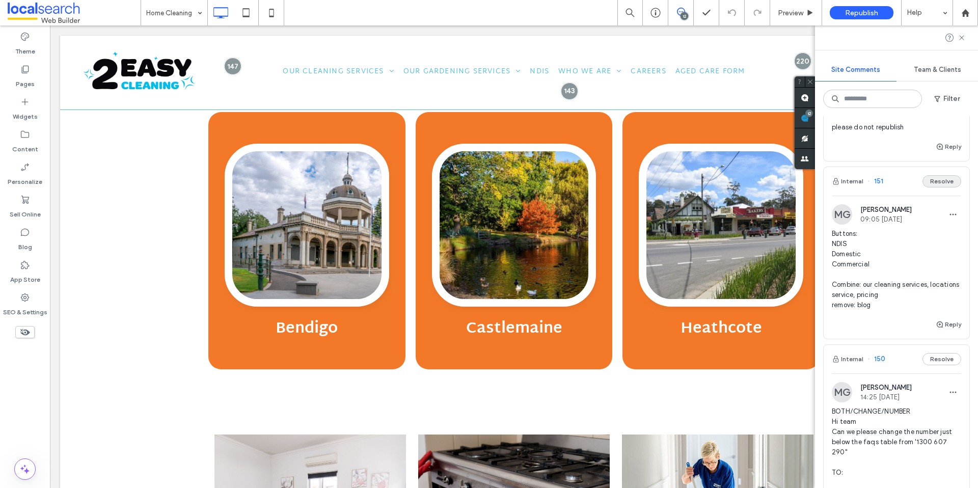
click at [937, 184] on button "Resolve" at bounding box center [942, 181] width 39 height 12
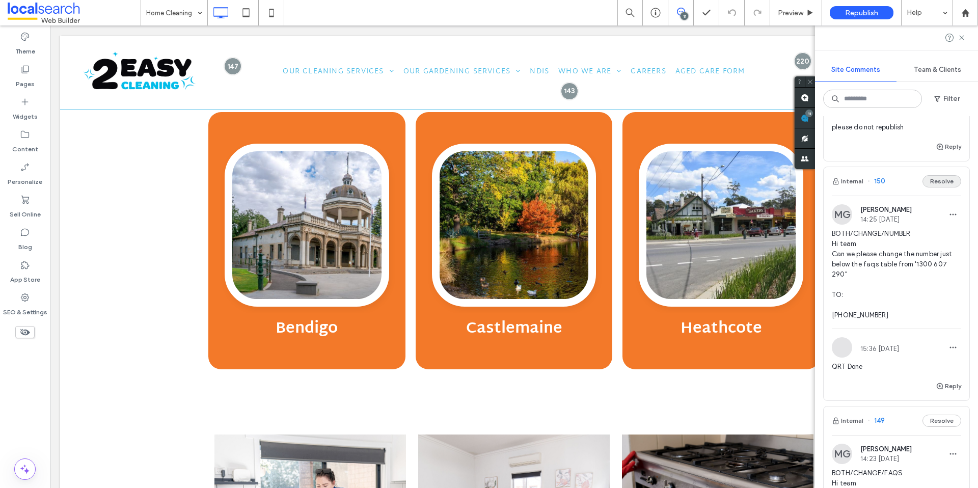
click at [928, 179] on button "Resolve" at bounding box center [942, 181] width 39 height 12
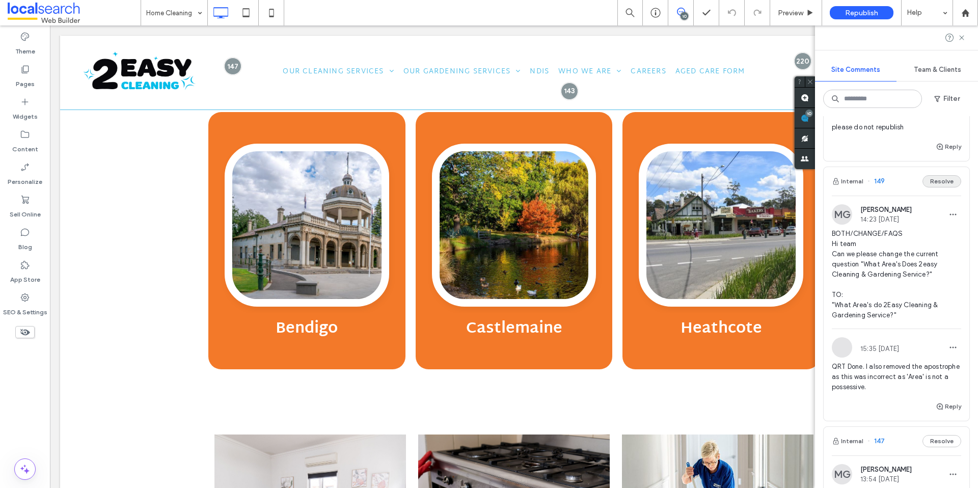
click at [937, 187] on button "Resolve" at bounding box center [942, 181] width 39 height 12
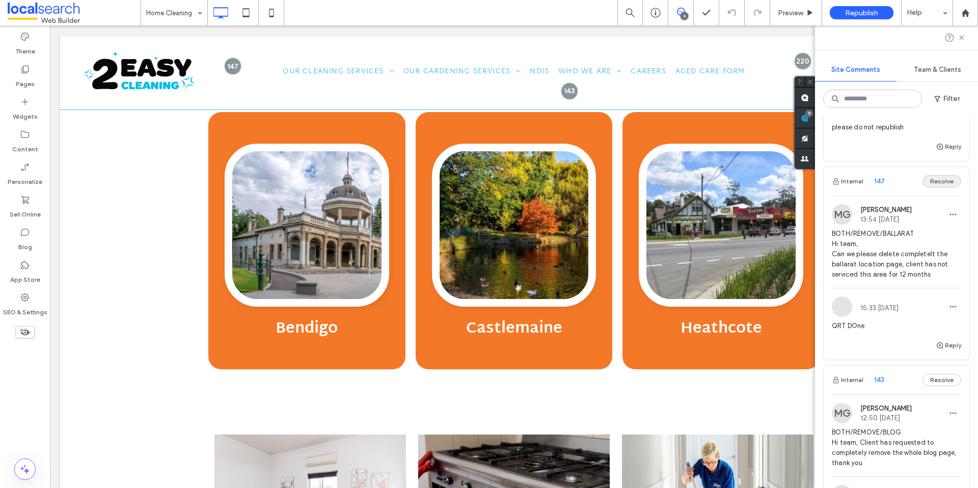
click at [936, 183] on button "Resolve" at bounding box center [942, 181] width 39 height 12
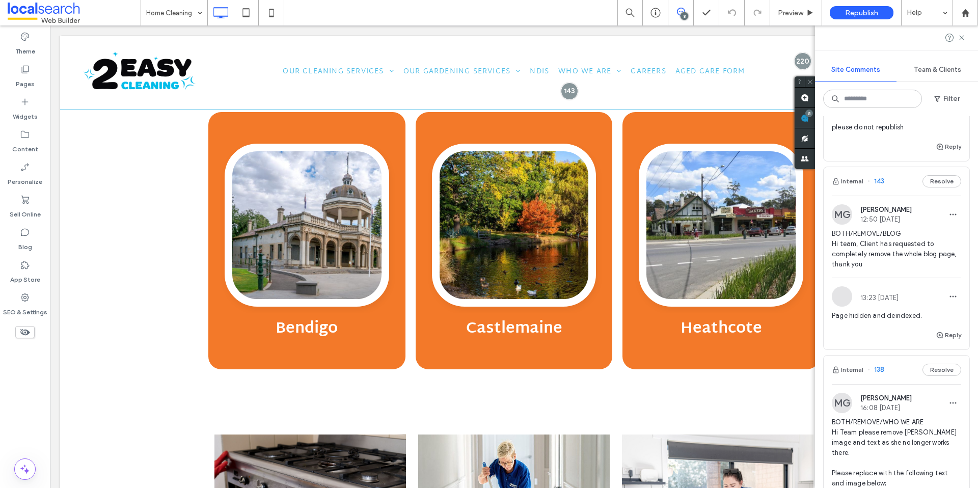
click at [936, 183] on button "Resolve" at bounding box center [942, 181] width 39 height 12
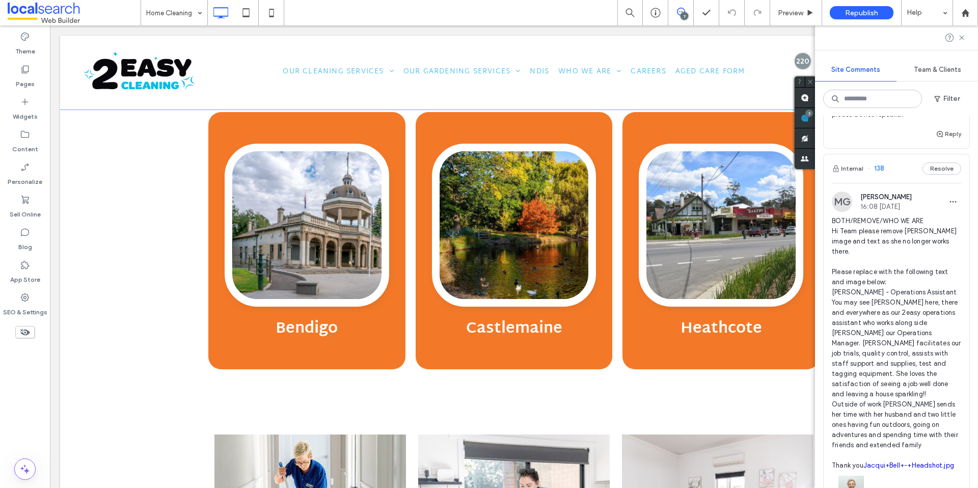
scroll to position [297, 0]
click at [940, 168] on button "Resolve" at bounding box center [942, 167] width 39 height 12
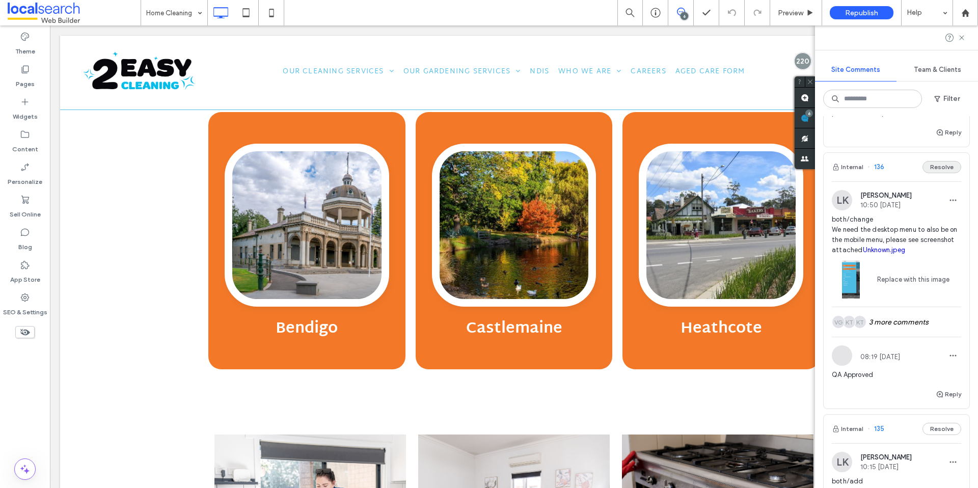
click at [934, 168] on button "Resolve" at bounding box center [942, 167] width 39 height 12
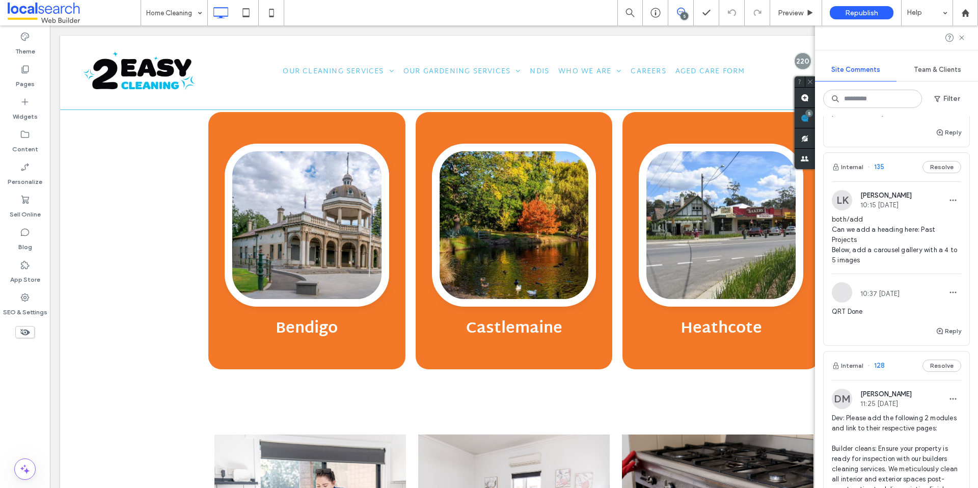
click at [934, 168] on button "Resolve" at bounding box center [942, 167] width 39 height 12
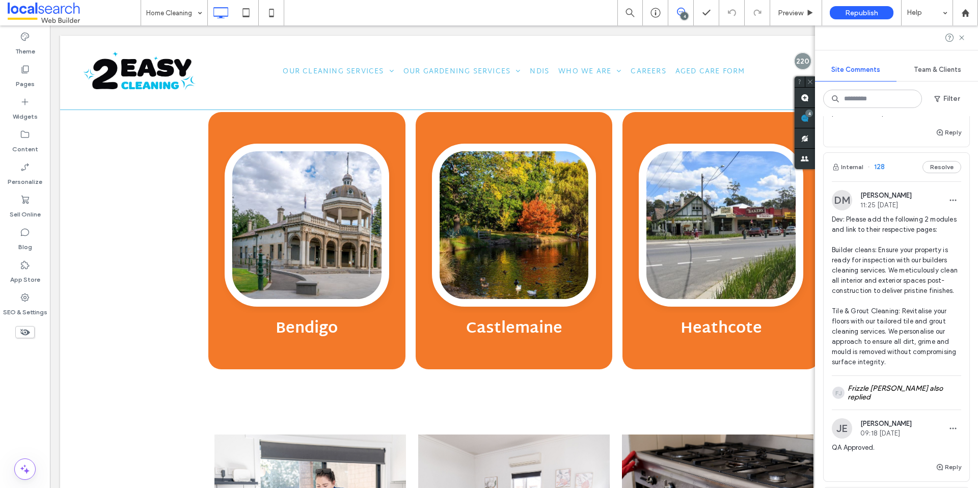
click at [934, 168] on button "Resolve" at bounding box center [942, 167] width 39 height 12
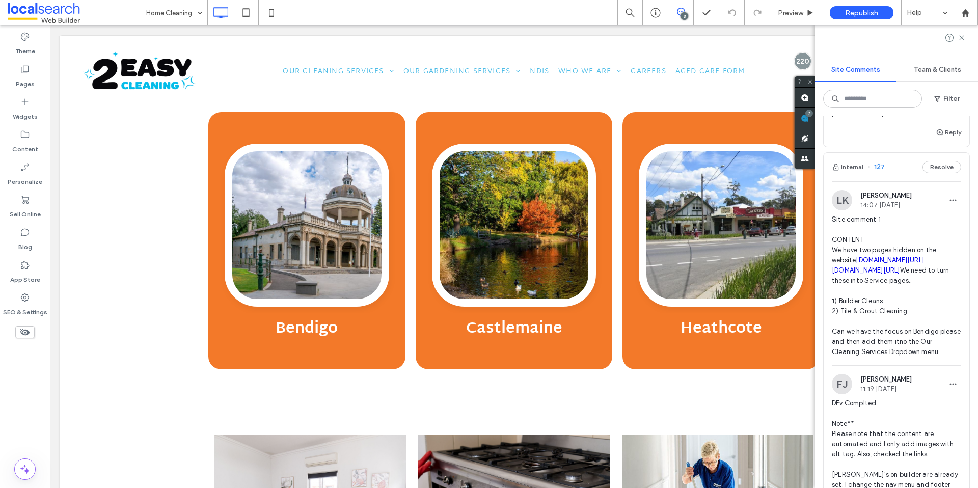
click at [934, 168] on button "Resolve" at bounding box center [942, 167] width 39 height 12
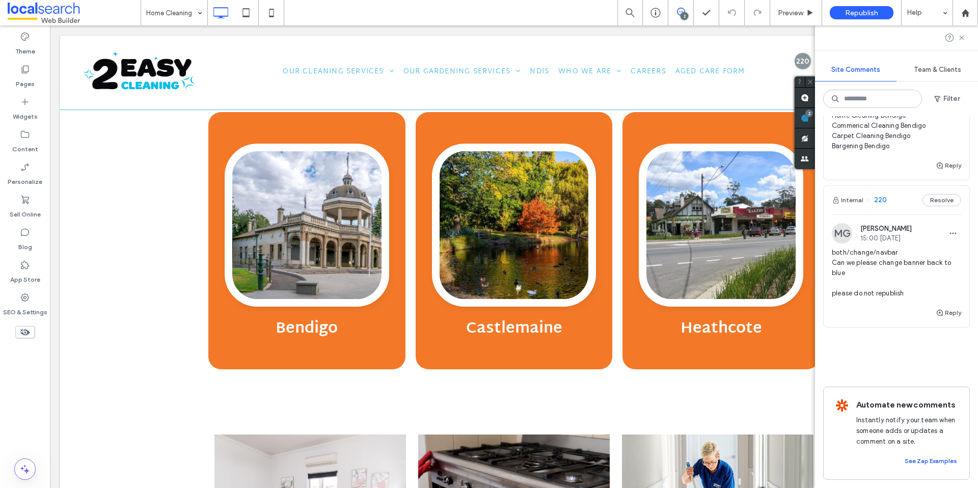
scroll to position [128, 0]
click at [934, 168] on div "Reply" at bounding box center [897, 169] width 146 height 20
click at [931, 184] on div at bounding box center [489, 244] width 978 height 488
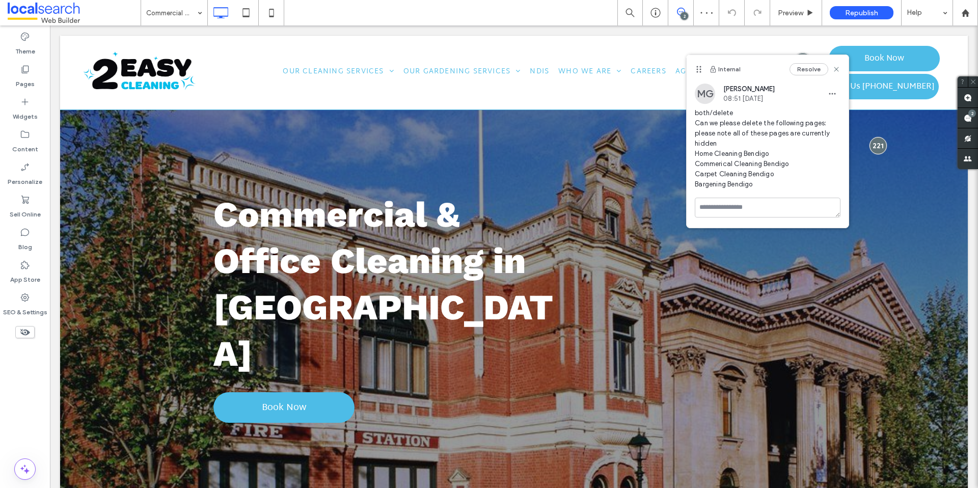
click at [841, 72] on div "Internal Resolve" at bounding box center [768, 69] width 162 height 29
click at [838, 72] on icon at bounding box center [837, 69] width 8 height 8
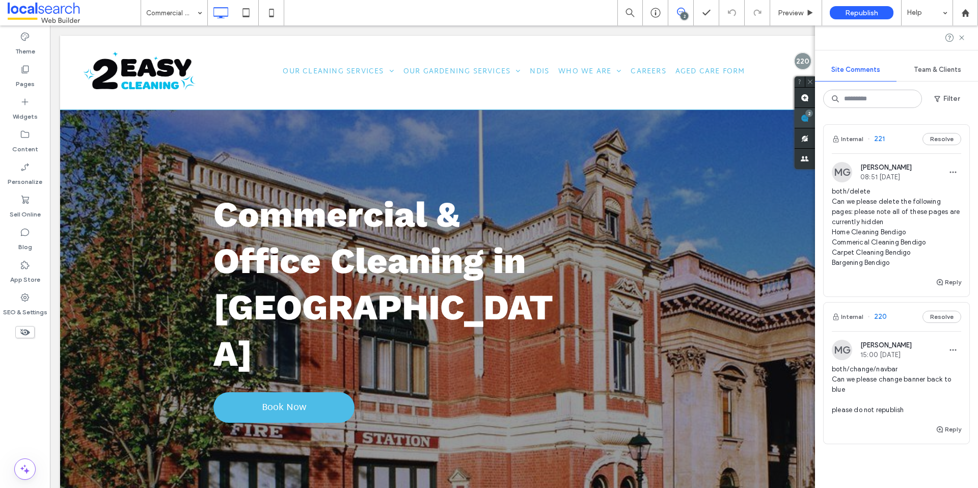
click at [815, 120] on span at bounding box center [805, 118] width 20 height 20
